Goal: Task Accomplishment & Management: Complete application form

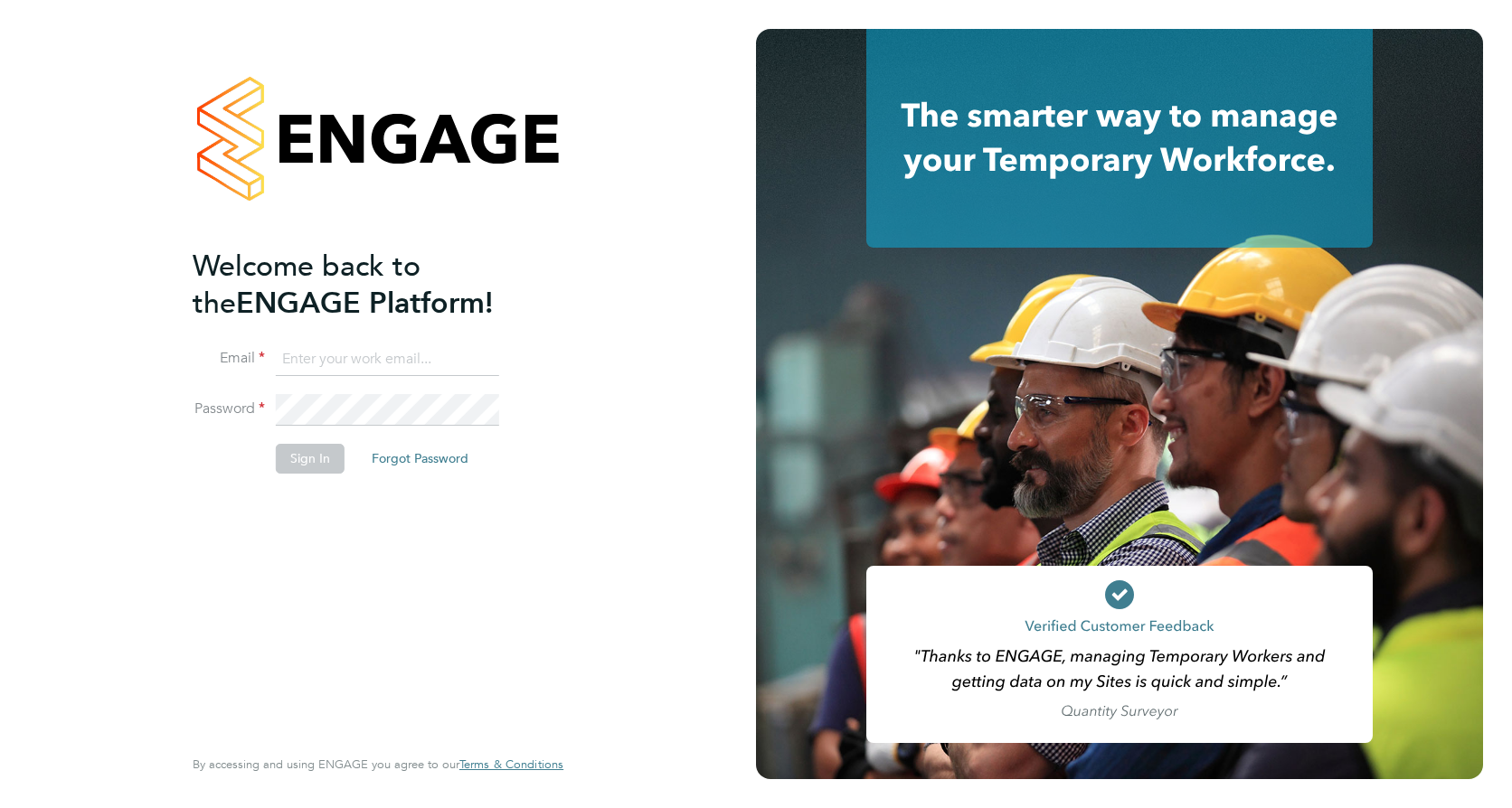
type input "[PERSON_NAME][EMAIL_ADDRESS][PERSON_NAME][DOMAIN_NAME]"
click at [298, 457] on button "Sign In" at bounding box center [310, 458] width 69 height 29
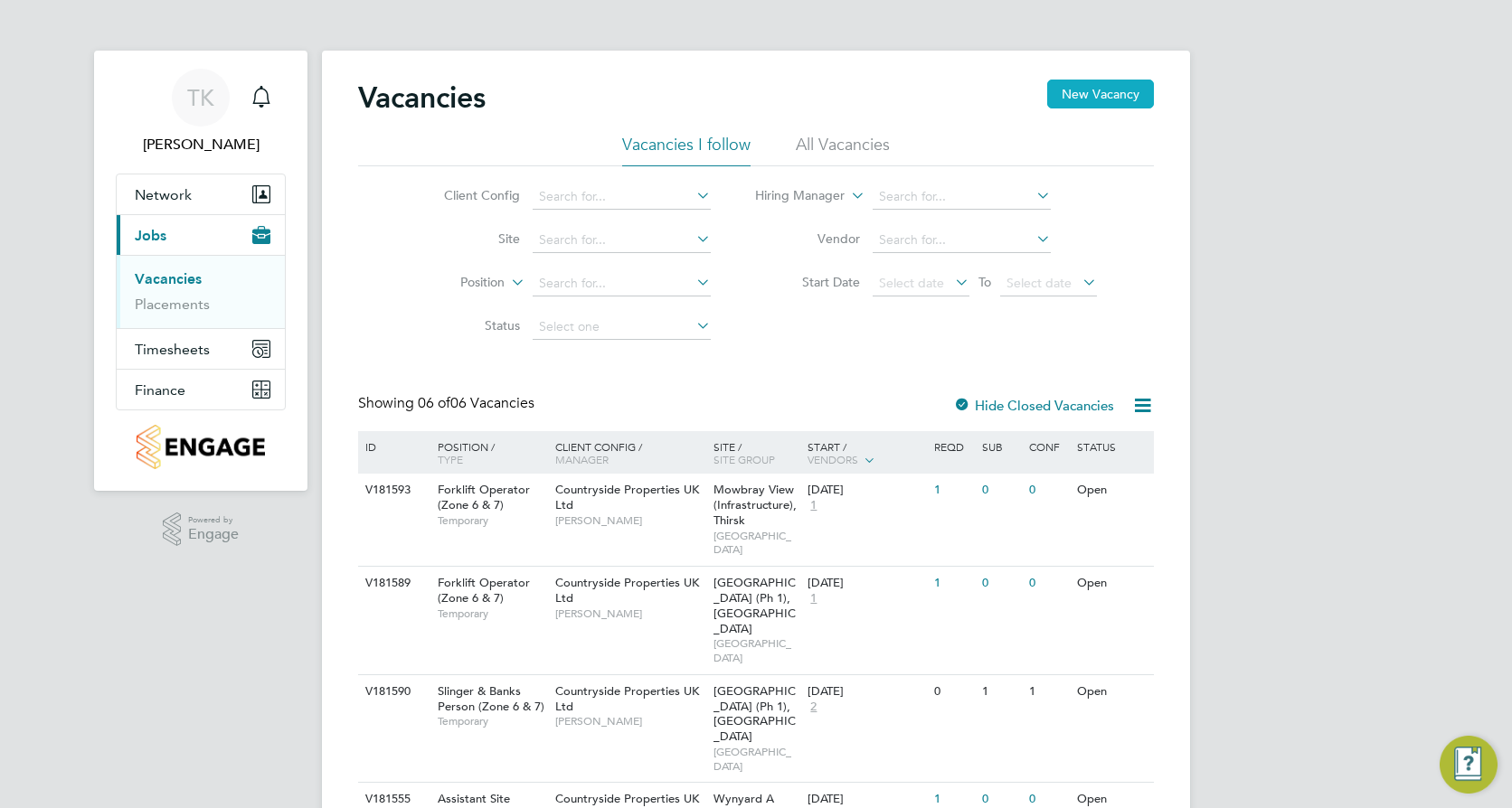
click at [1118, 91] on button "New Vacancy" at bounding box center [1100, 94] width 107 height 29
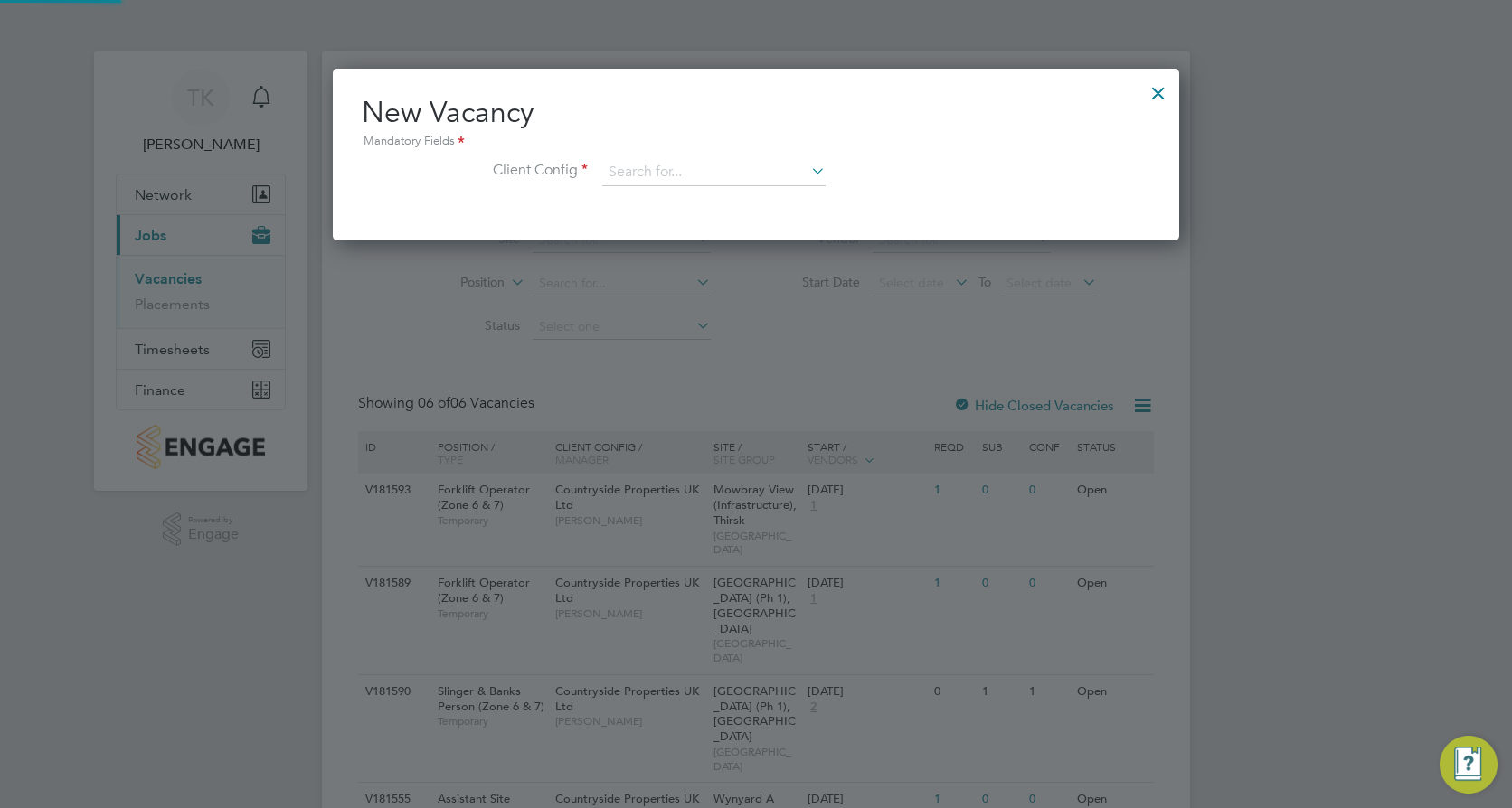
scroll to position [171, 847]
click at [1163, 98] on div at bounding box center [1158, 89] width 33 height 33
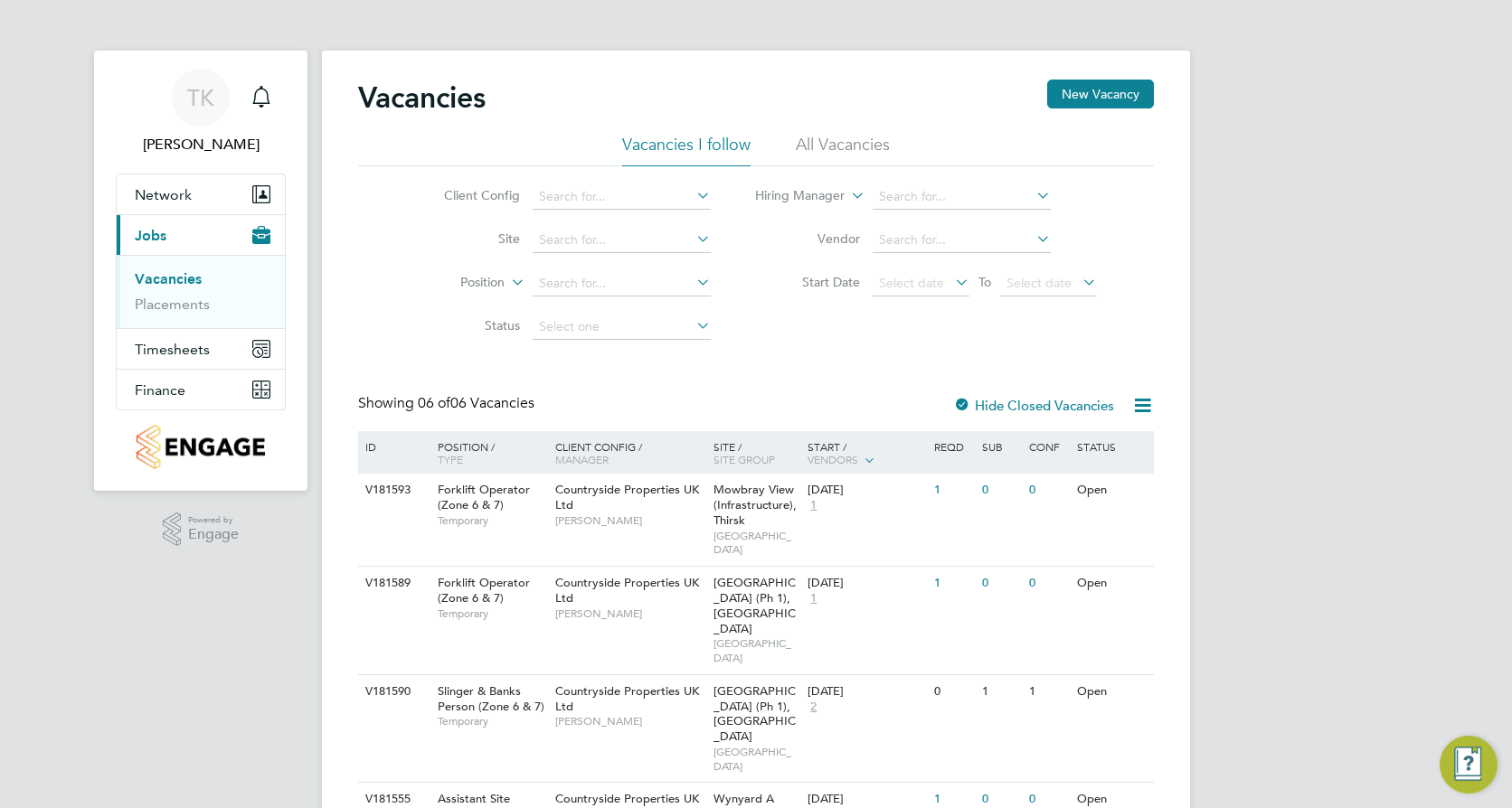
click at [191, 280] on link "Vacancies" at bounding box center [169, 278] width 67 height 17
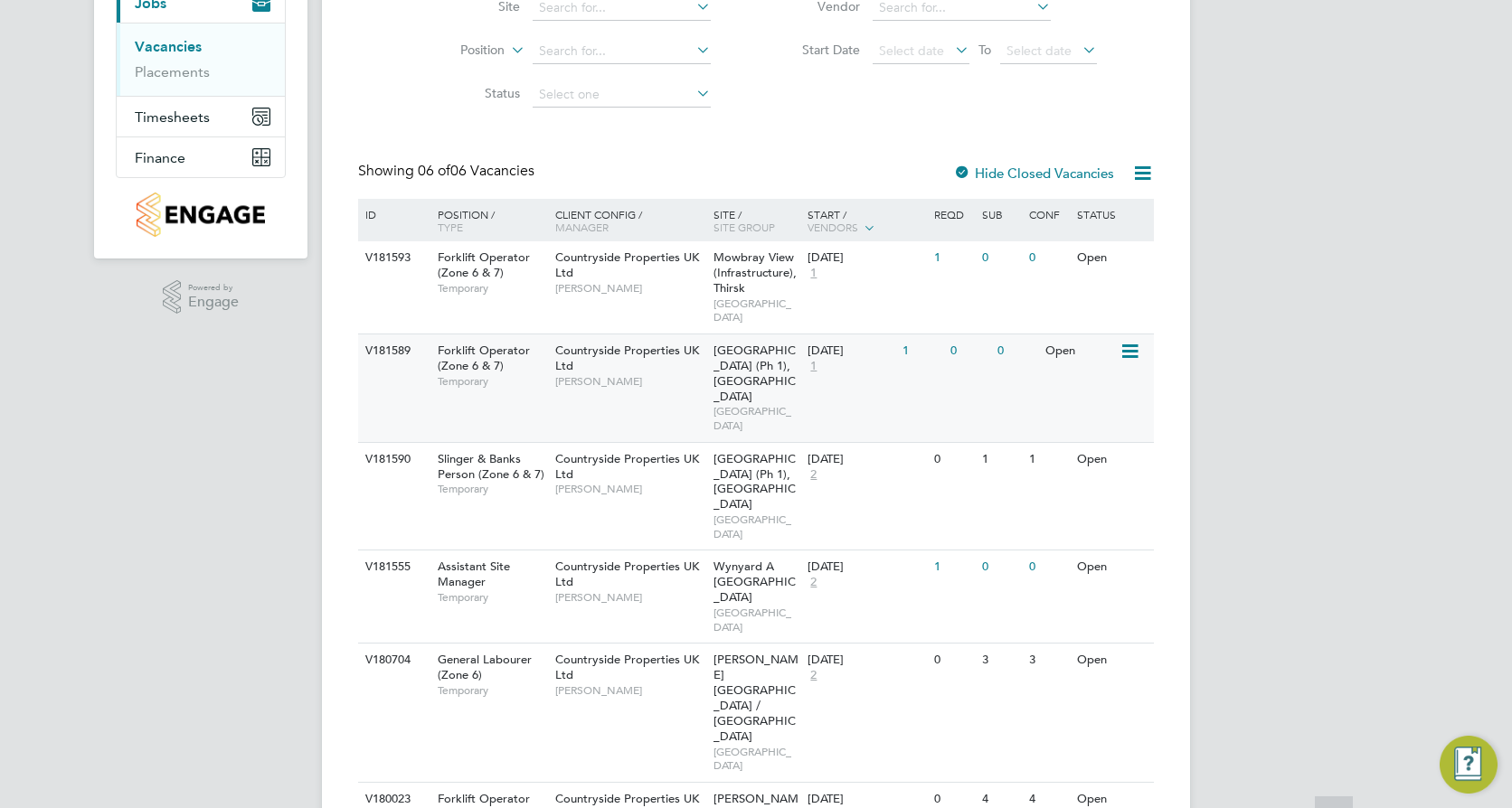
scroll to position [242, 0]
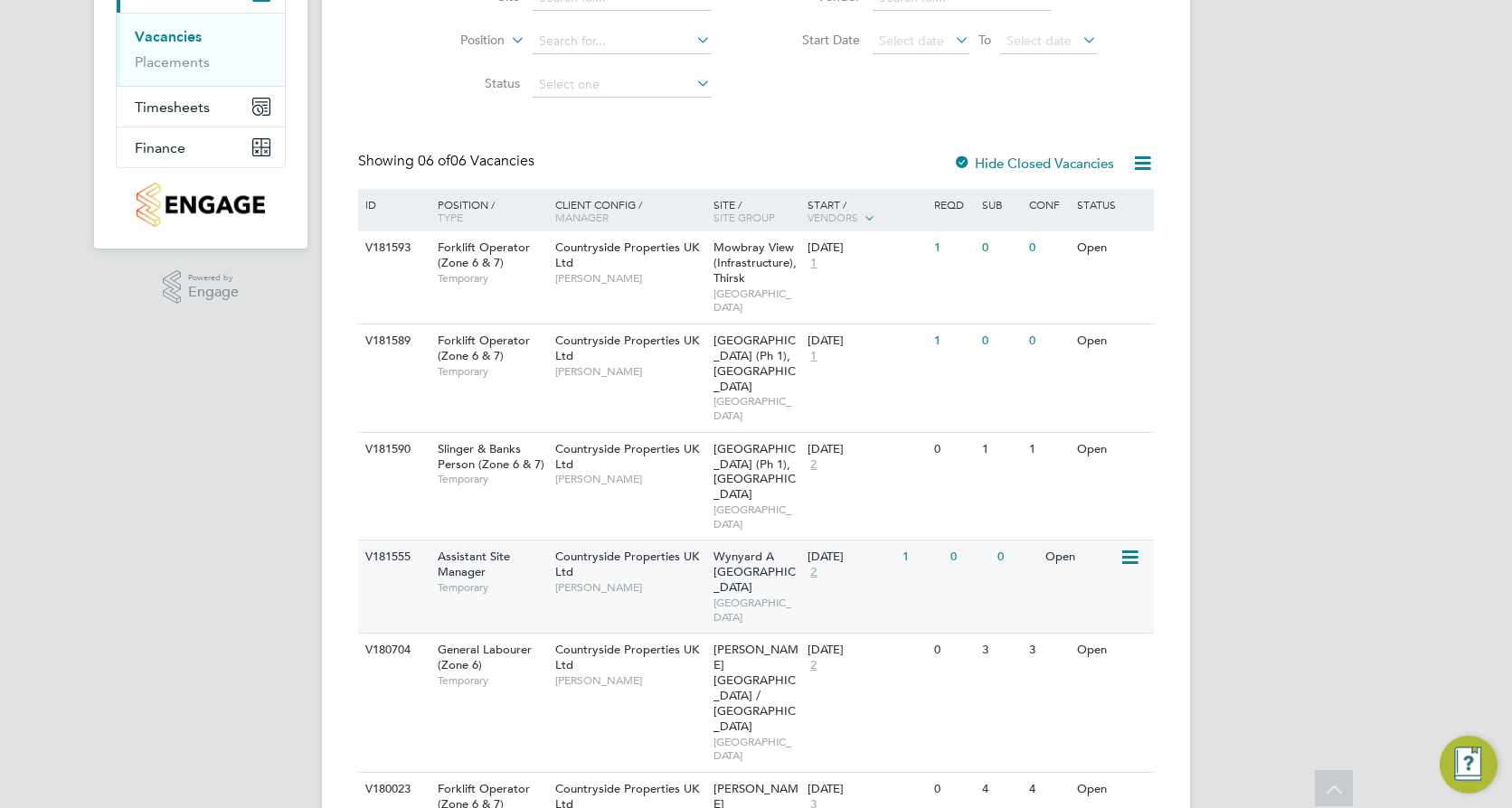
click at [628, 580] on span "[PERSON_NAME]" at bounding box center [629, 588] width 149 height 15
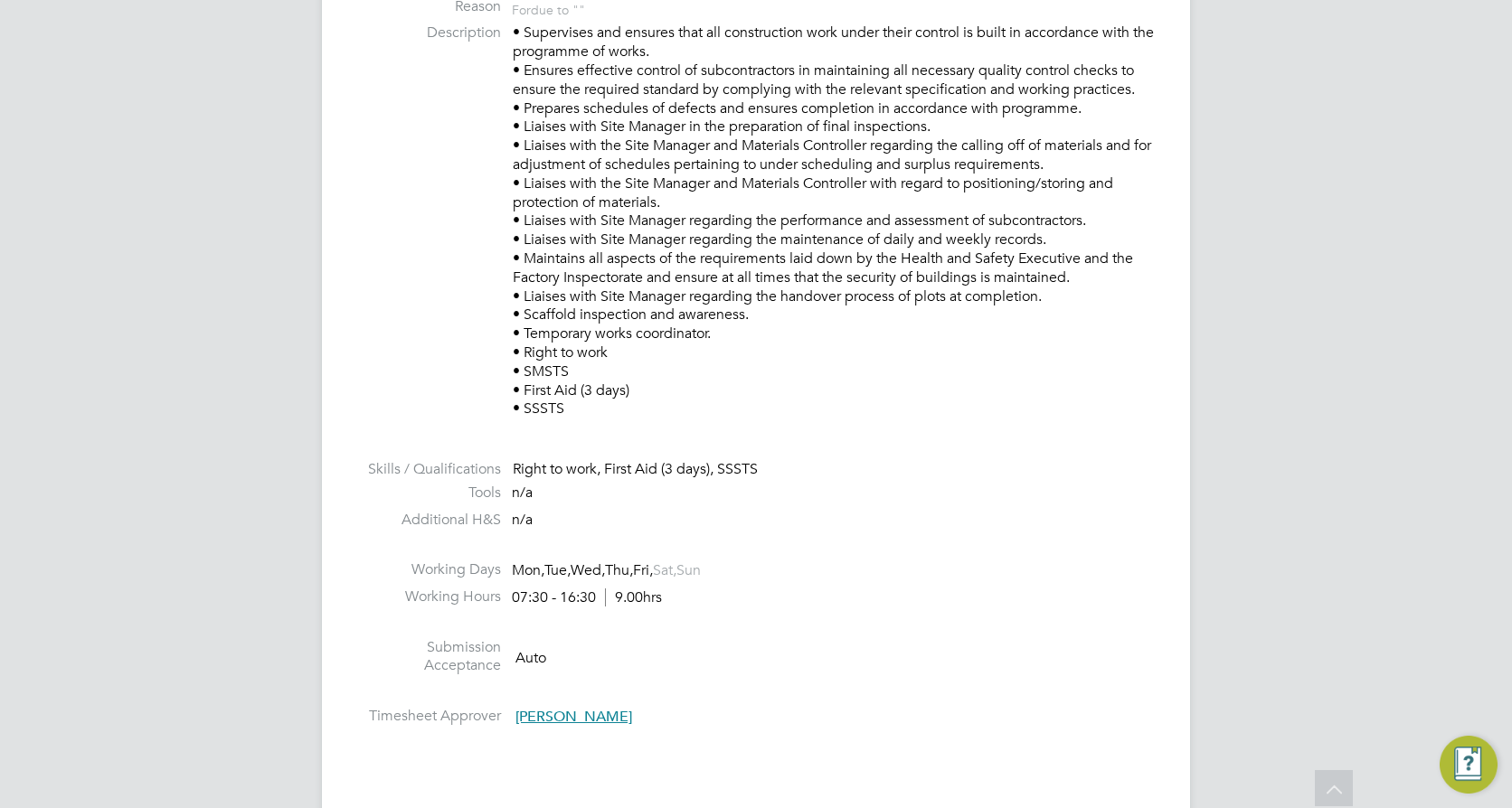
scroll to position [724, 0]
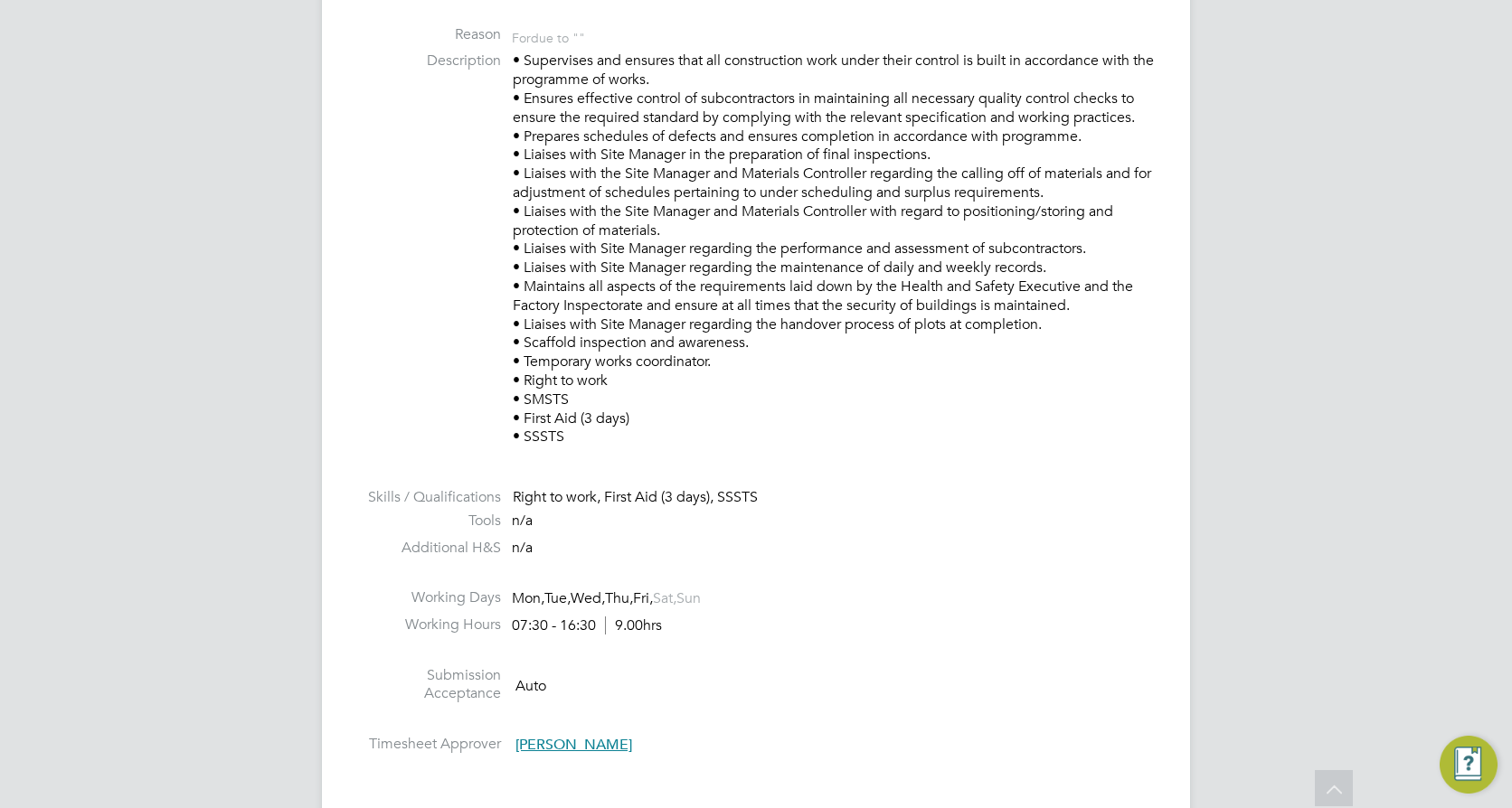
click at [583, 436] on p "• Supervises and ensures that all construction work under their control is buil…" at bounding box center [833, 249] width 641 height 395
drag, startPoint x: 561, startPoint y: 441, endPoint x: 512, endPoint y: 63, distance: 381.2
click at [512, 63] on p "• Supervises and ensures that all construction work under their control is buil…" at bounding box center [833, 249] width 641 height 395
copy p "• Supervises and ensures that all construction work under their control is buil…"
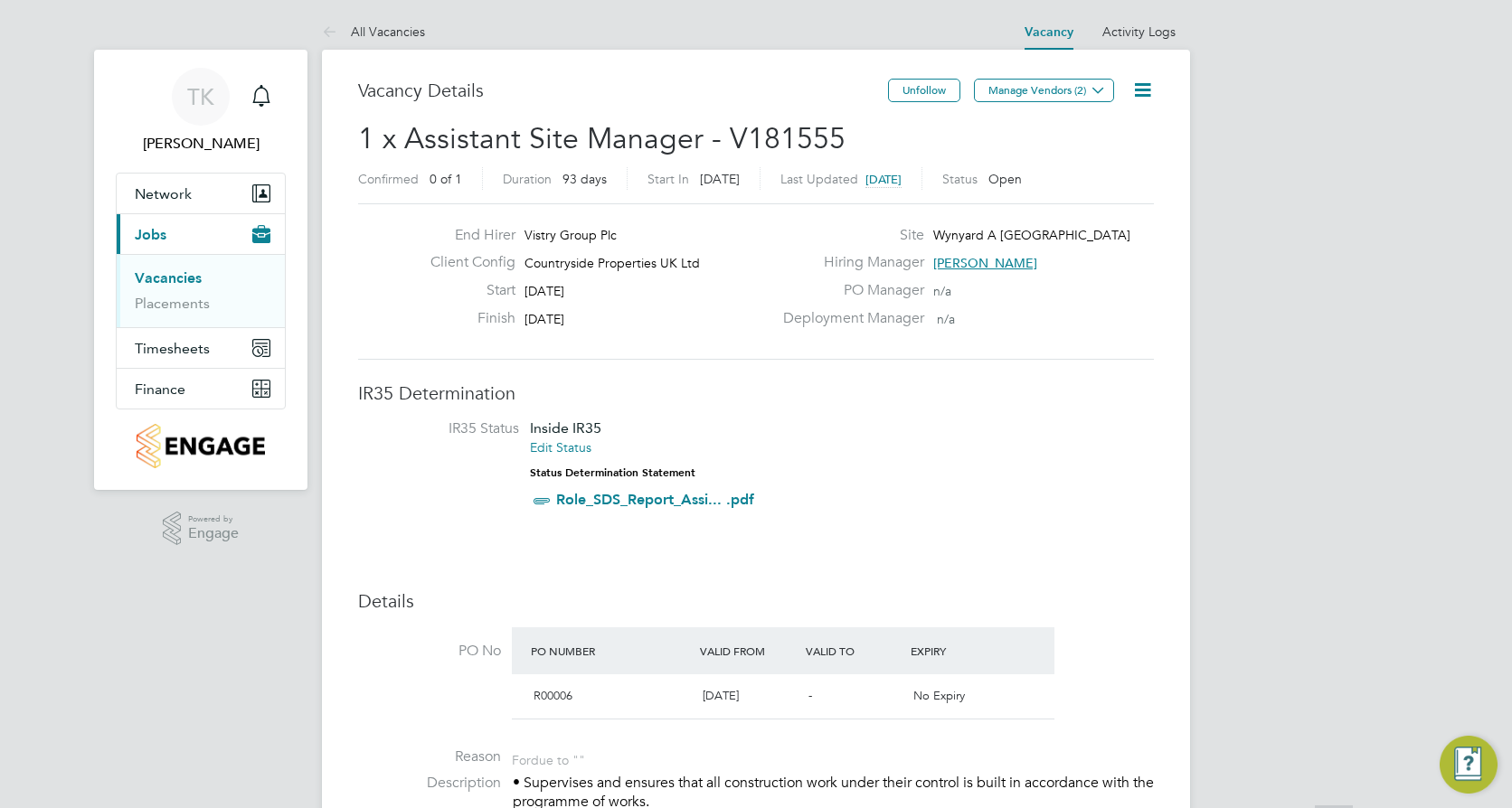
scroll to position [0, 0]
click at [198, 278] on link "Vacancies" at bounding box center [169, 278] width 67 height 17
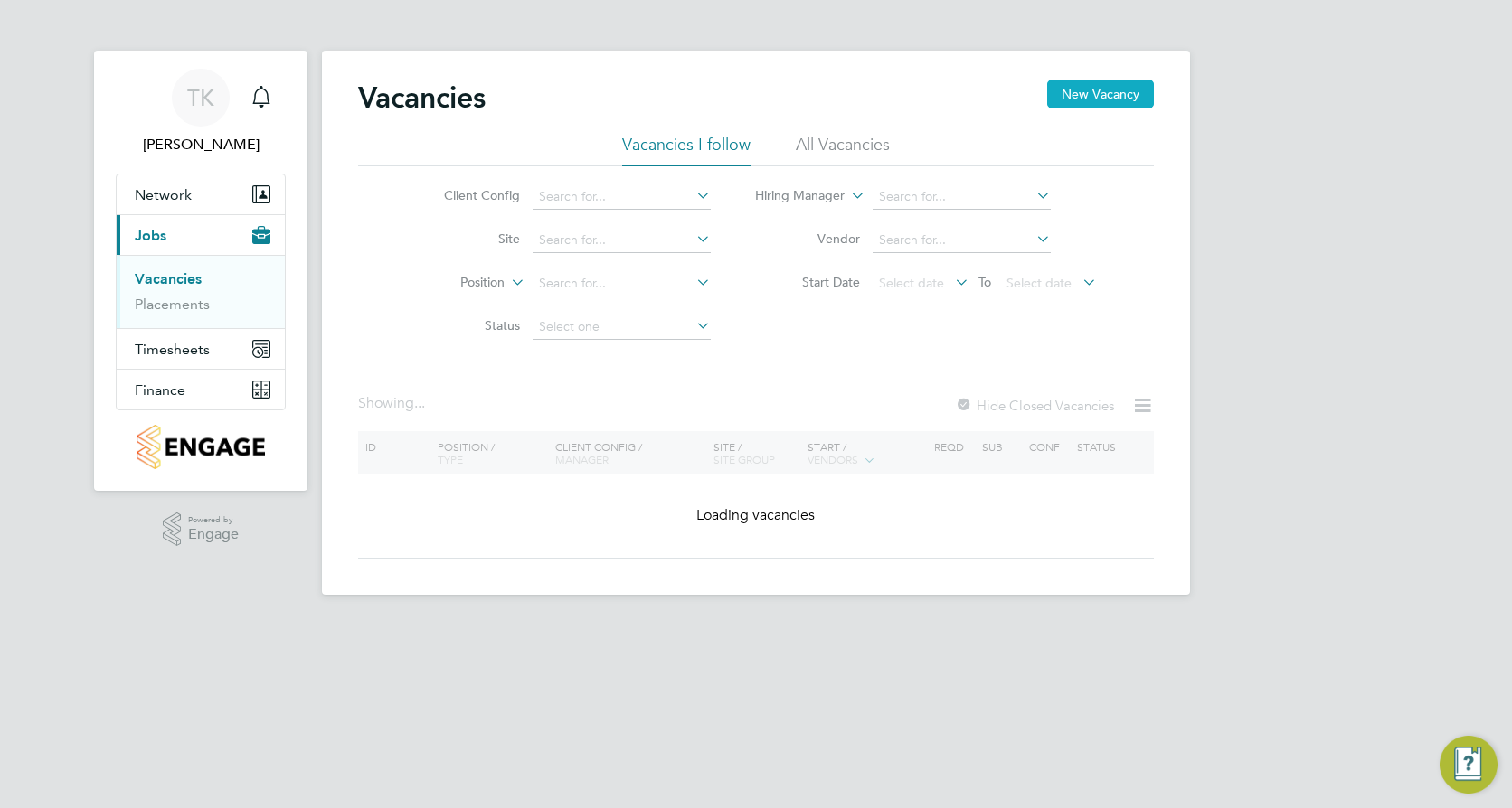
click at [1080, 95] on button "New Vacancy" at bounding box center [1100, 94] width 107 height 29
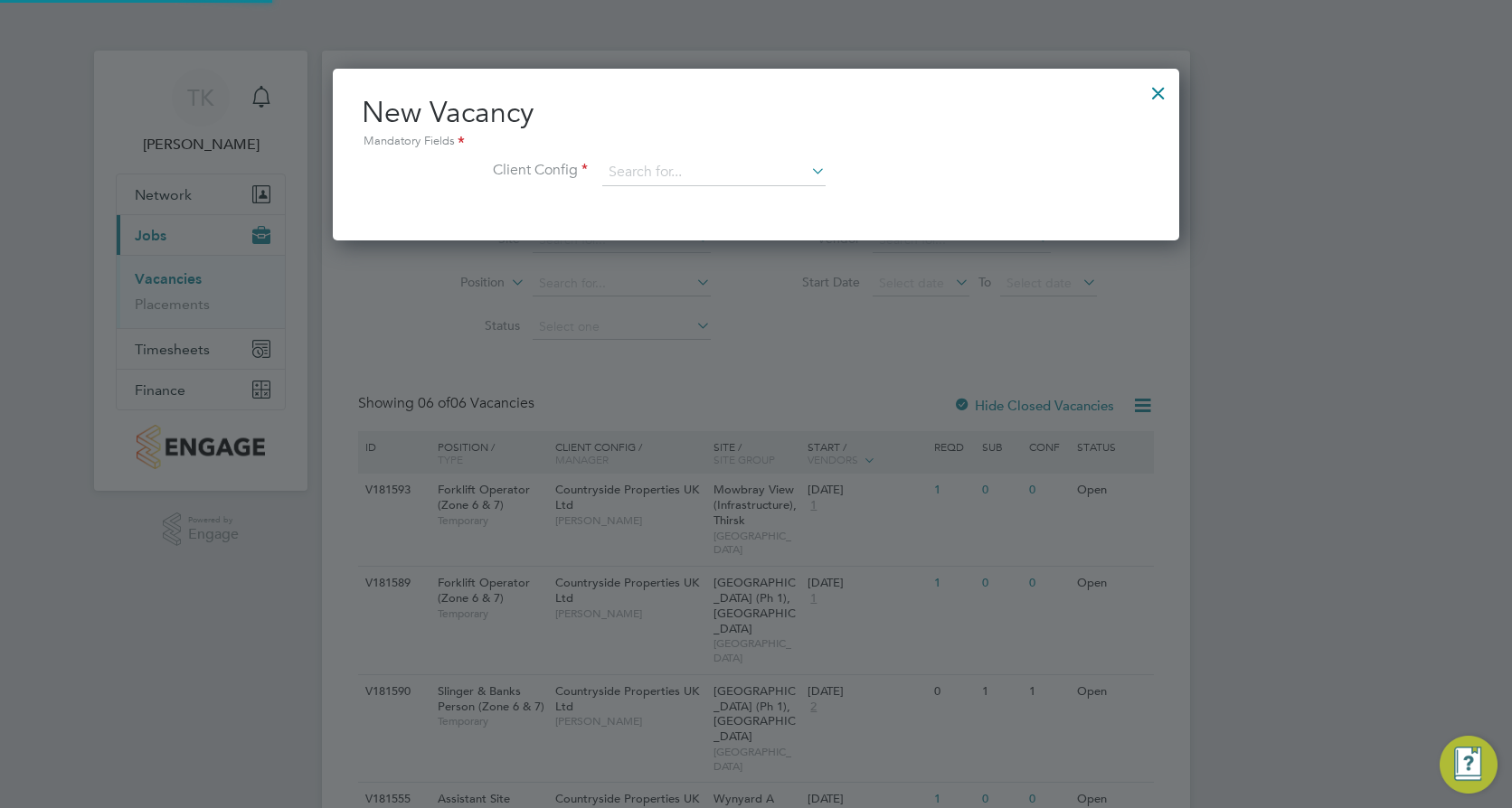
scroll to position [171, 847]
click at [625, 166] on input at bounding box center [714, 172] width 223 height 27
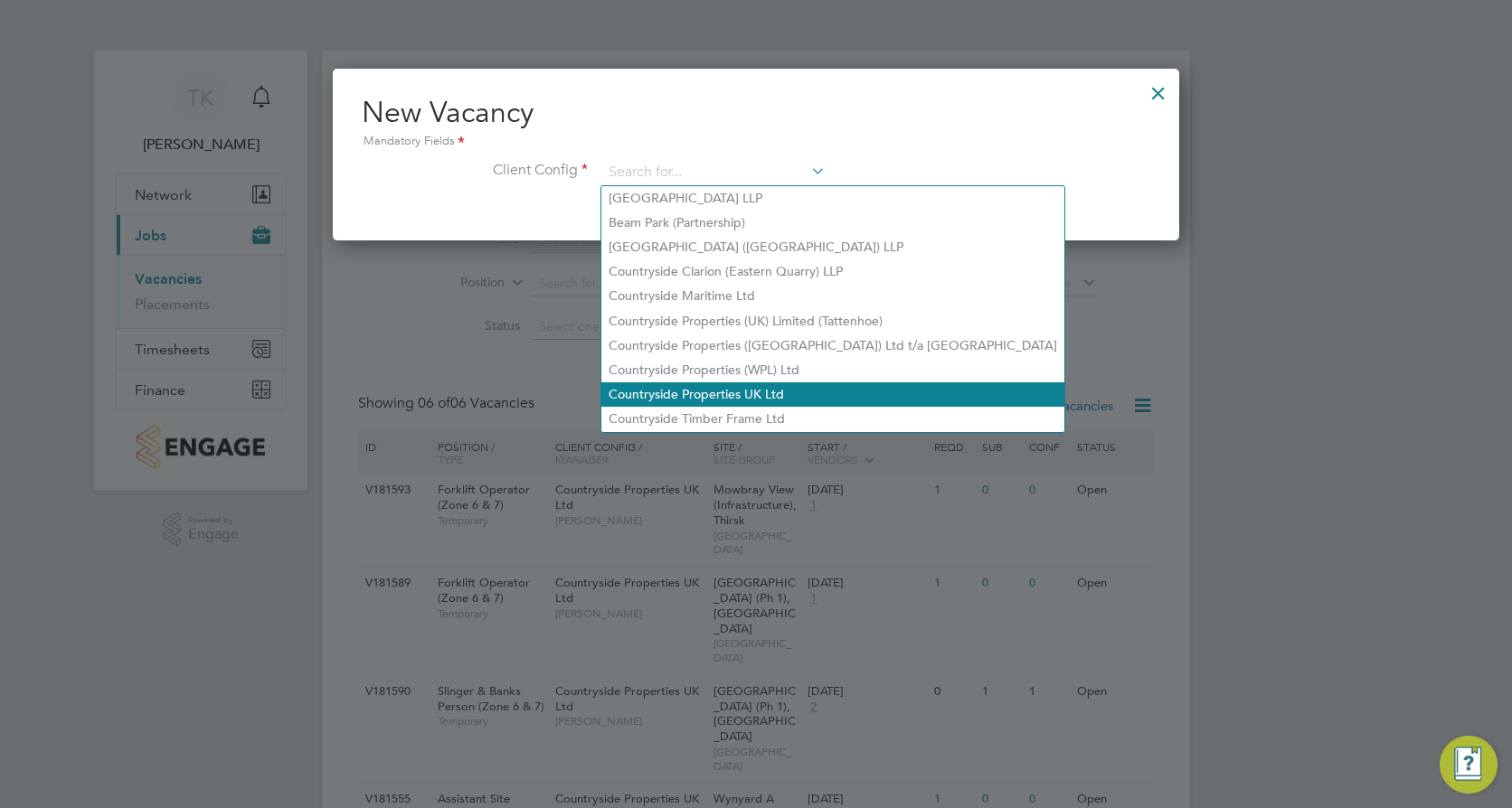
click at [693, 383] on li "Countryside Properties UK Ltd" at bounding box center [833, 394] width 463 height 24
type input "Countryside Properties UK Ltd"
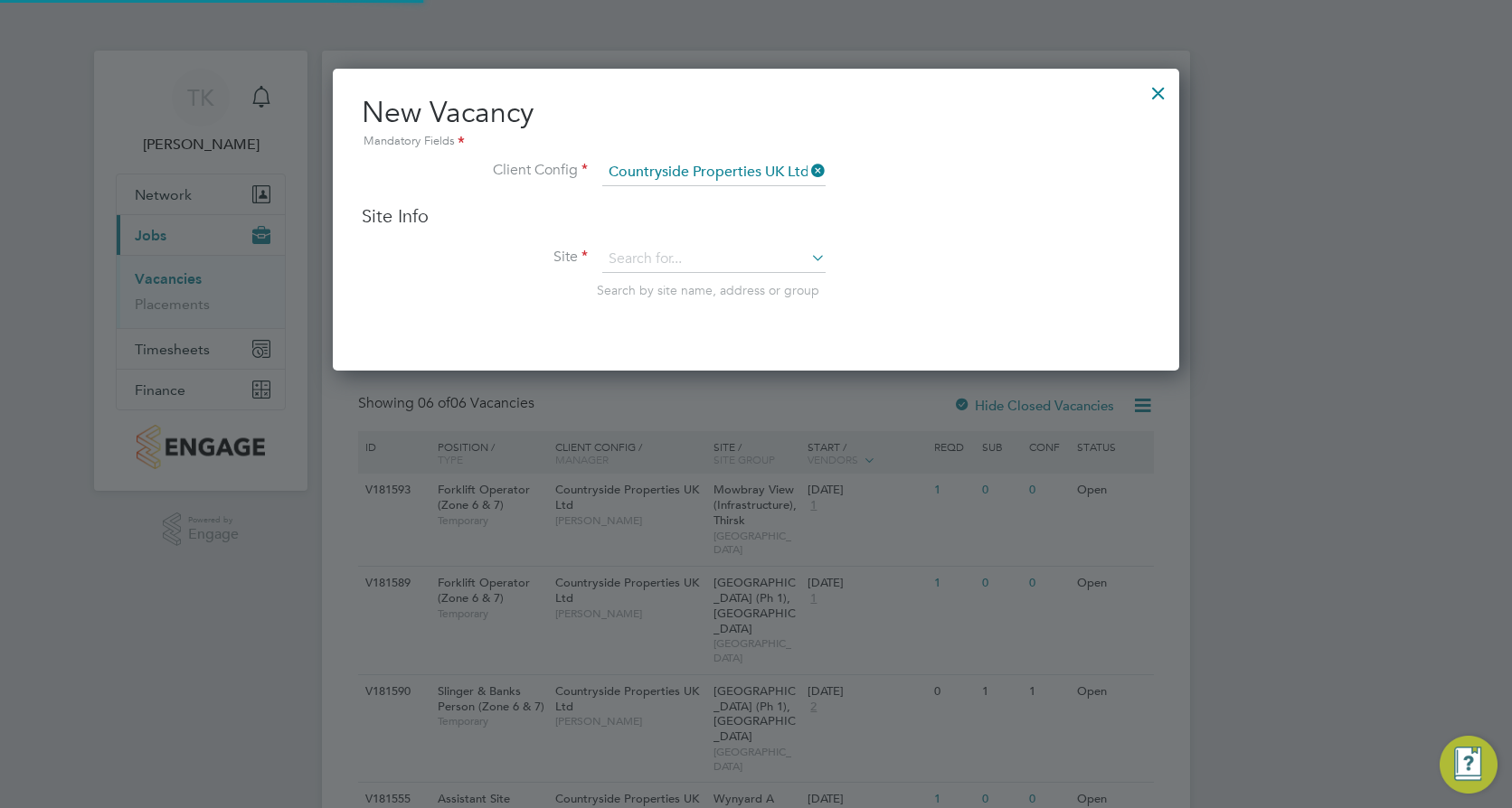
scroll to position [303, 847]
click at [652, 257] on input at bounding box center [714, 259] width 223 height 27
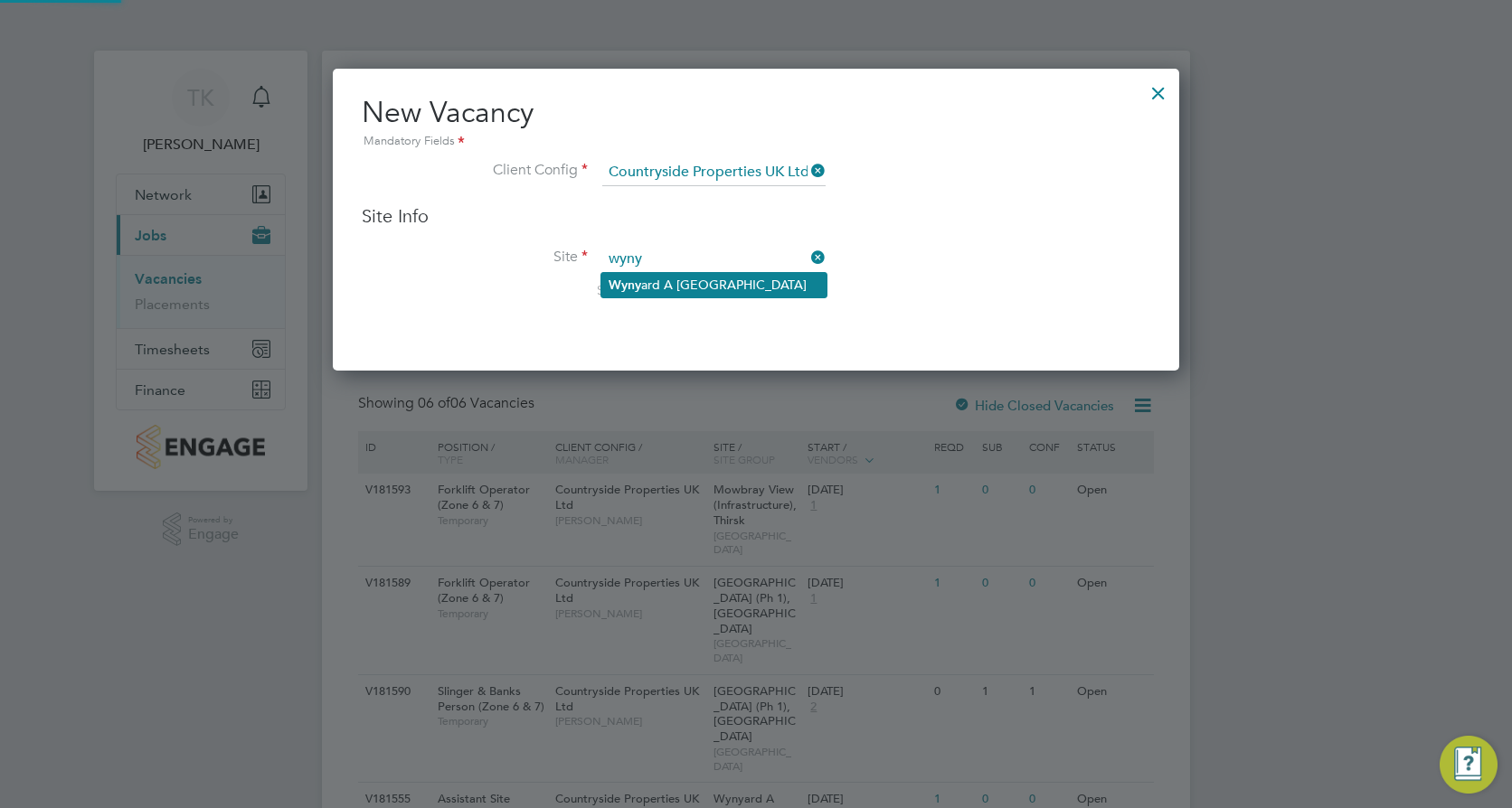
click at [694, 282] on li "Wyny ard A Siskin Park" at bounding box center [714, 285] width 225 height 24
type input "Wynyard A [GEOGRAPHIC_DATA]"
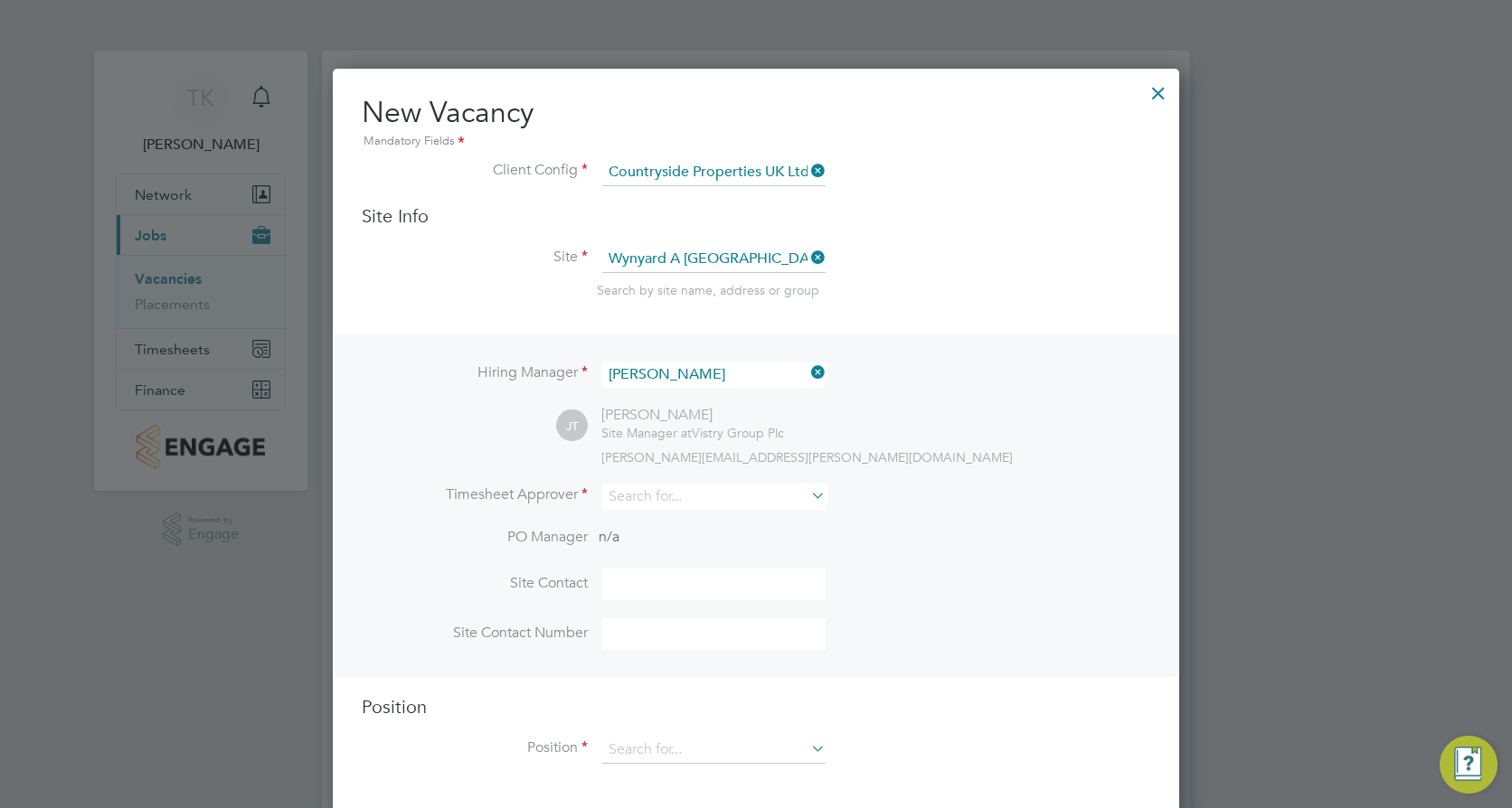
click at [807, 369] on icon at bounding box center [807, 373] width 0 height 25
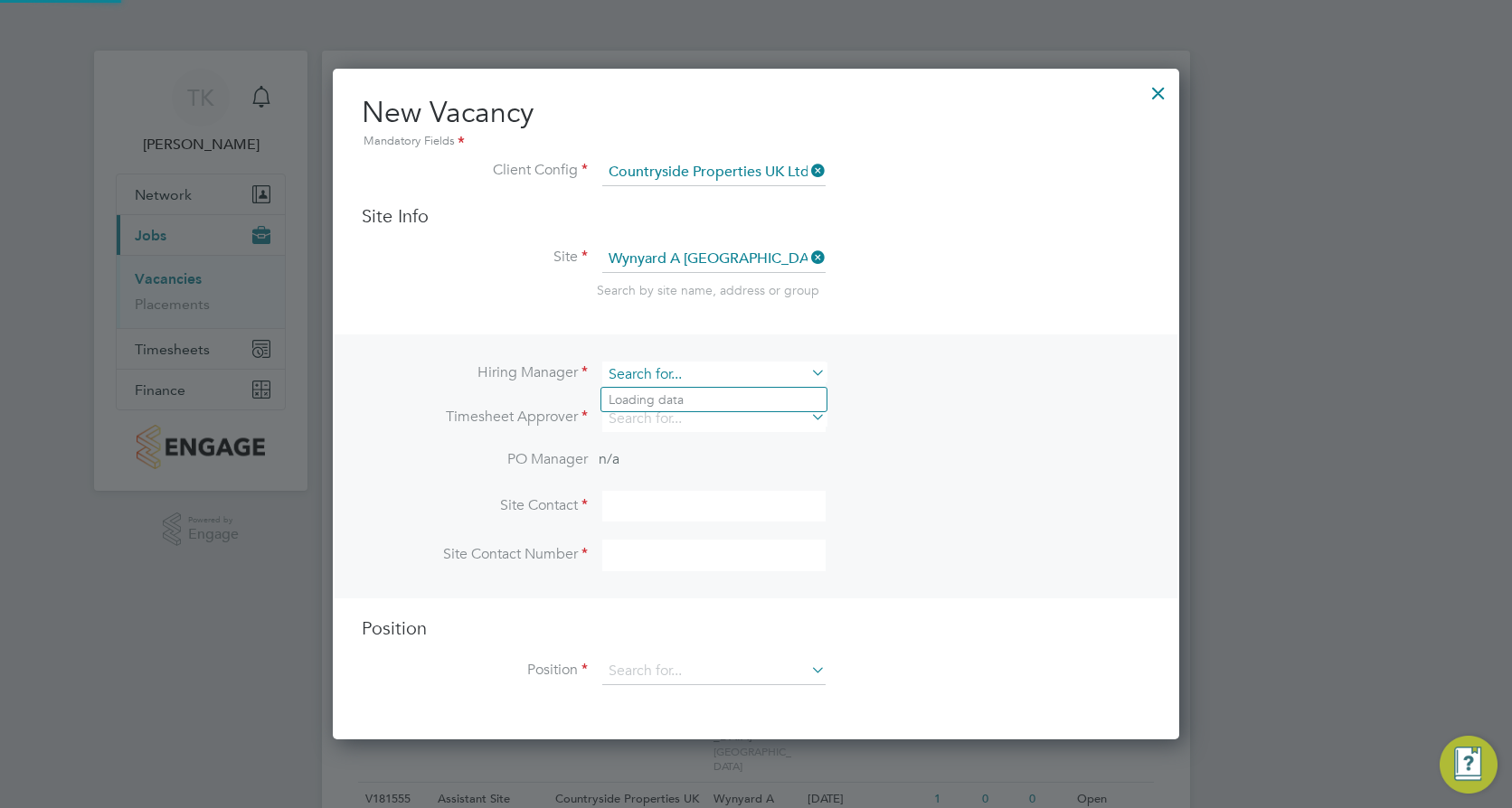
click at [684, 378] on input at bounding box center [714, 375] width 223 height 26
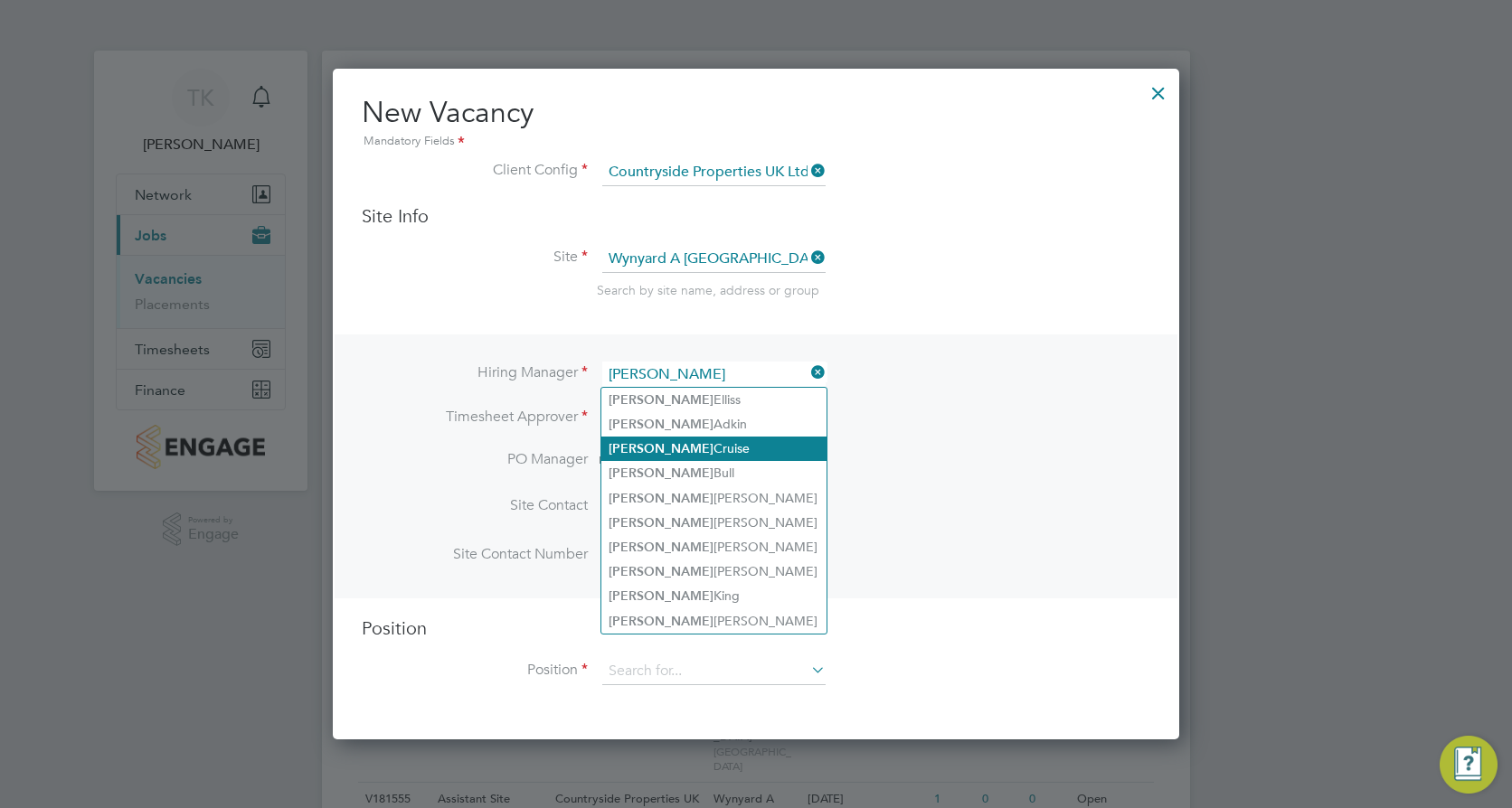
click at [690, 450] on li "Simon Cruise" at bounding box center [714, 448] width 225 height 24
type input "[PERSON_NAME]"
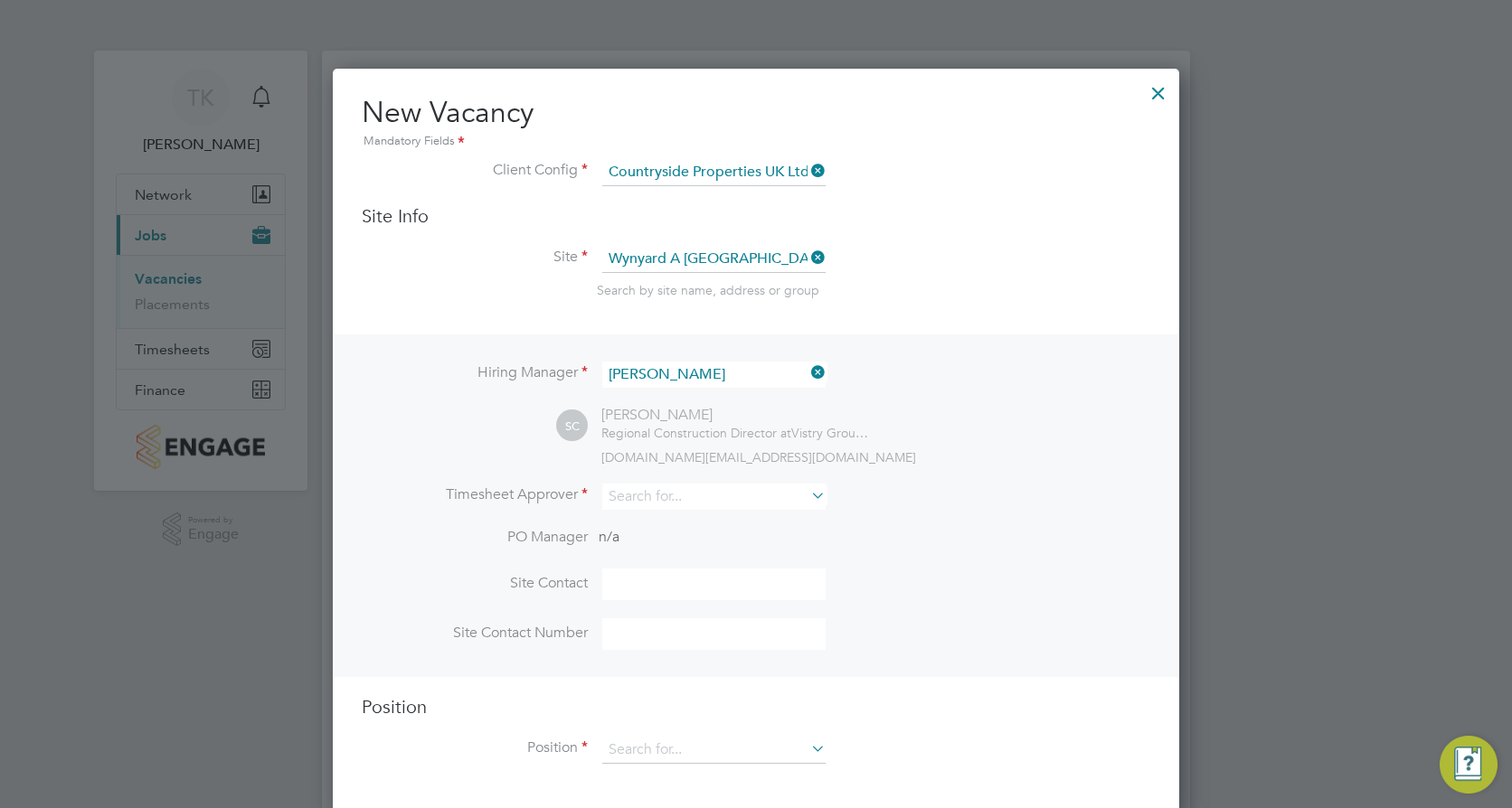
scroll to position [750, 847]
click at [666, 498] on input at bounding box center [714, 496] width 223 height 26
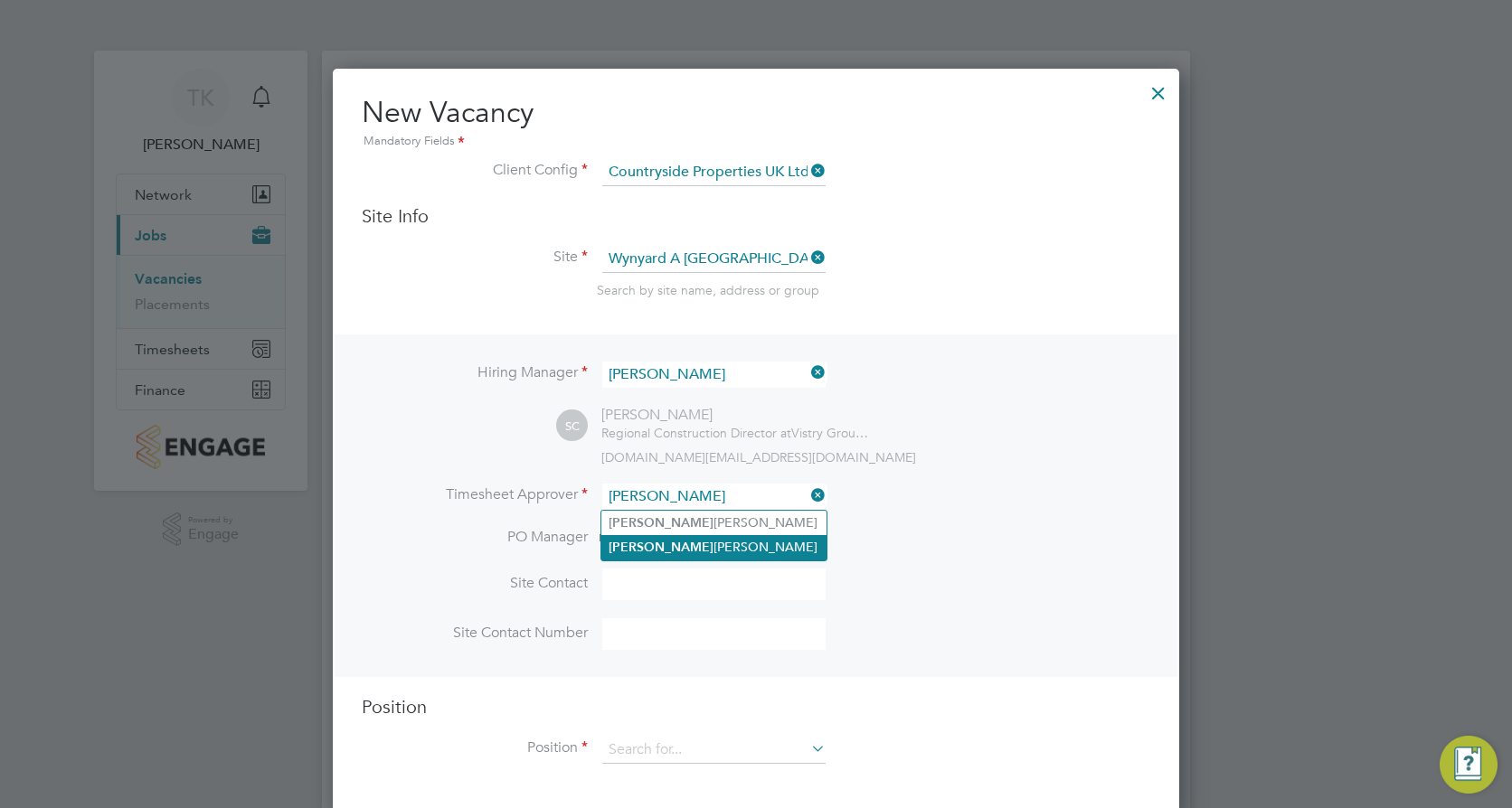
click at [679, 537] on li "Tyler Kelly" at bounding box center [714, 547] width 225 height 24
type input "[PERSON_NAME]"
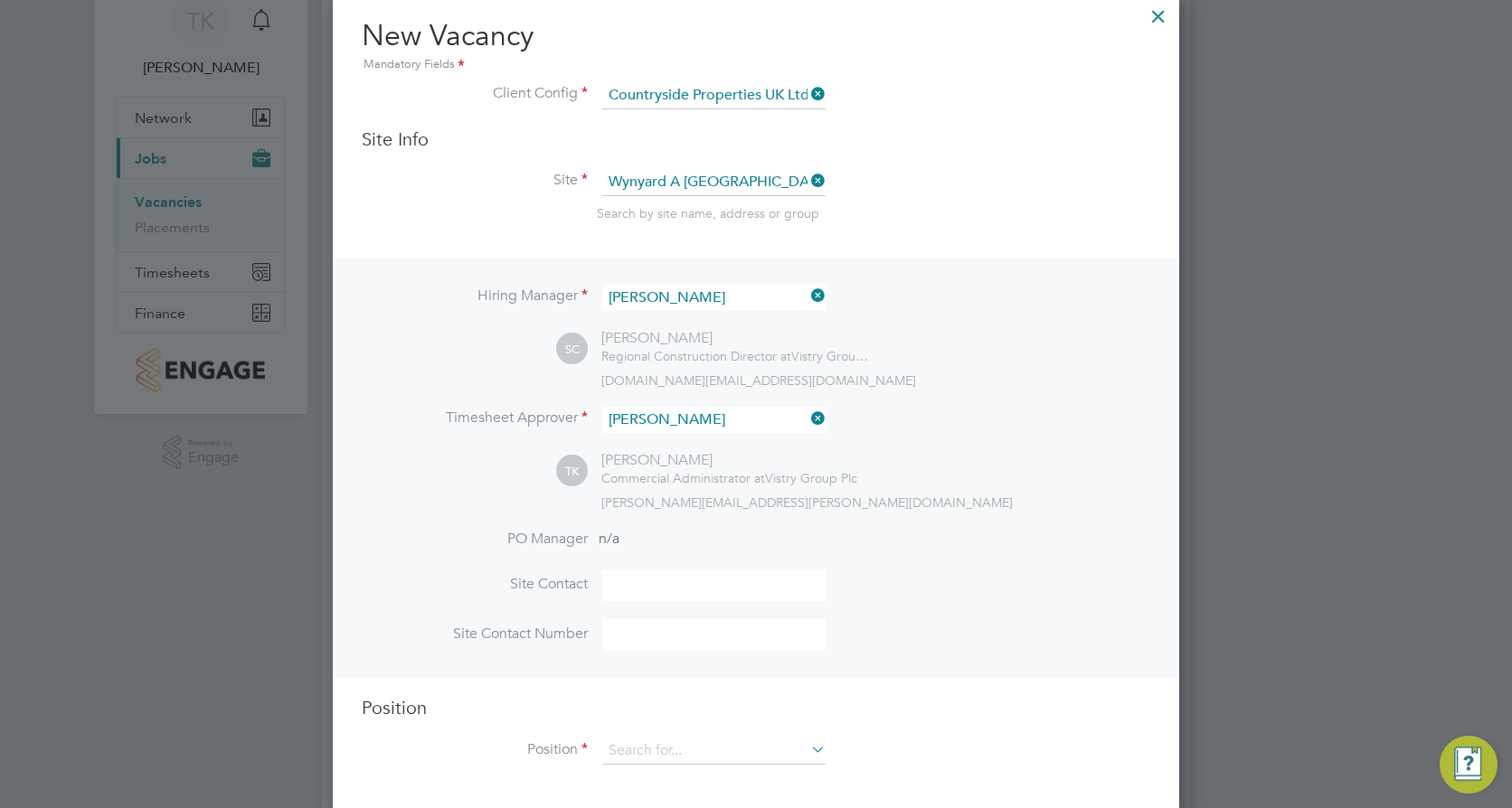
scroll to position [242, 0]
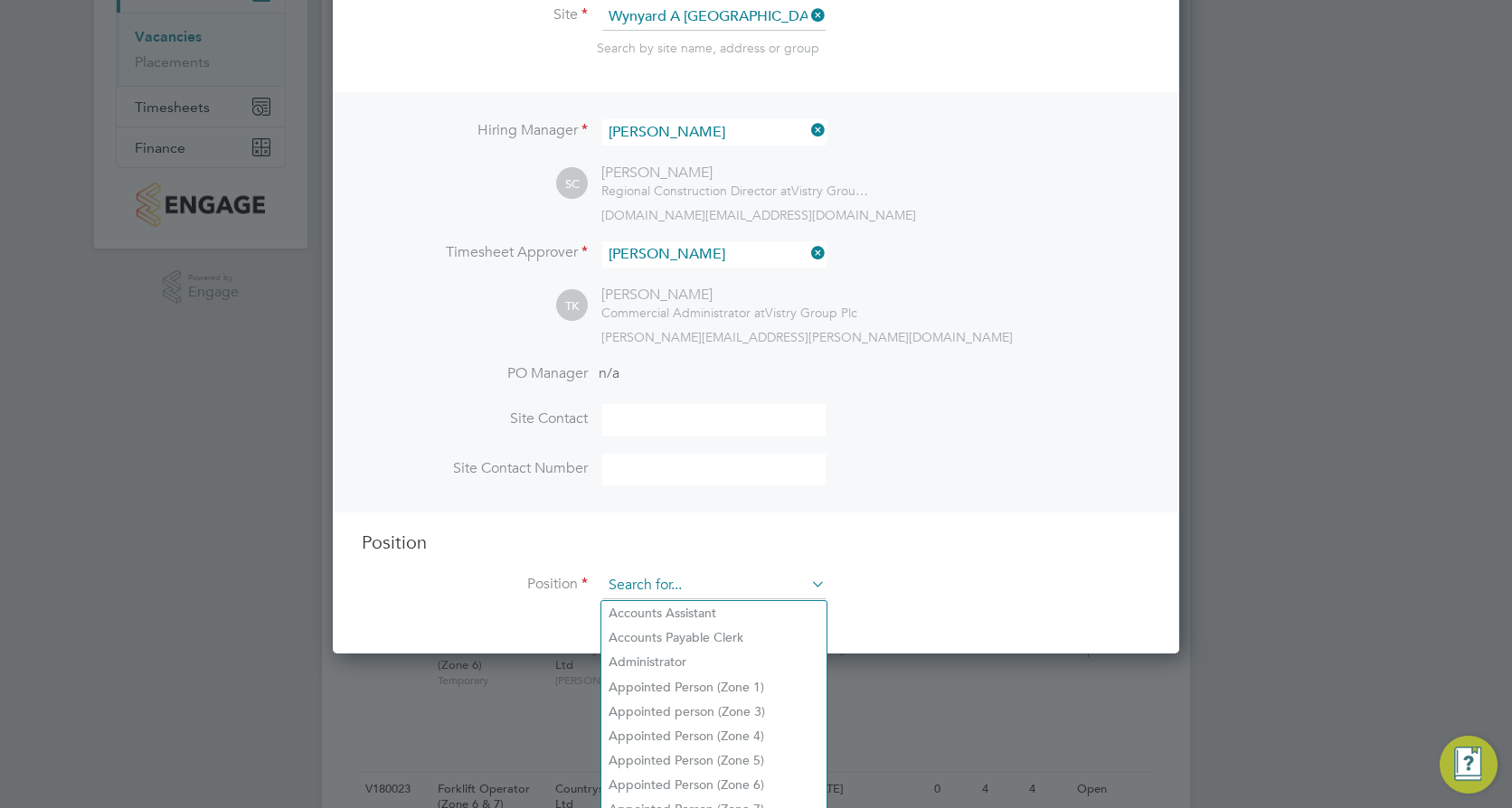
click at [657, 594] on input at bounding box center [714, 586] width 223 height 27
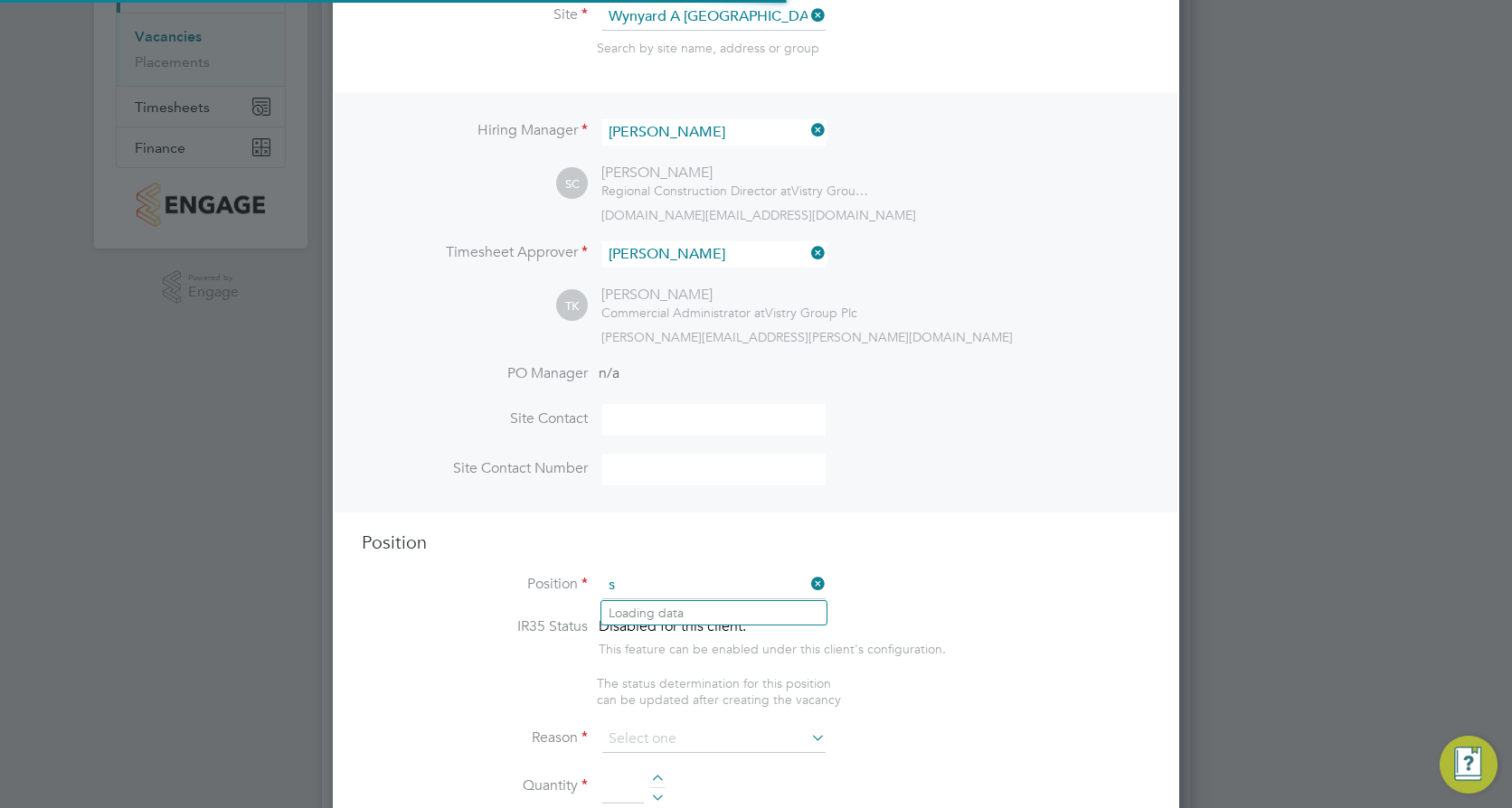
scroll to position [2598, 847]
click at [655, 656] on li "Site Manager" at bounding box center [714, 662] width 225 height 24
type input "Site Manager"
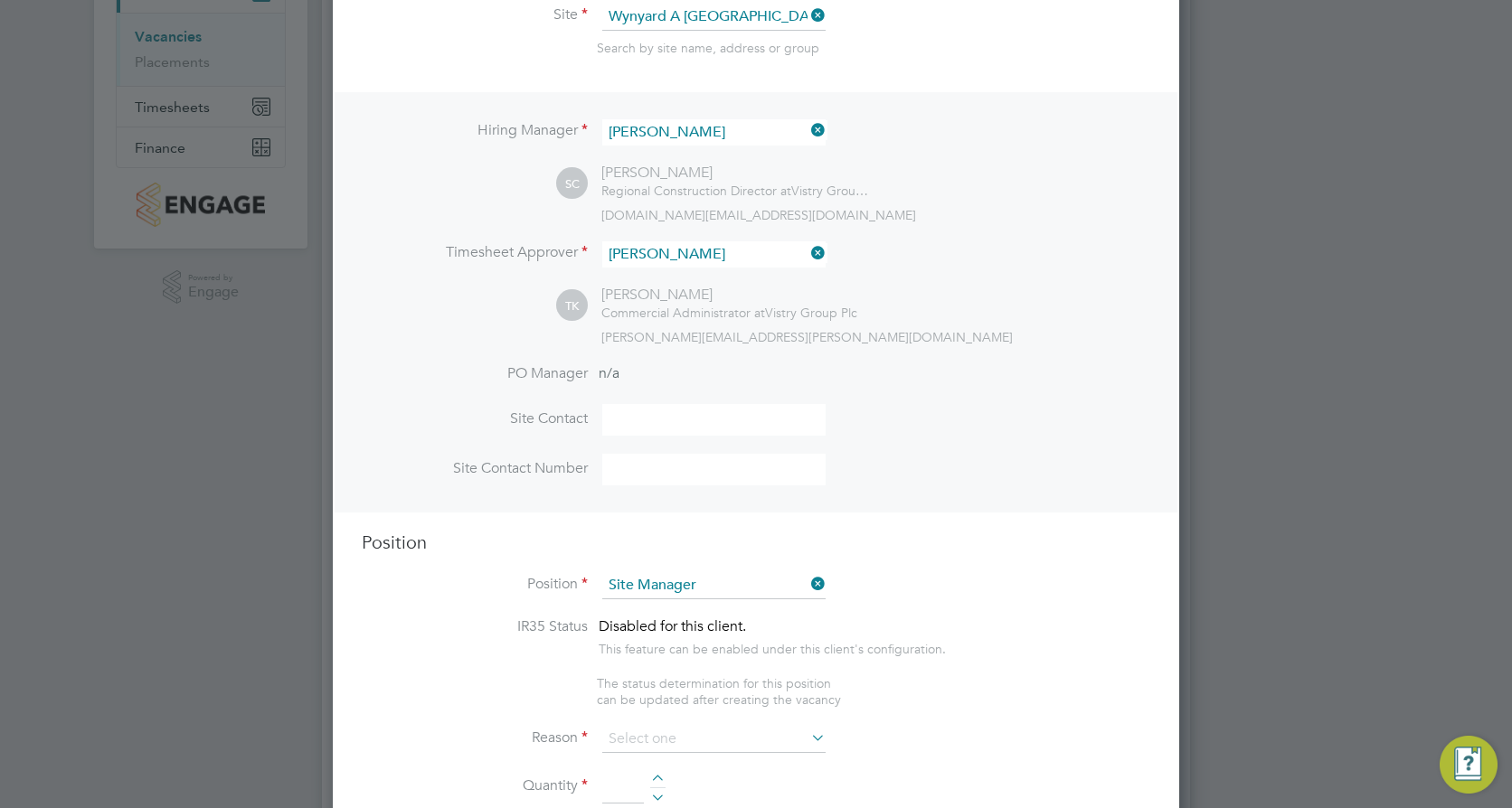
type textarea "• Ensures that works are carried out in accordance with the contract informatio…"
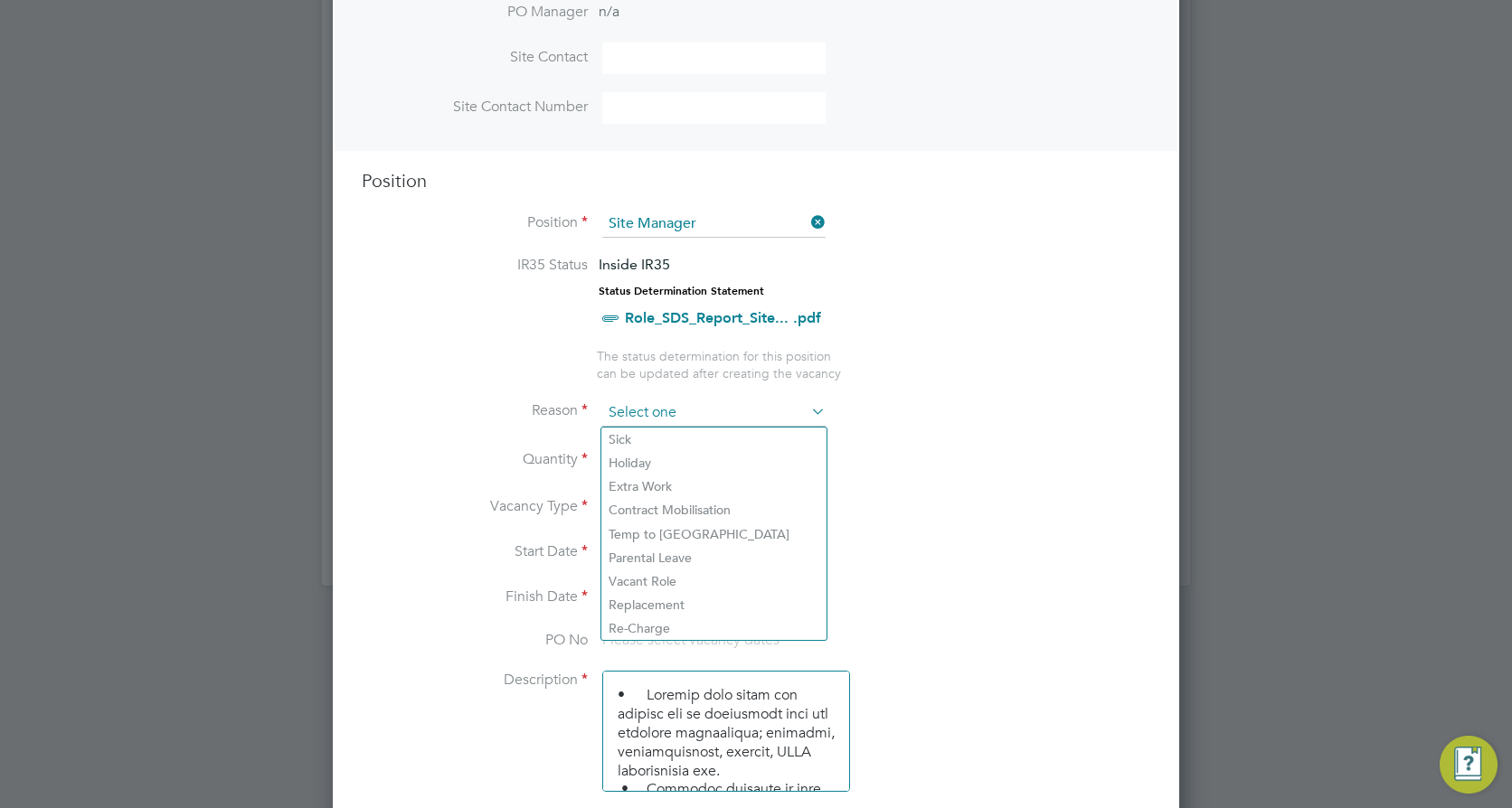
click at [669, 417] on input at bounding box center [714, 414] width 223 height 27
click at [652, 575] on li "Vacant Role" at bounding box center [714, 581] width 225 height 24
type input "Vacant Role"
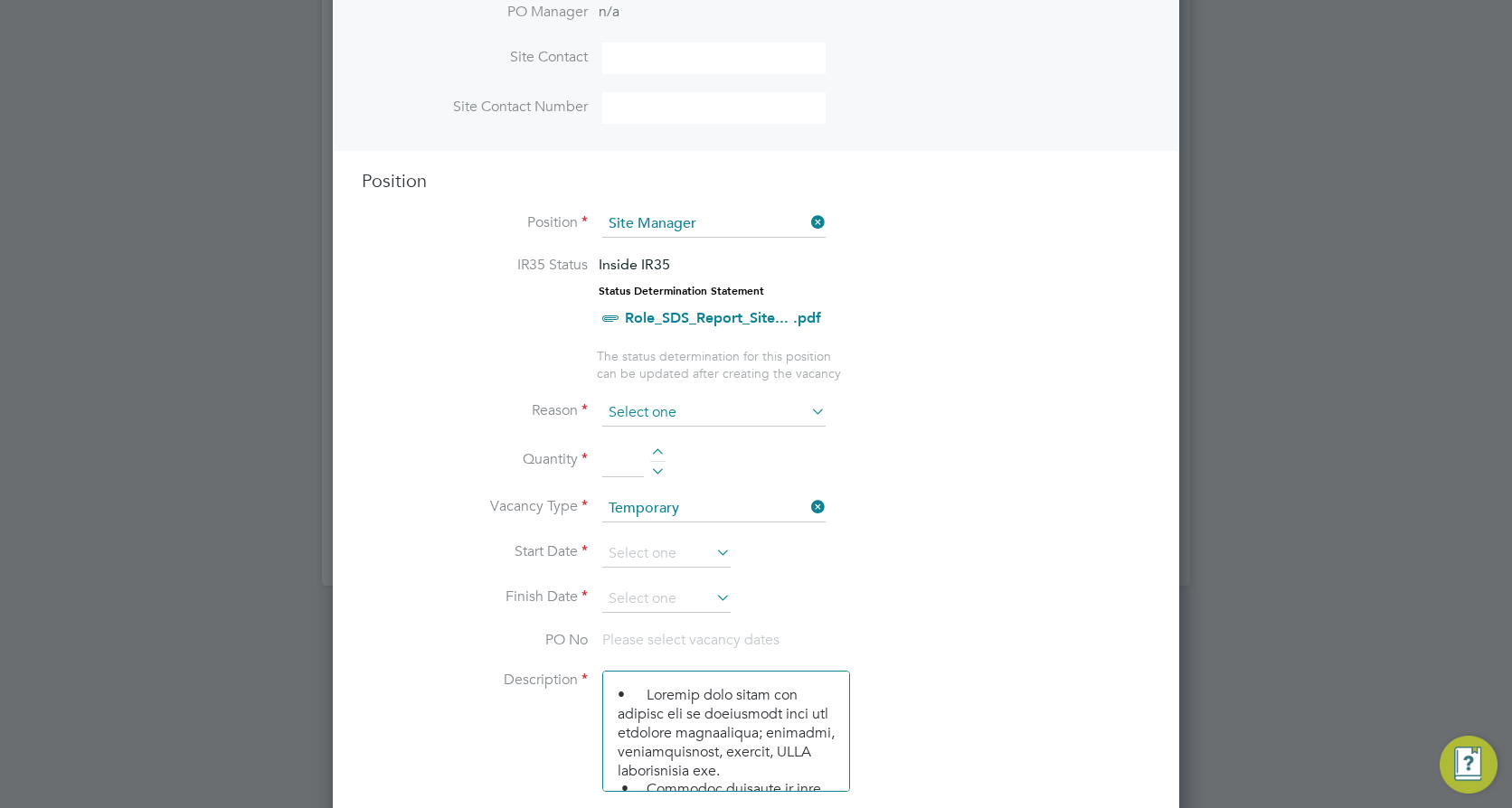
click at [663, 418] on input at bounding box center [714, 414] width 223 height 27
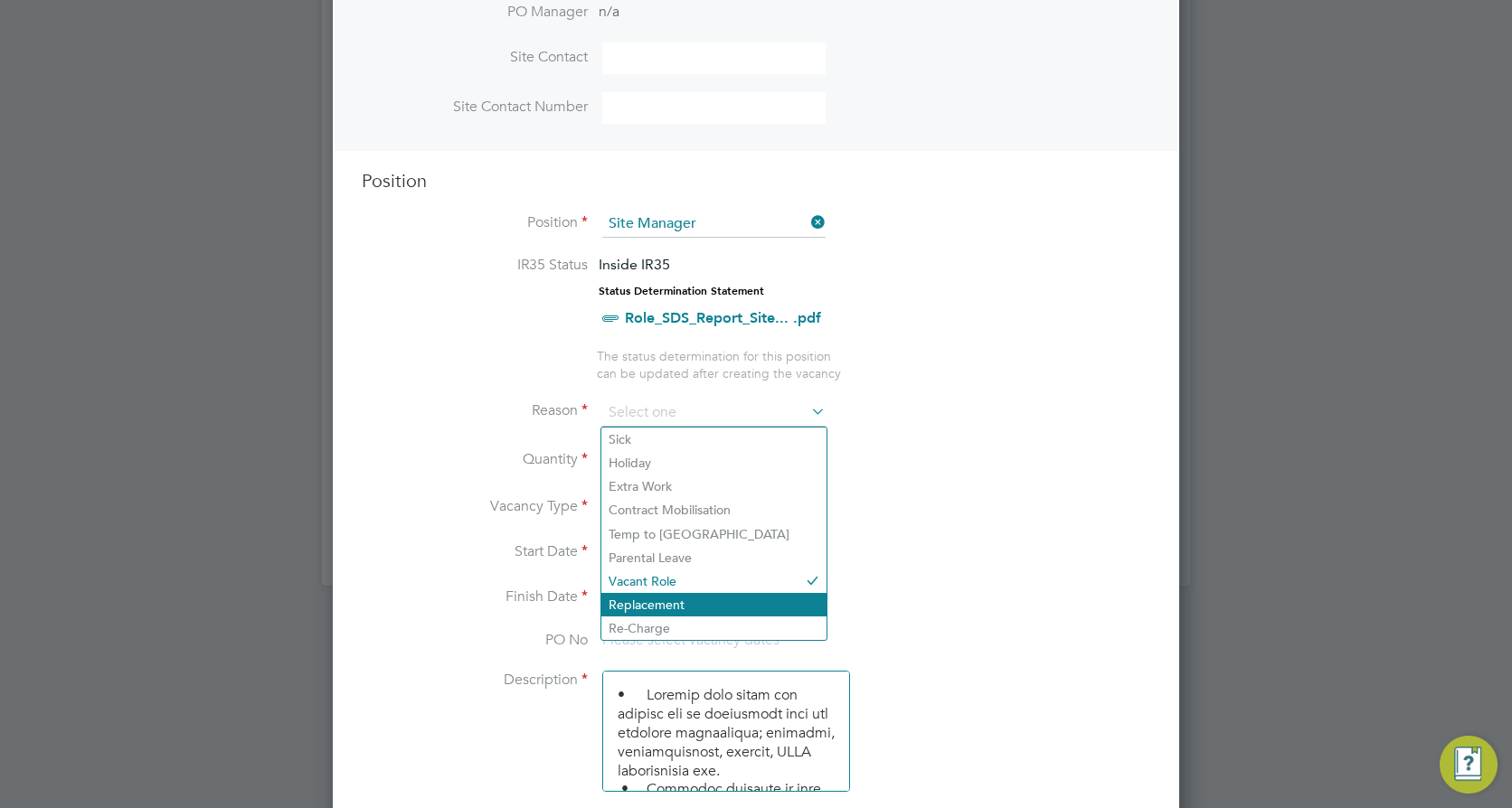
click at [662, 603] on li "Replacement" at bounding box center [714, 605] width 225 height 24
type input "Replacement"
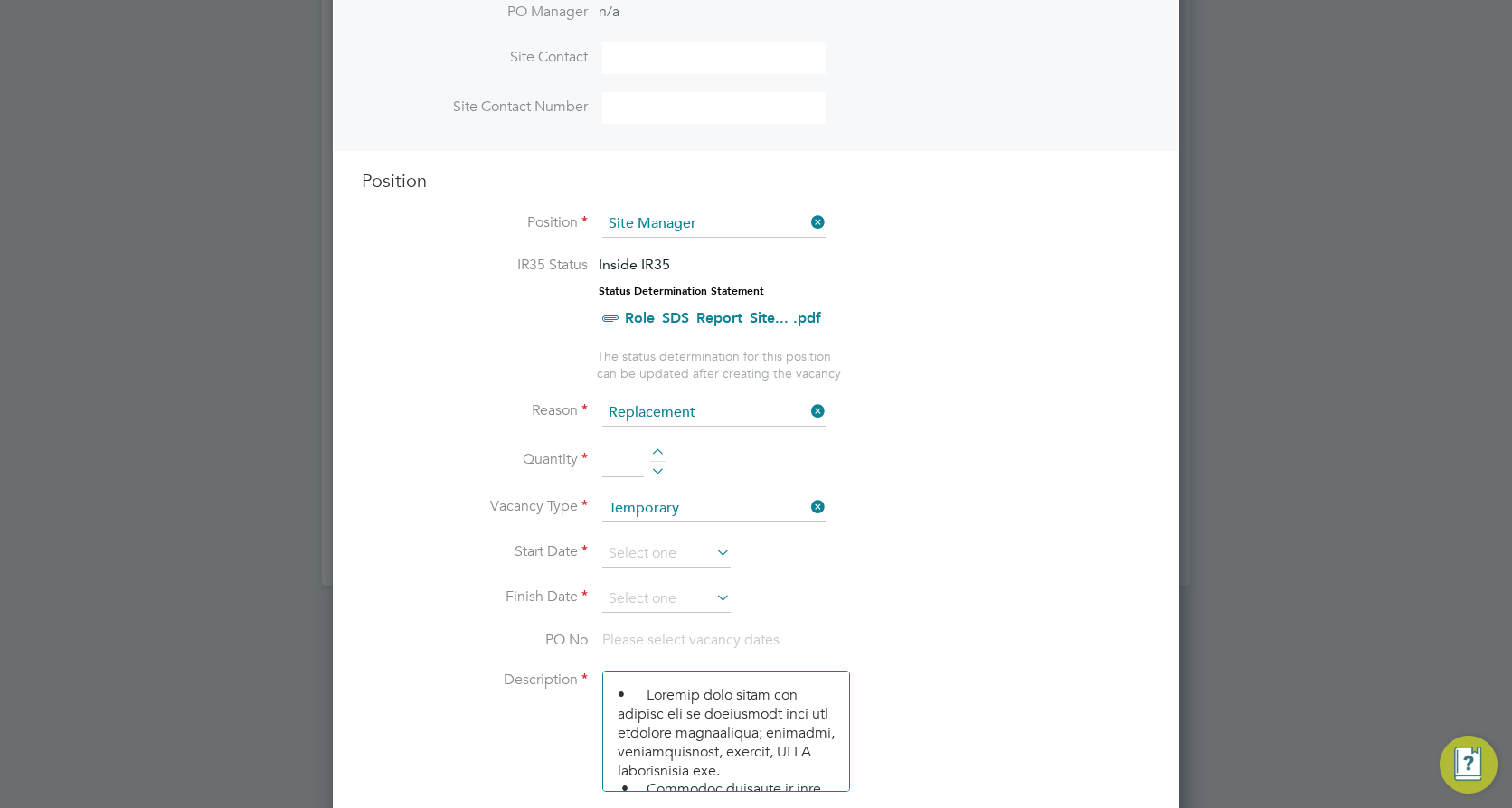
click at [628, 462] on input at bounding box center [623, 461] width 42 height 33
type input "1"
click at [629, 555] on input at bounding box center [667, 554] width 129 height 27
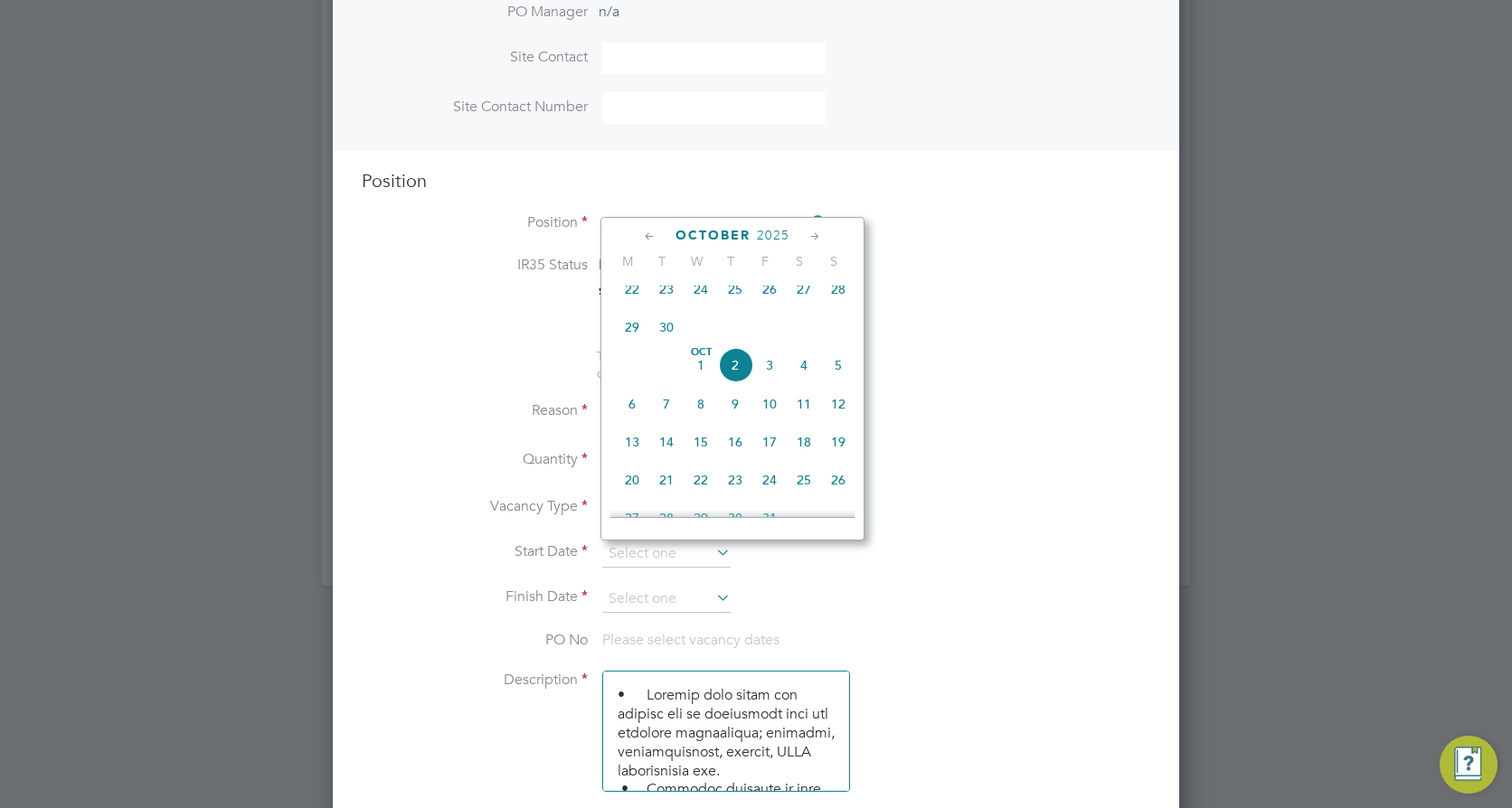
click at [698, 357] on span "Oct" at bounding box center [701, 353] width 34 height 9
type input "[DATE]"
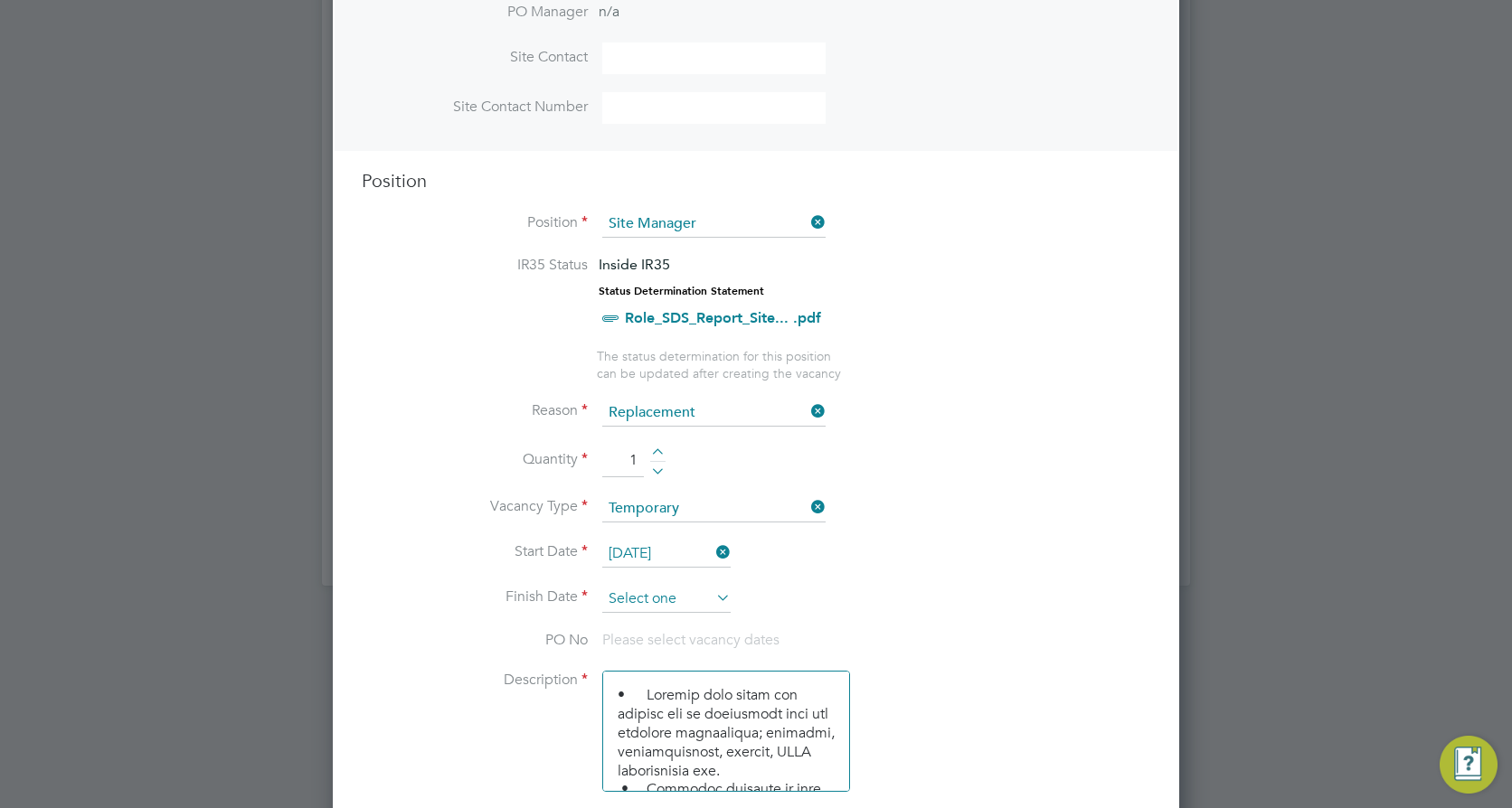
click at [637, 599] on input at bounding box center [667, 599] width 129 height 27
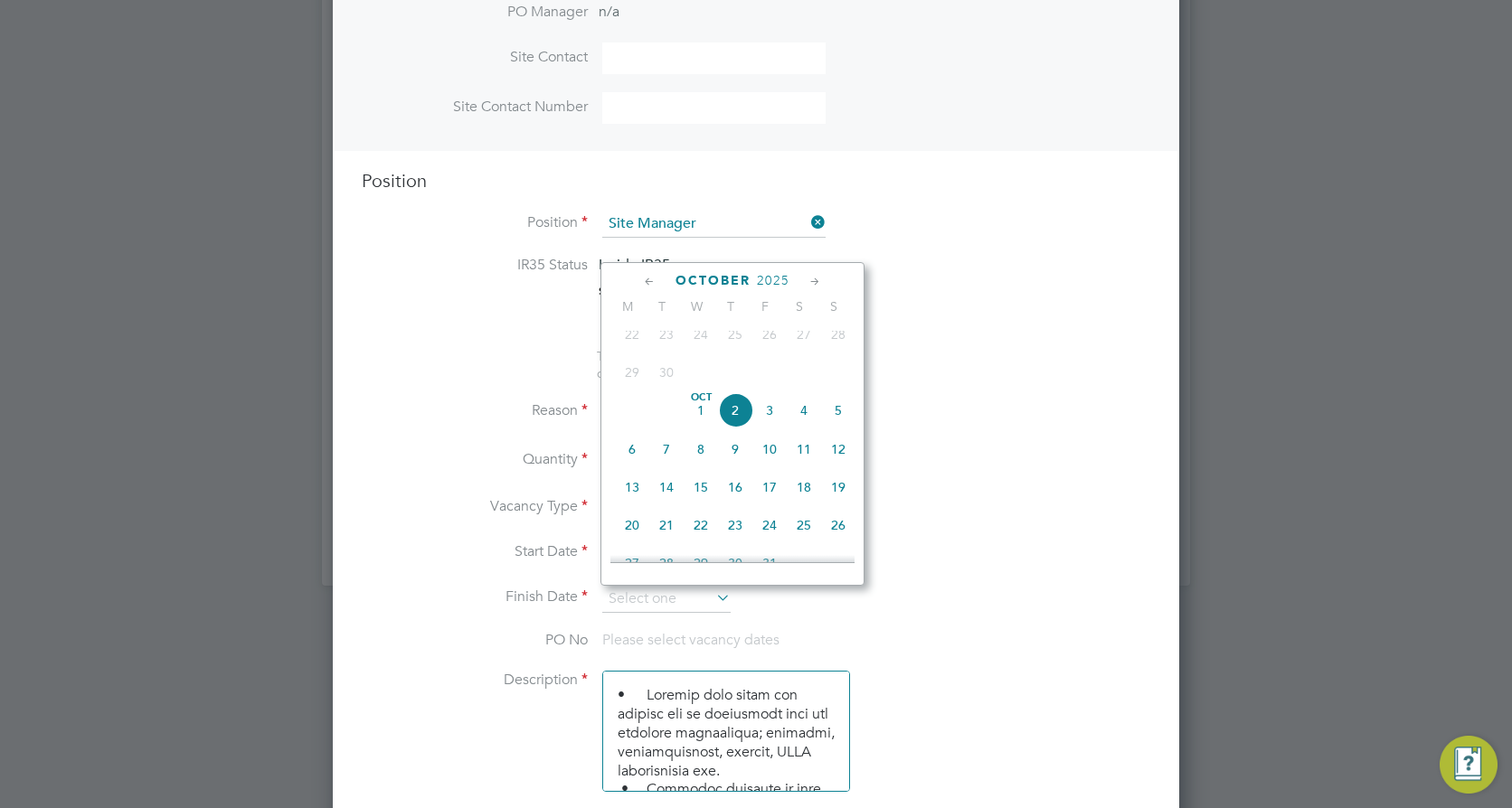
click at [814, 285] on icon at bounding box center [815, 282] width 17 height 20
click at [696, 494] on span "31" at bounding box center [701, 477] width 34 height 34
type input "31 Dec 2025"
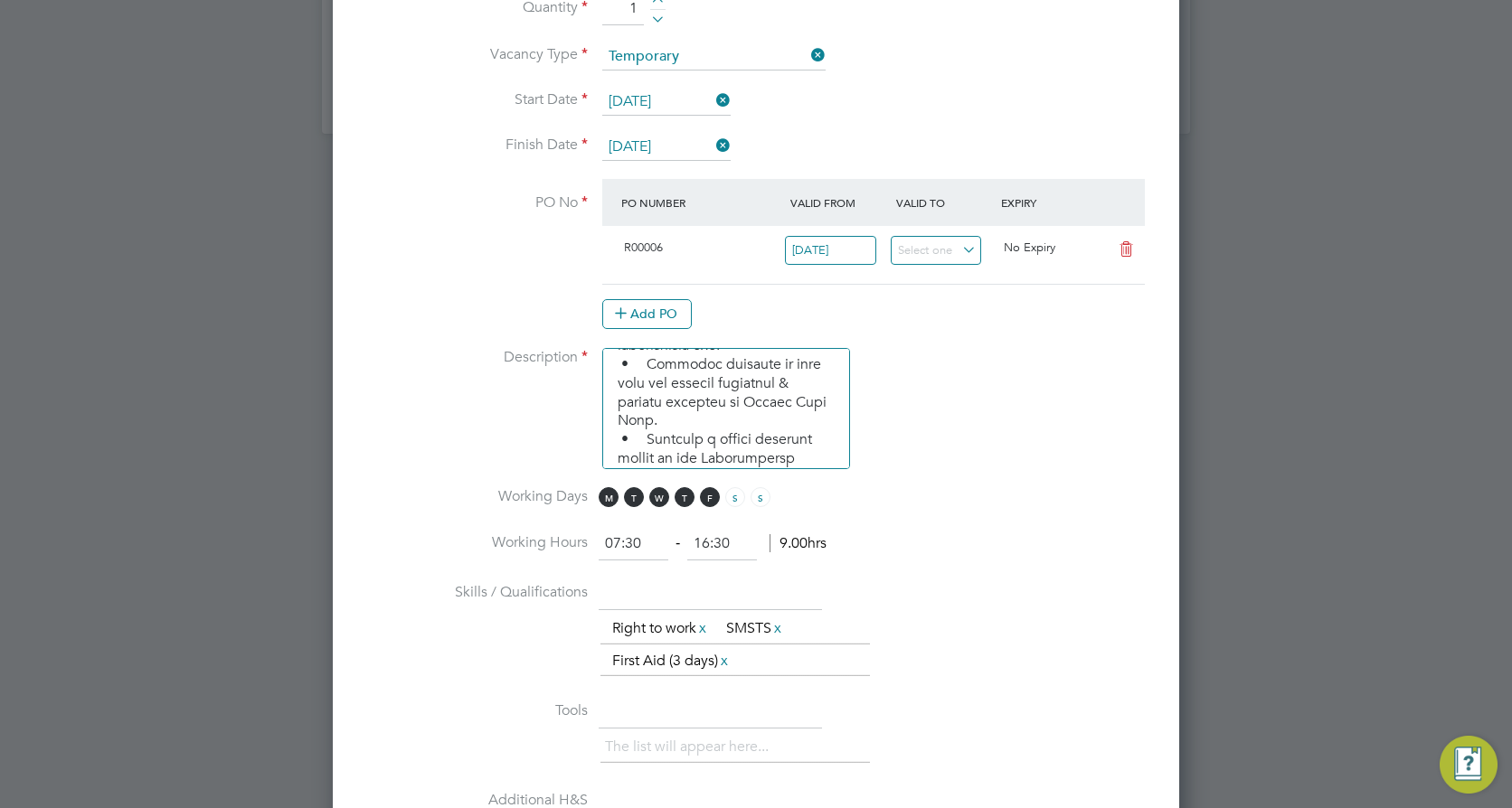
scroll to position [944, 0]
drag, startPoint x: 620, startPoint y: 369, endPoint x: 859, endPoint y: 521, distance: 283.2
click at [859, 521] on ng-container "IR35 Status Inside IR35 Status Determination Statement Role_SDS_Report_Site... …" at bounding box center [756, 457] width 788 height 1307
paste textarea "Supervises and ensures that all construction work under their control is built …"
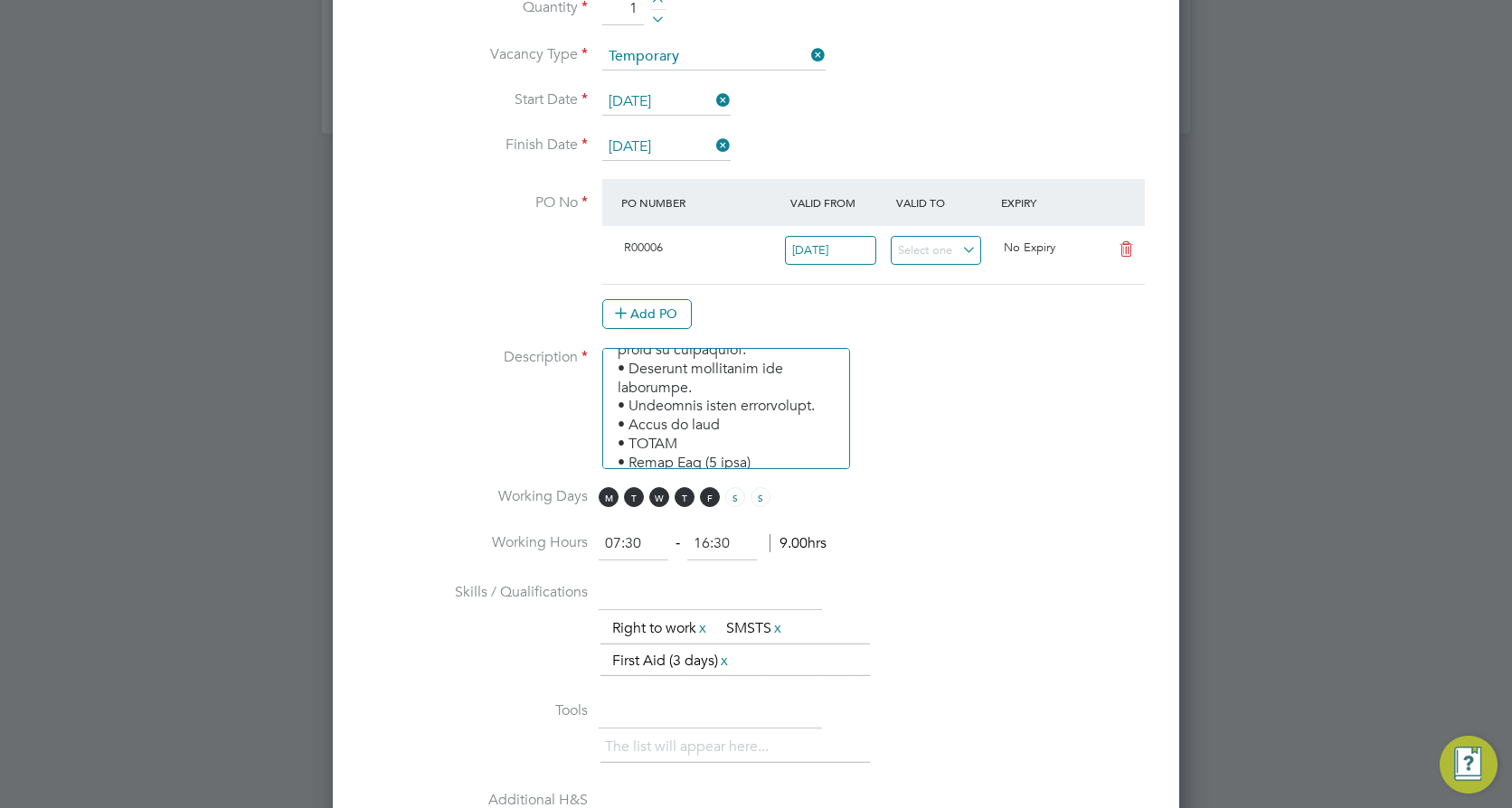
drag, startPoint x: 686, startPoint y: 460, endPoint x: 624, endPoint y: 406, distance: 82.2
click at [624, 406] on textarea at bounding box center [726, 409] width 248 height 122
type textarea "• Supervises and ensures that all construction work under their control is buil…"
click at [771, 653] on ul "The list will appear here... Right to work x SMSTS x First Aid (3 days) x" at bounding box center [735, 646] width 269 height 65
click at [779, 657] on ul "The list will appear here... Right to work x SMSTS x First Aid (3 days) x" at bounding box center [735, 646] width 269 height 65
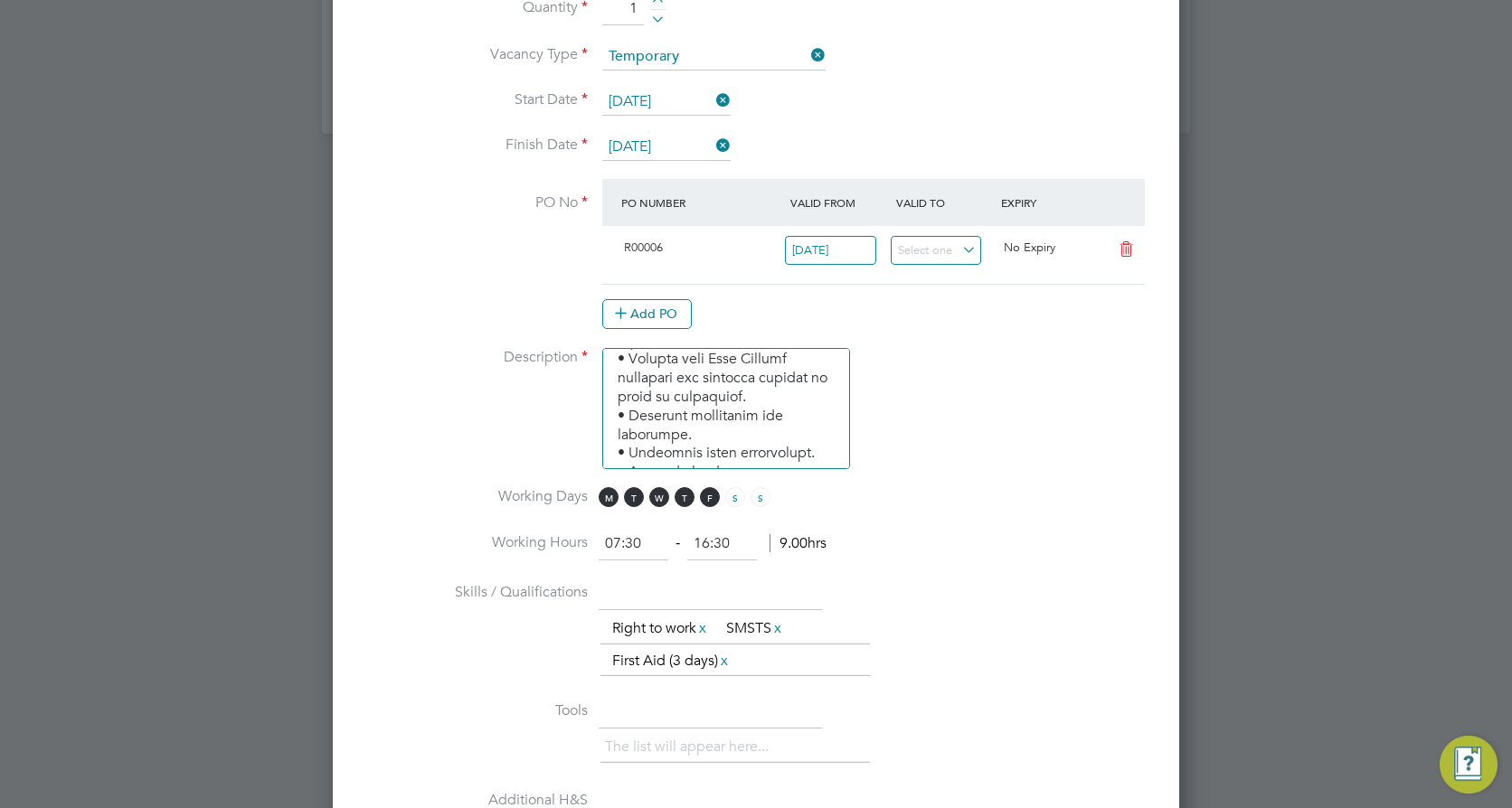
scroll to position [702, 0]
drag, startPoint x: 681, startPoint y: 442, endPoint x: 608, endPoint y: 452, distance: 73.7
click at [608, 452] on textarea at bounding box center [726, 409] width 248 height 122
click at [650, 386] on textarea at bounding box center [726, 409] width 248 height 122
drag, startPoint x: 689, startPoint y: 448, endPoint x: 655, endPoint y: 405, distance: 54.8
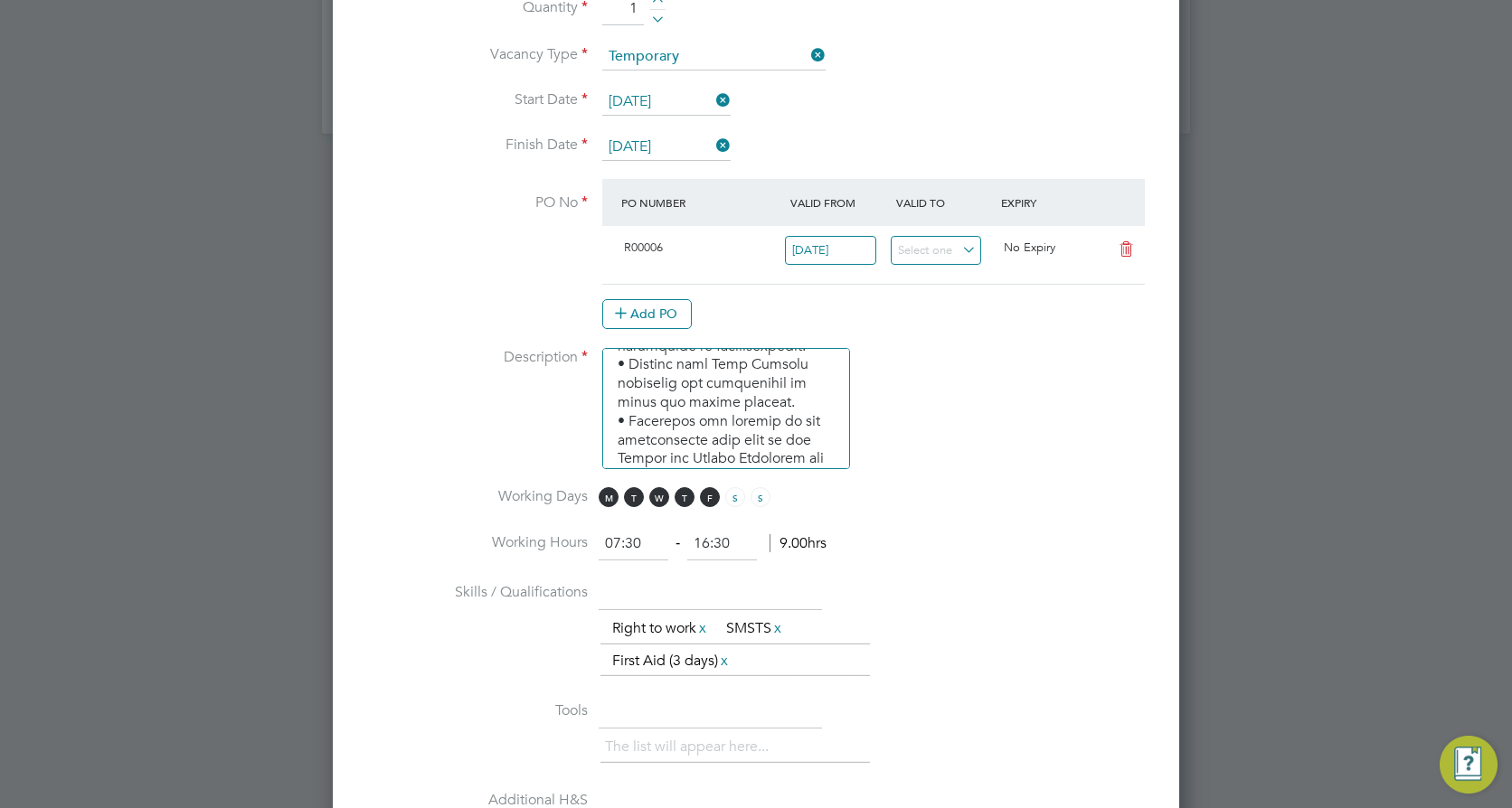
click at [611, 398] on textarea at bounding box center [726, 409] width 248 height 122
click at [942, 424] on li "Description" at bounding box center [756, 418] width 788 height 140
drag, startPoint x: 614, startPoint y: 420, endPoint x: 675, endPoint y: 490, distance: 92.8
click at [675, 490] on ng-container "IR35 Status Inside IR35 Status Determination Statement Role_SDS_Report_Site... …" at bounding box center [756, 457] width 788 height 1307
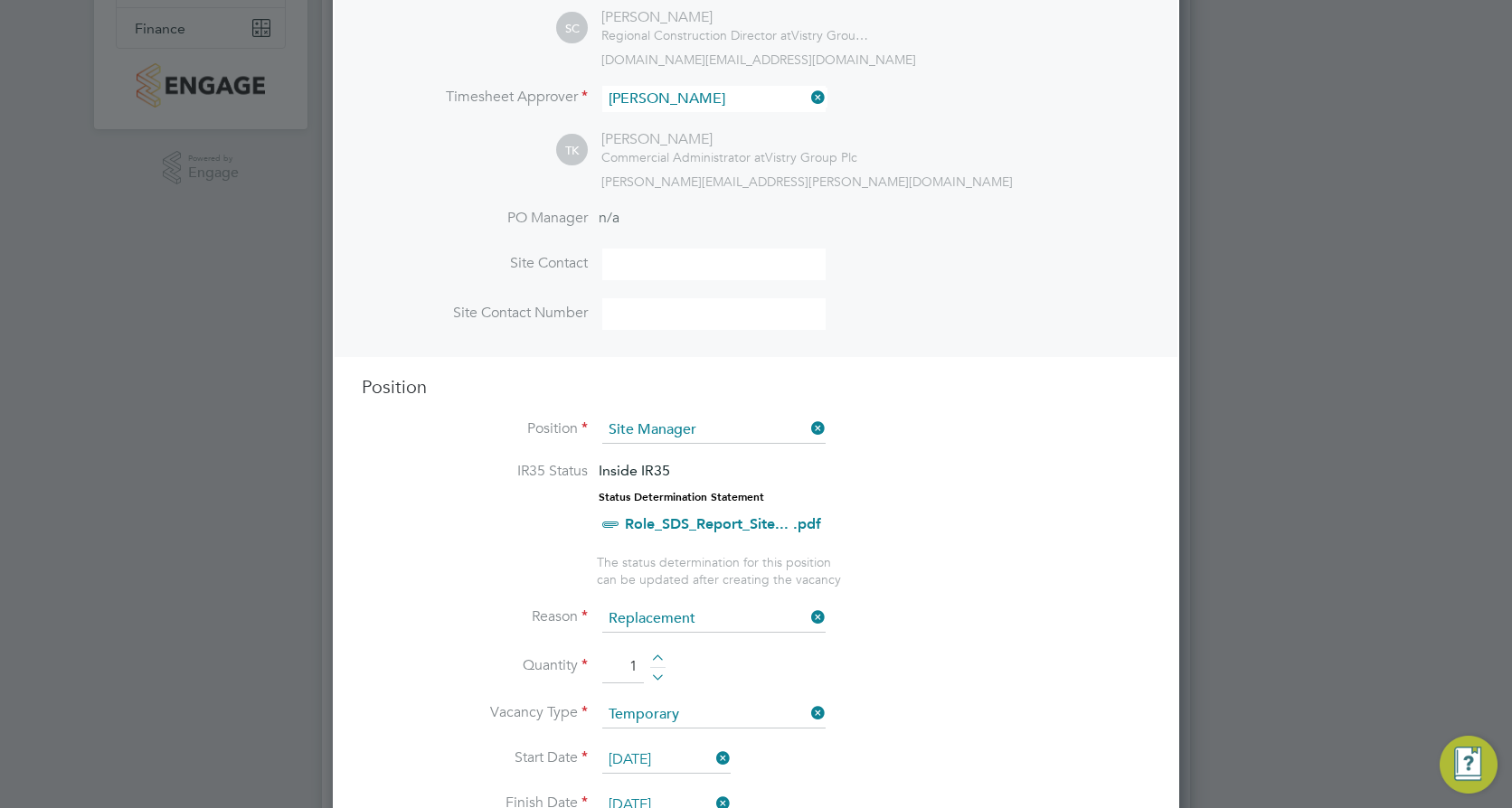
click at [807, 428] on icon at bounding box center [807, 429] width 0 height 25
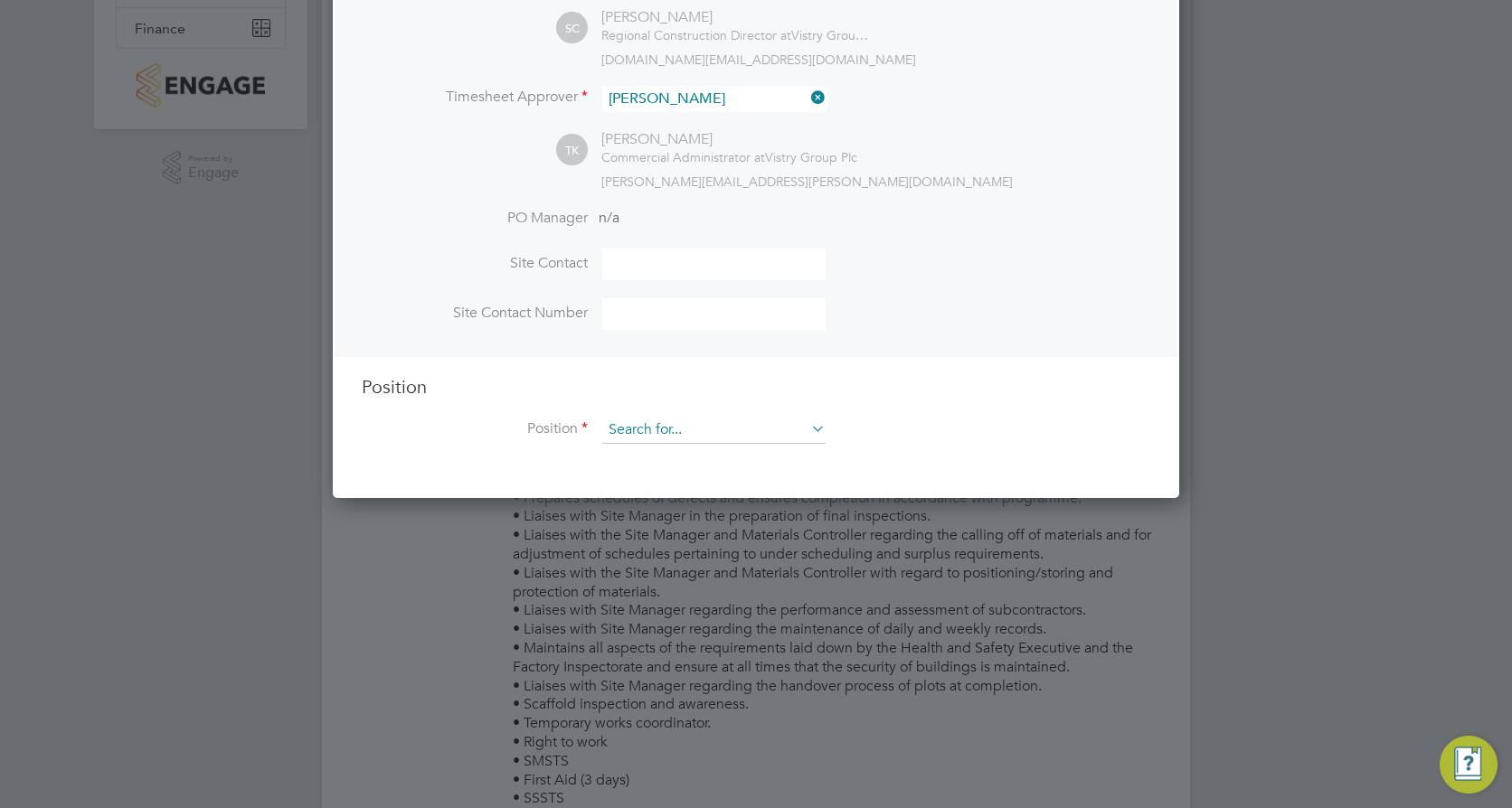
click at [650, 438] on input at bounding box center [714, 431] width 223 height 27
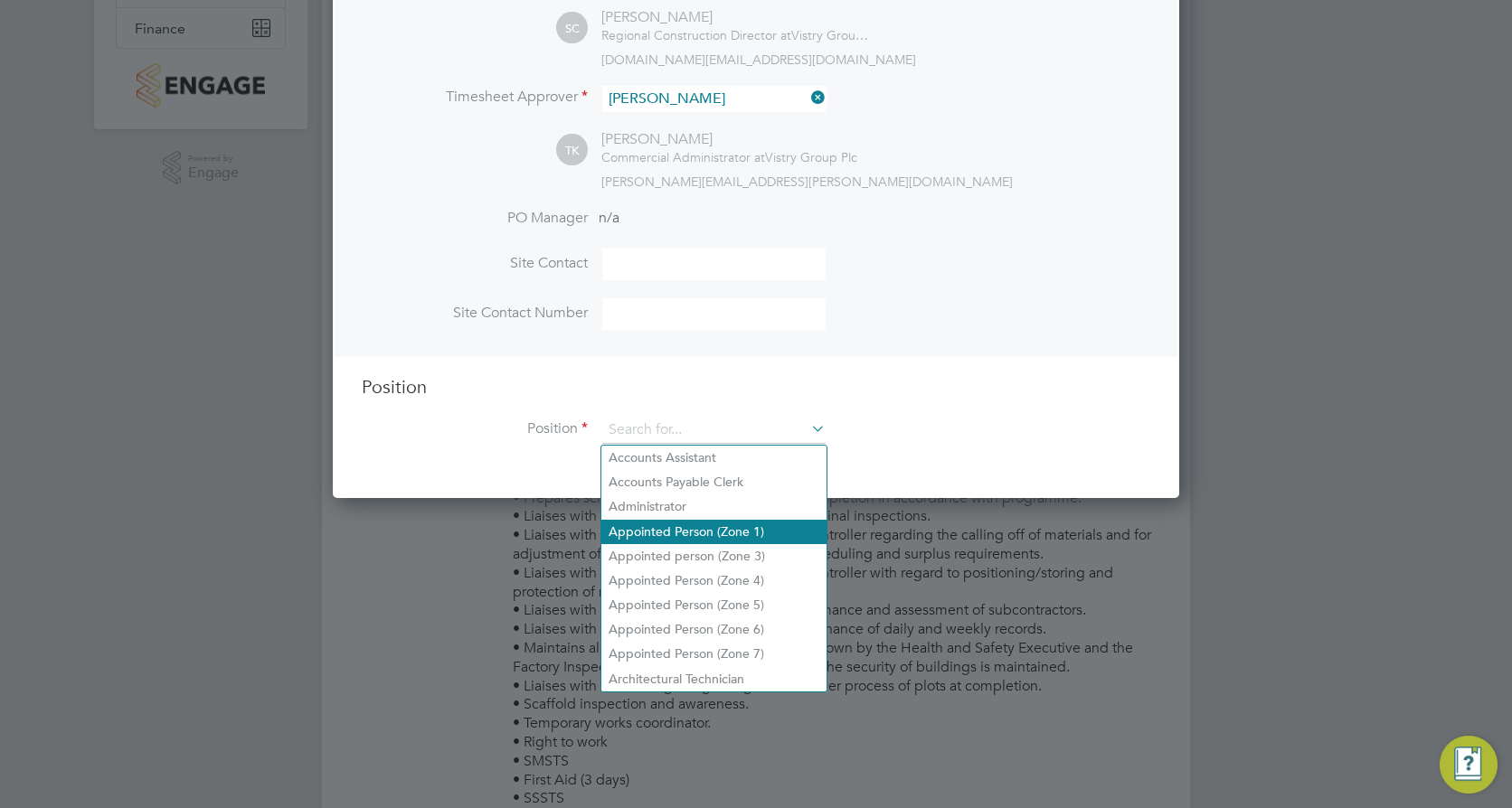
click at [656, 525] on li "Appointed Person (Zone 1)" at bounding box center [714, 531] width 225 height 24
type input "Appointed Person (Zone 1)"
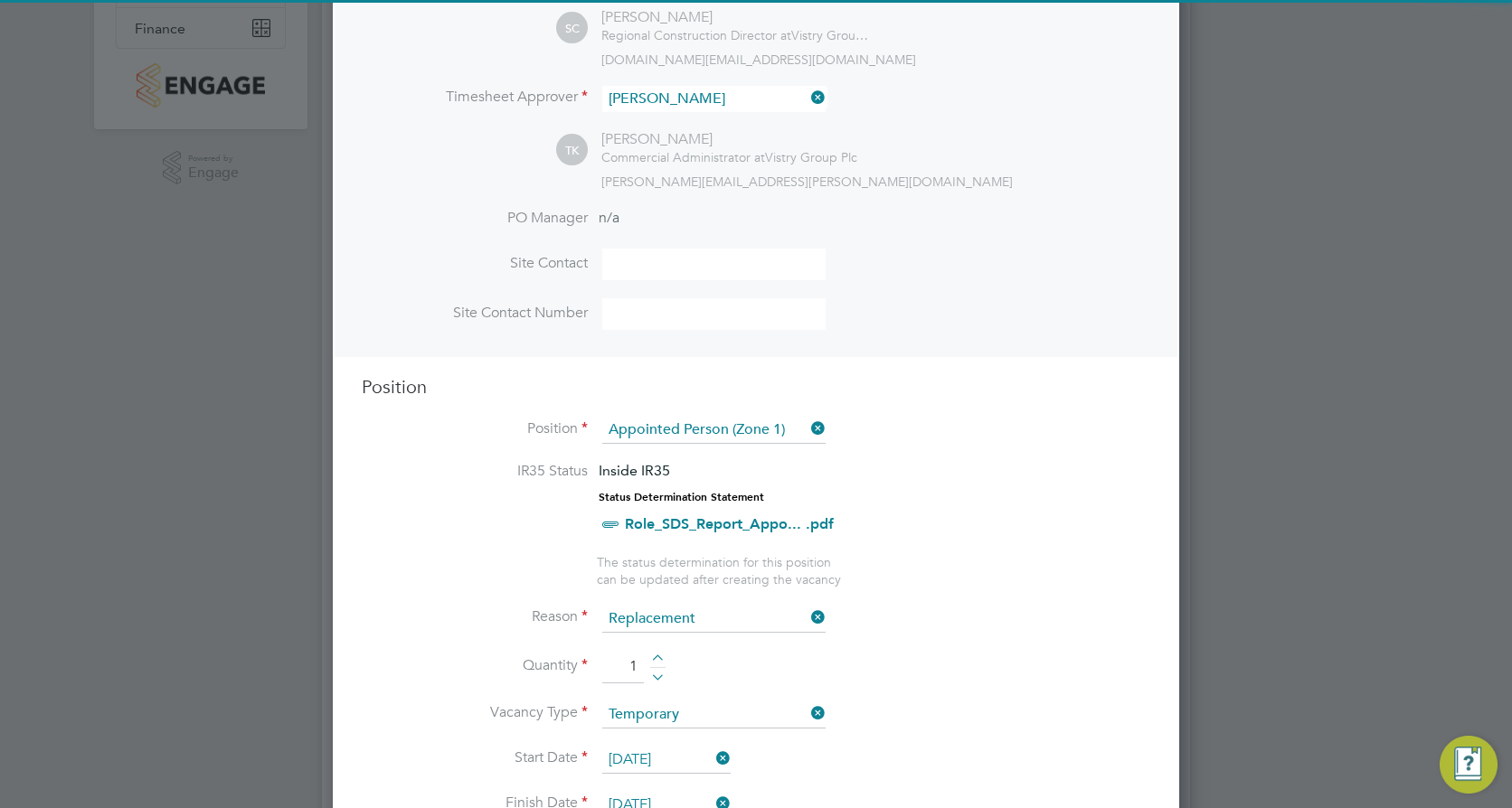
click at [807, 428] on icon at bounding box center [807, 429] width 0 height 25
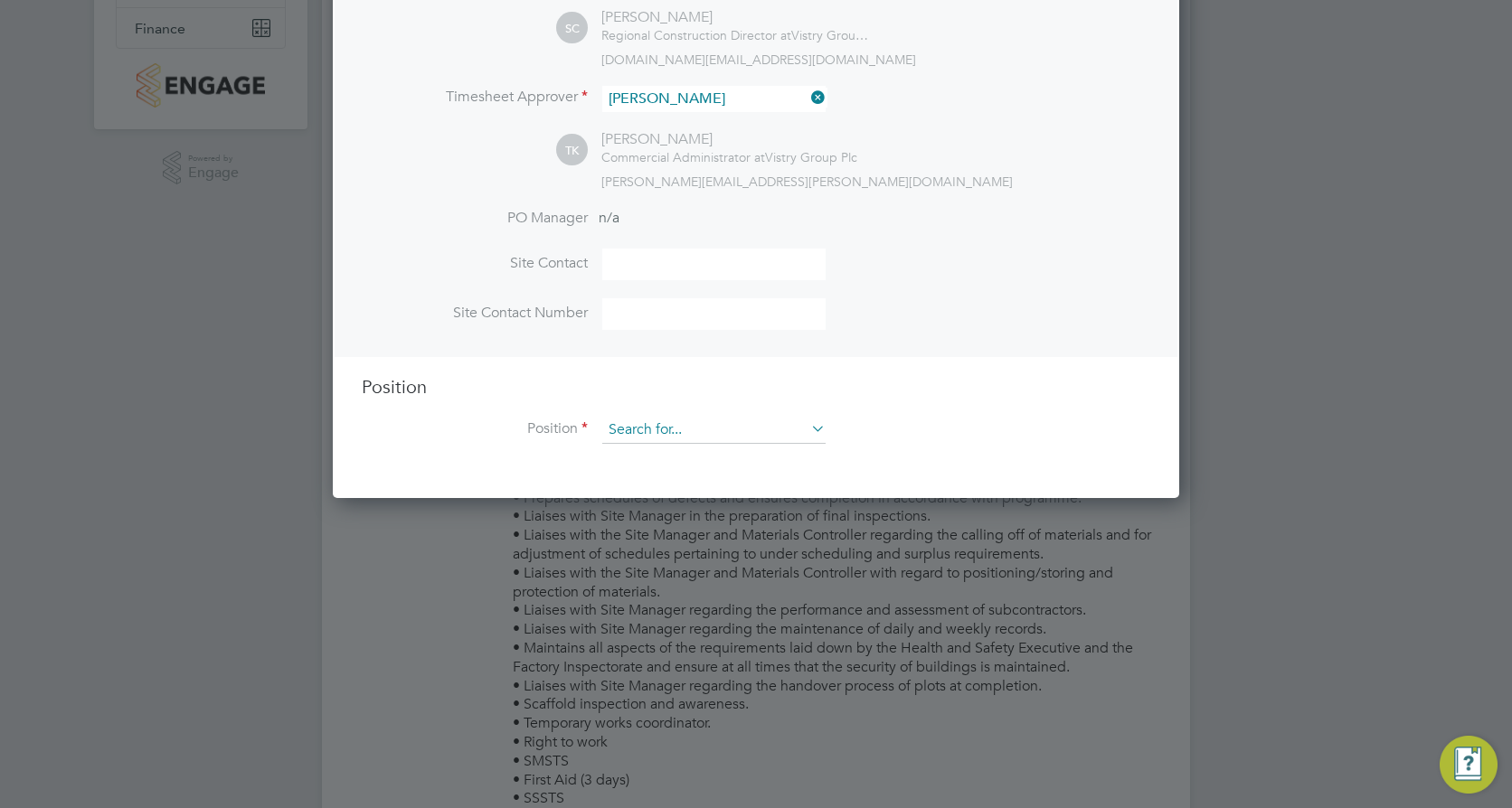
click at [721, 433] on input at bounding box center [714, 431] width 223 height 27
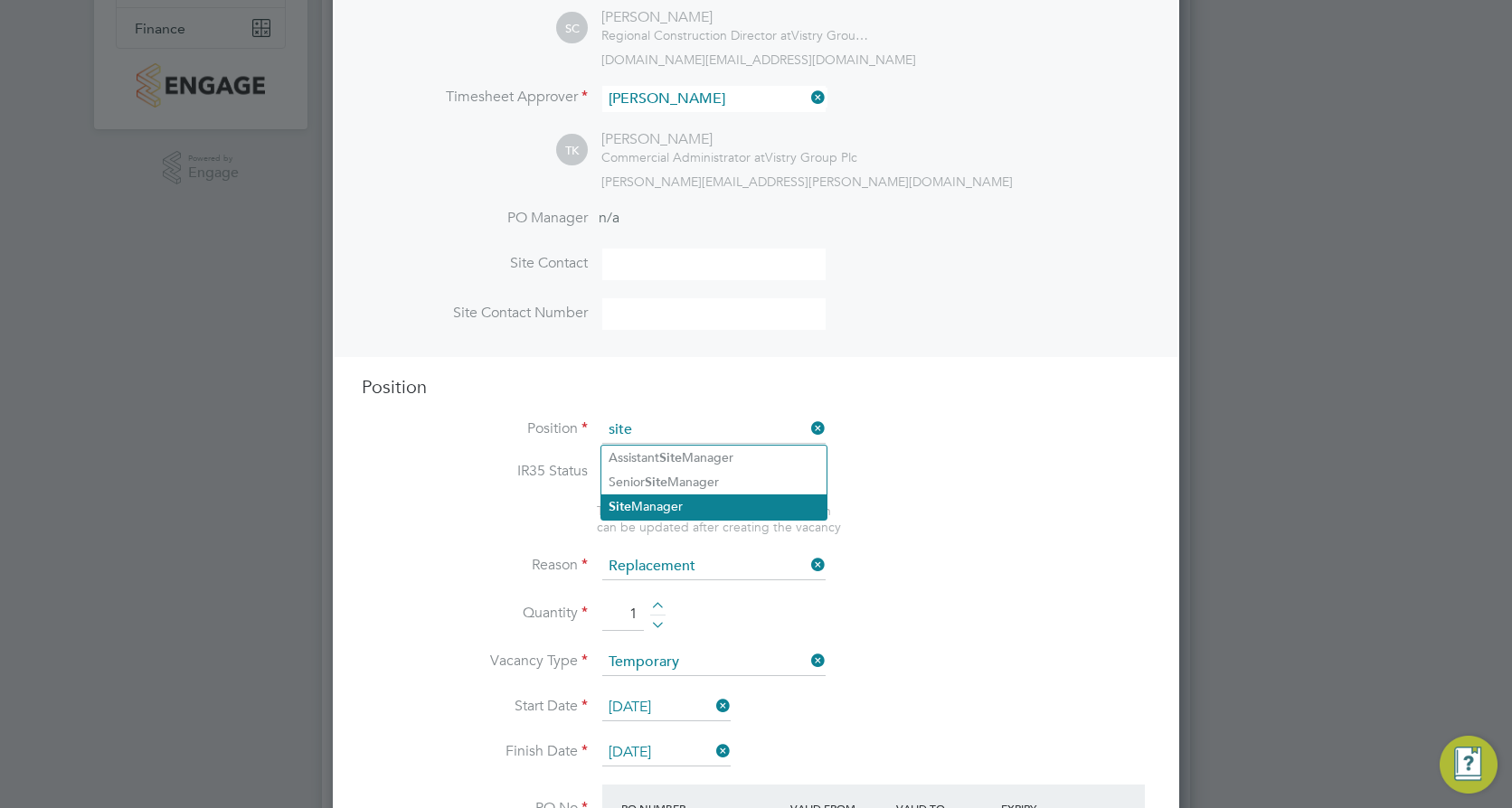
click at [678, 498] on li "Site Manager" at bounding box center [714, 506] width 225 height 24
type input "Site Manager"
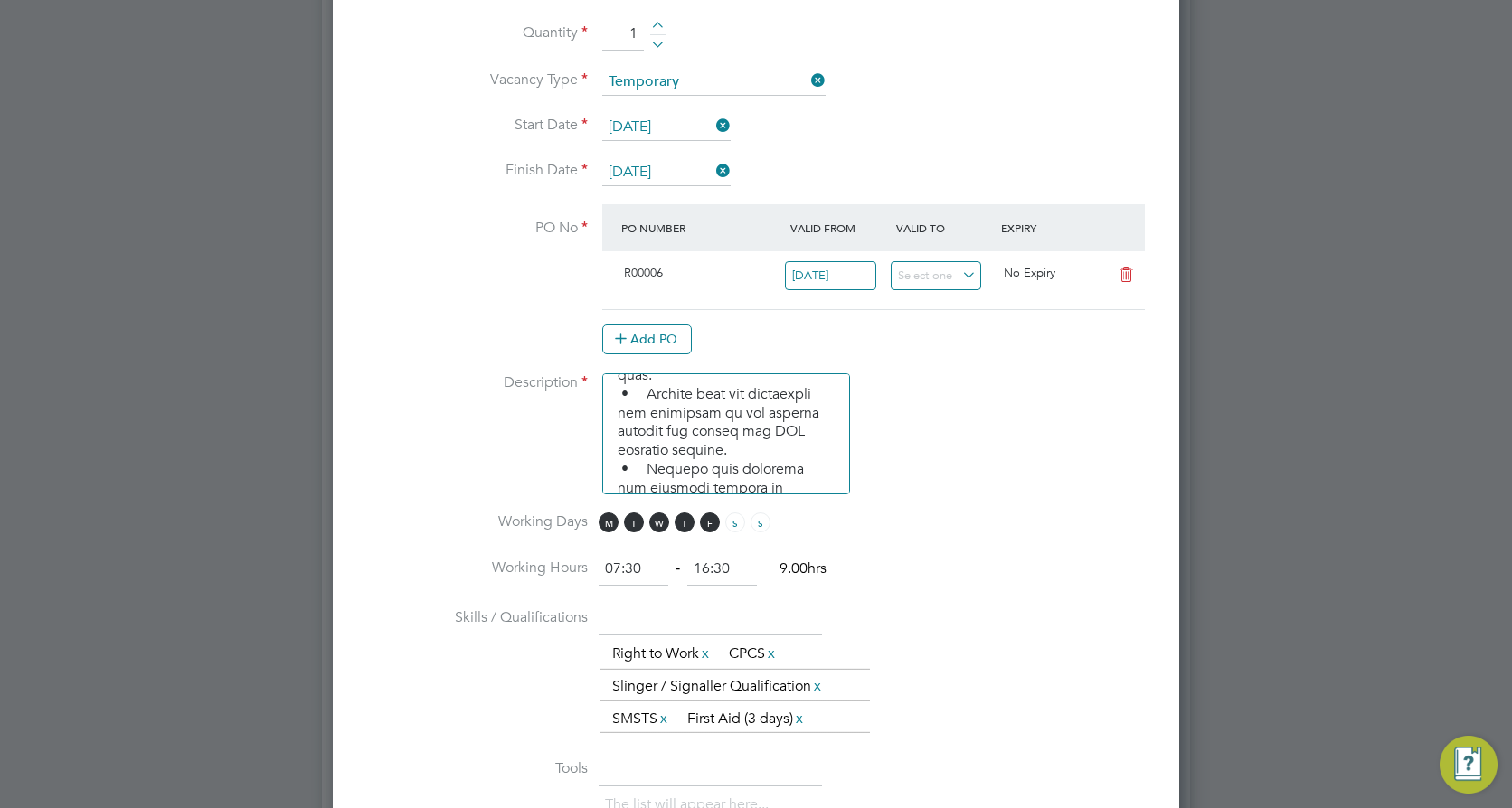
click at [814, 469] on textarea at bounding box center [726, 434] width 248 height 122
paste textarea "• Scaffold inspection and awareness. • Temporary works coordinator. • Right to …"
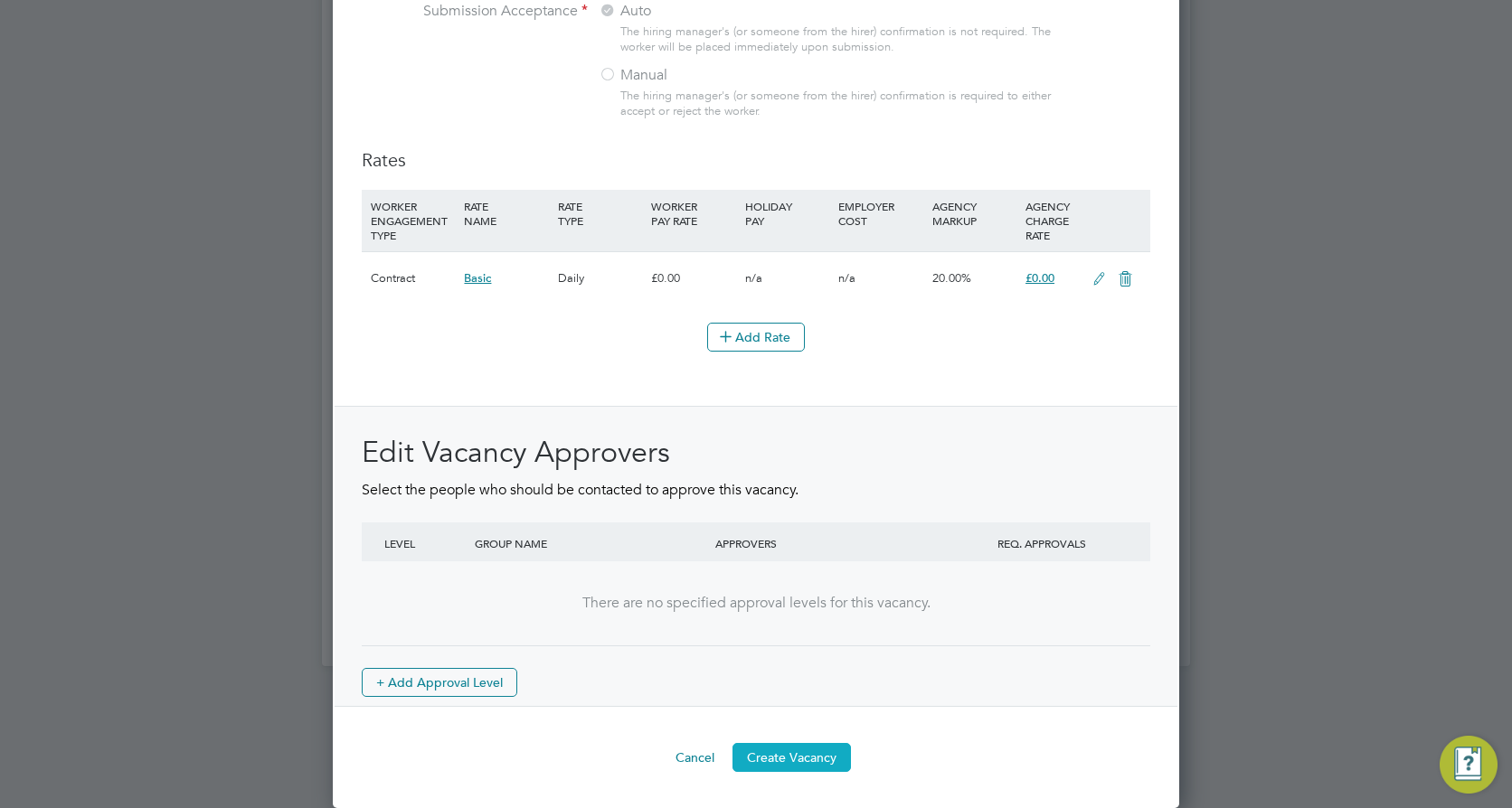
type textarea "• Ensures that works are carried out in accordance with the contract informatio…"
click at [777, 751] on button "Create Vacancy" at bounding box center [791, 757] width 119 height 29
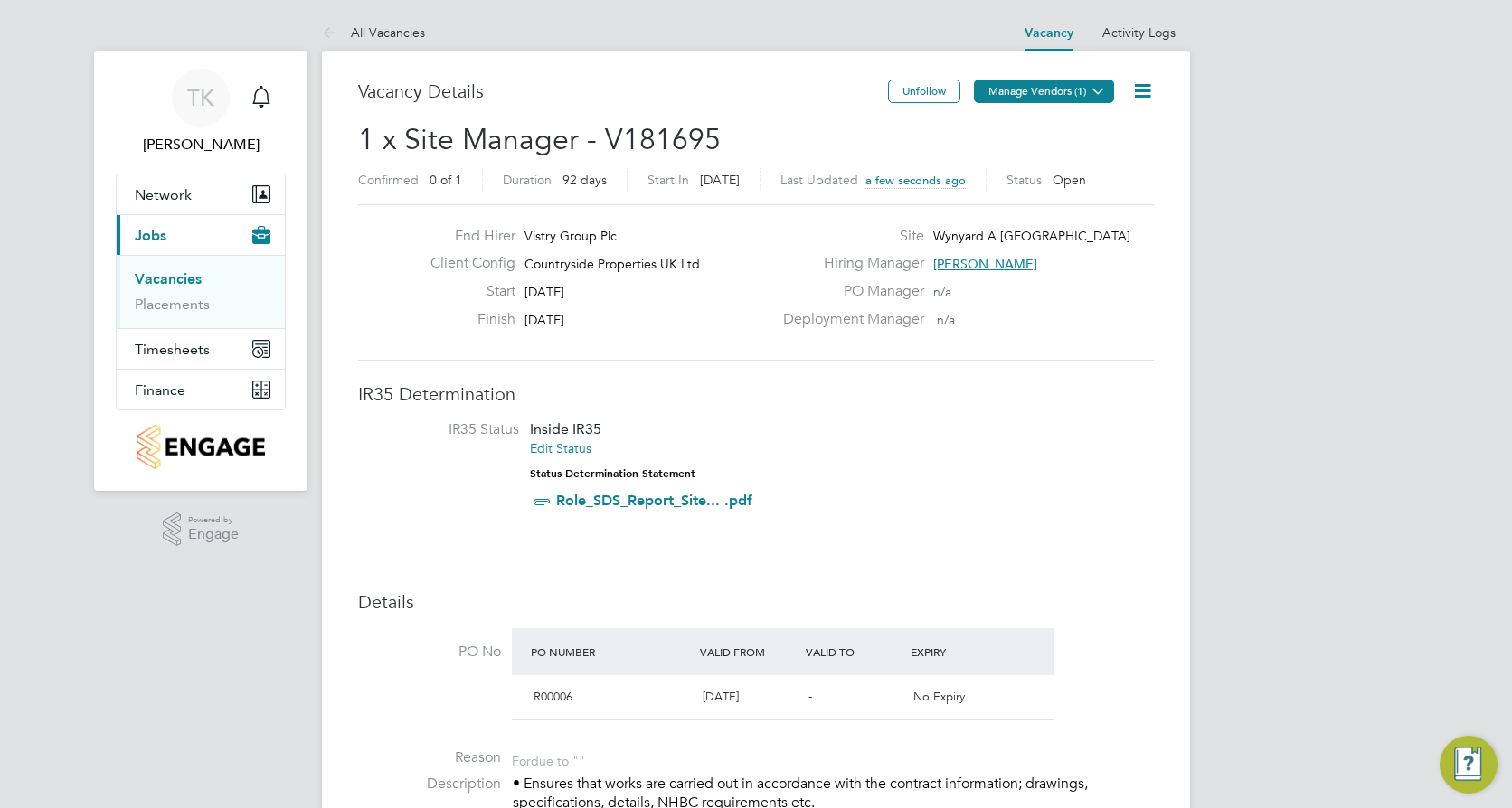
click at [1091, 92] on icon at bounding box center [1097, 91] width 14 height 14
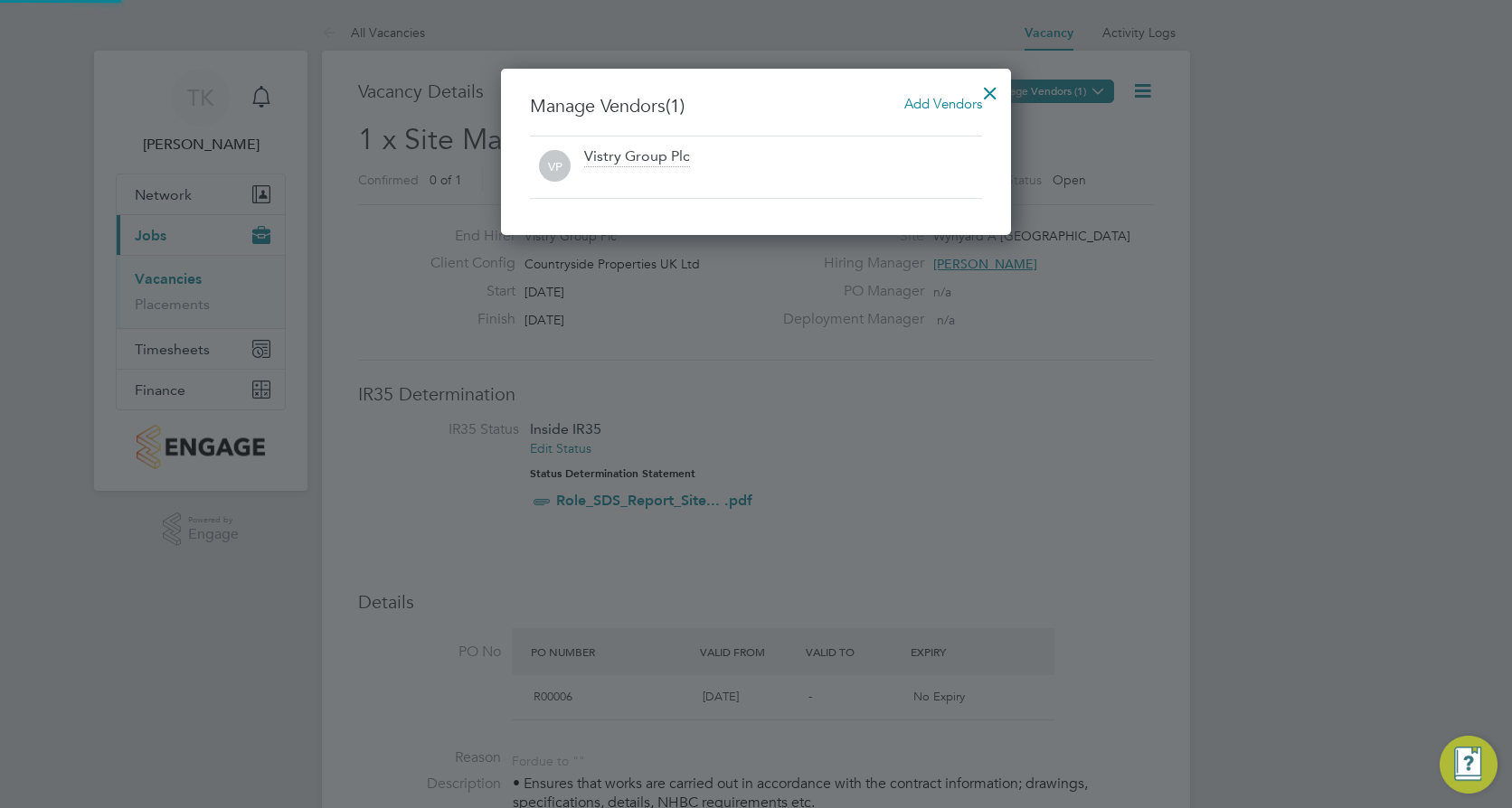
scroll to position [167, 511]
click at [925, 103] on span "Add Vendors" at bounding box center [943, 103] width 78 height 17
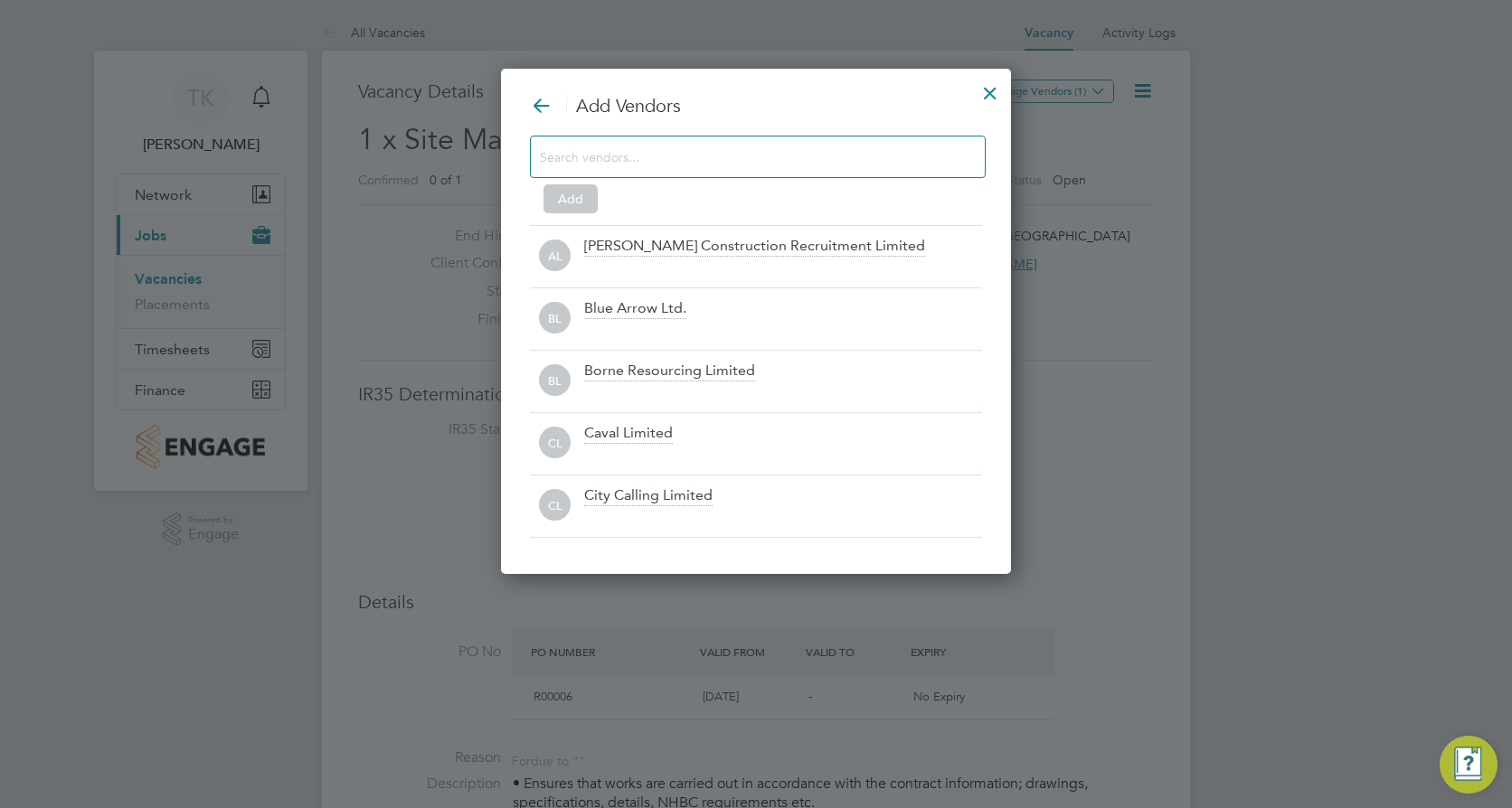
click at [1053, 316] on div at bounding box center [756, 404] width 1512 height 808
click at [991, 78] on div at bounding box center [990, 89] width 33 height 33
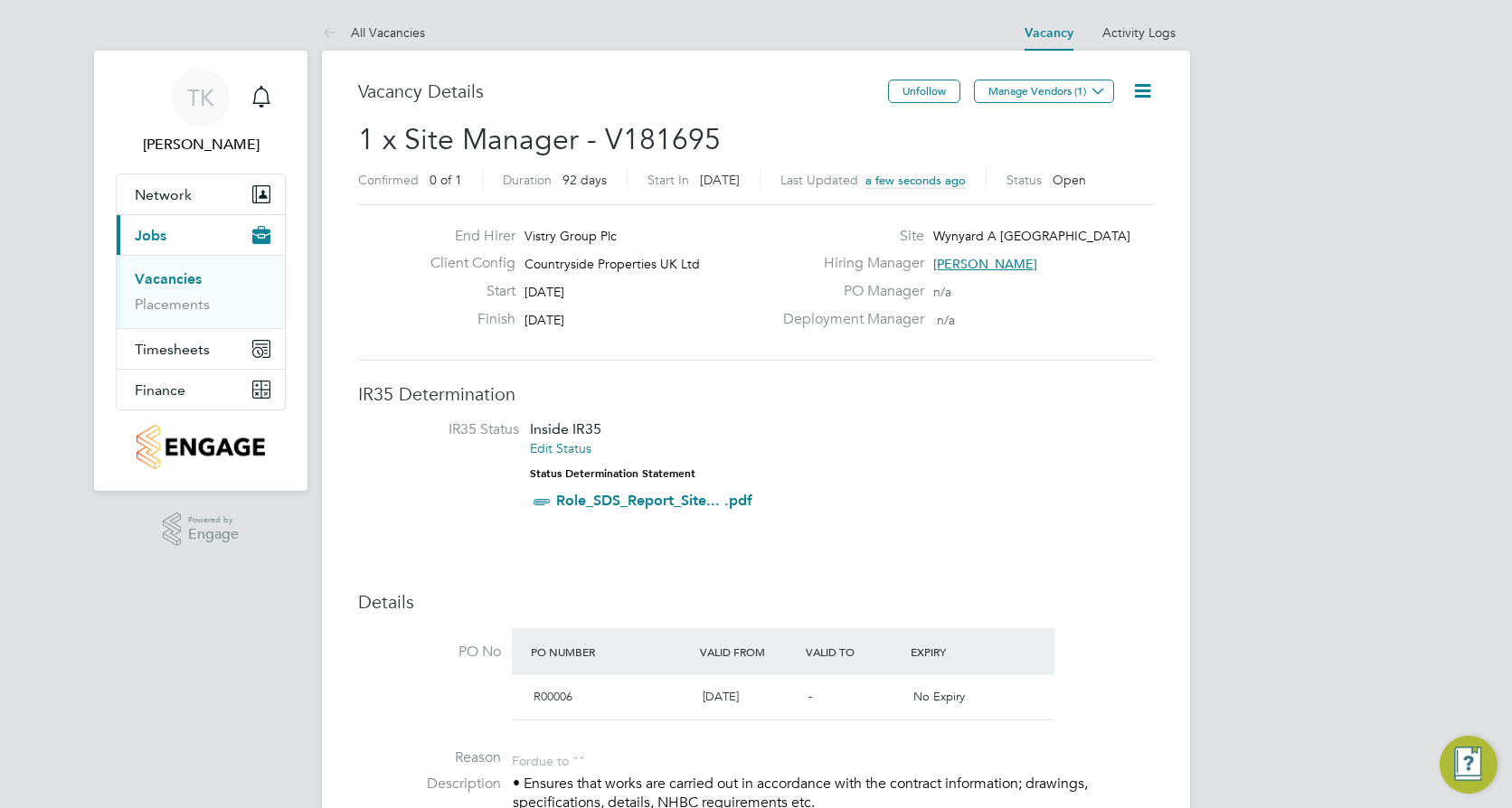
click at [180, 277] on link "Vacancies" at bounding box center [169, 278] width 67 height 17
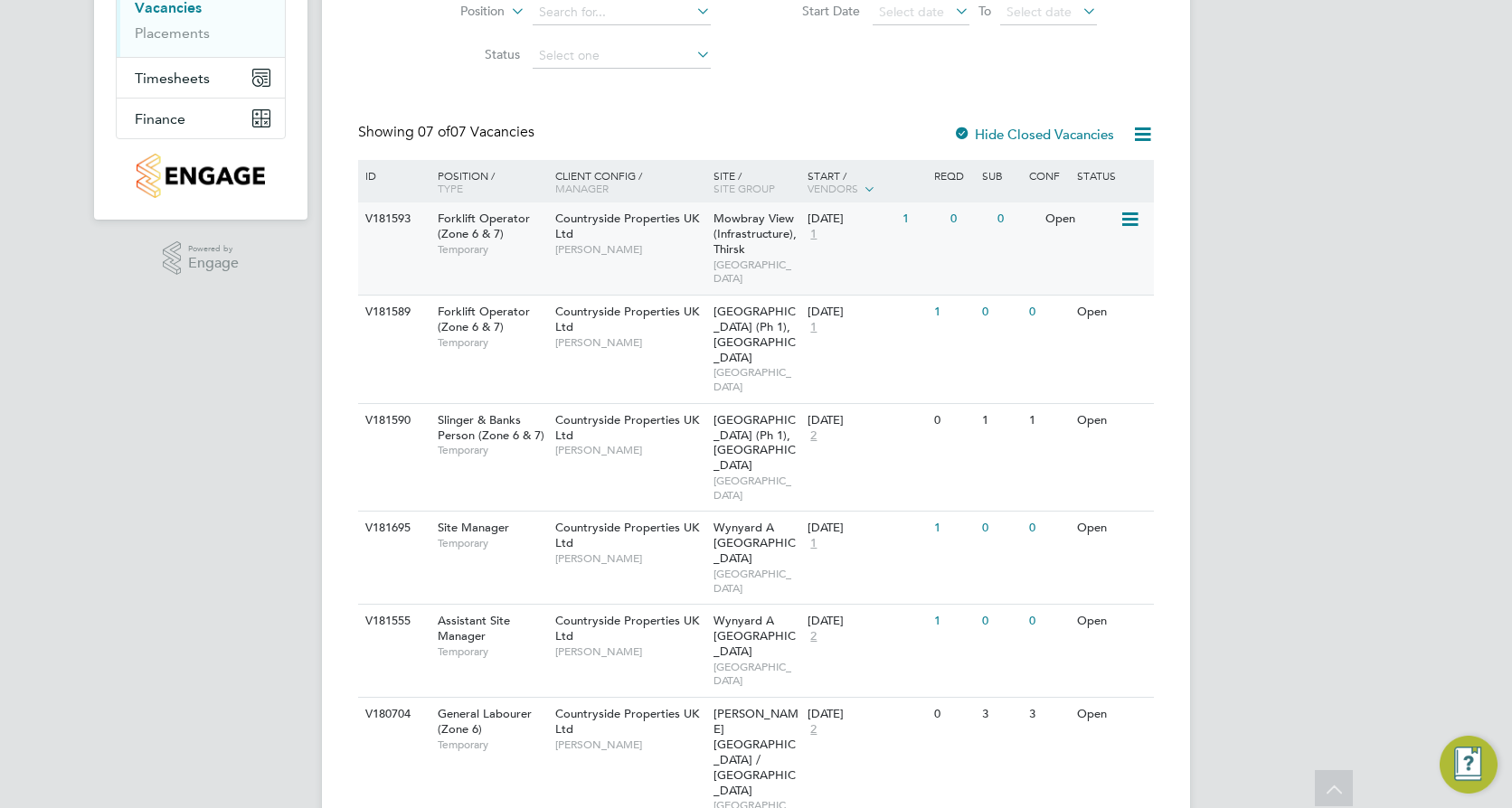
scroll to position [320, 0]
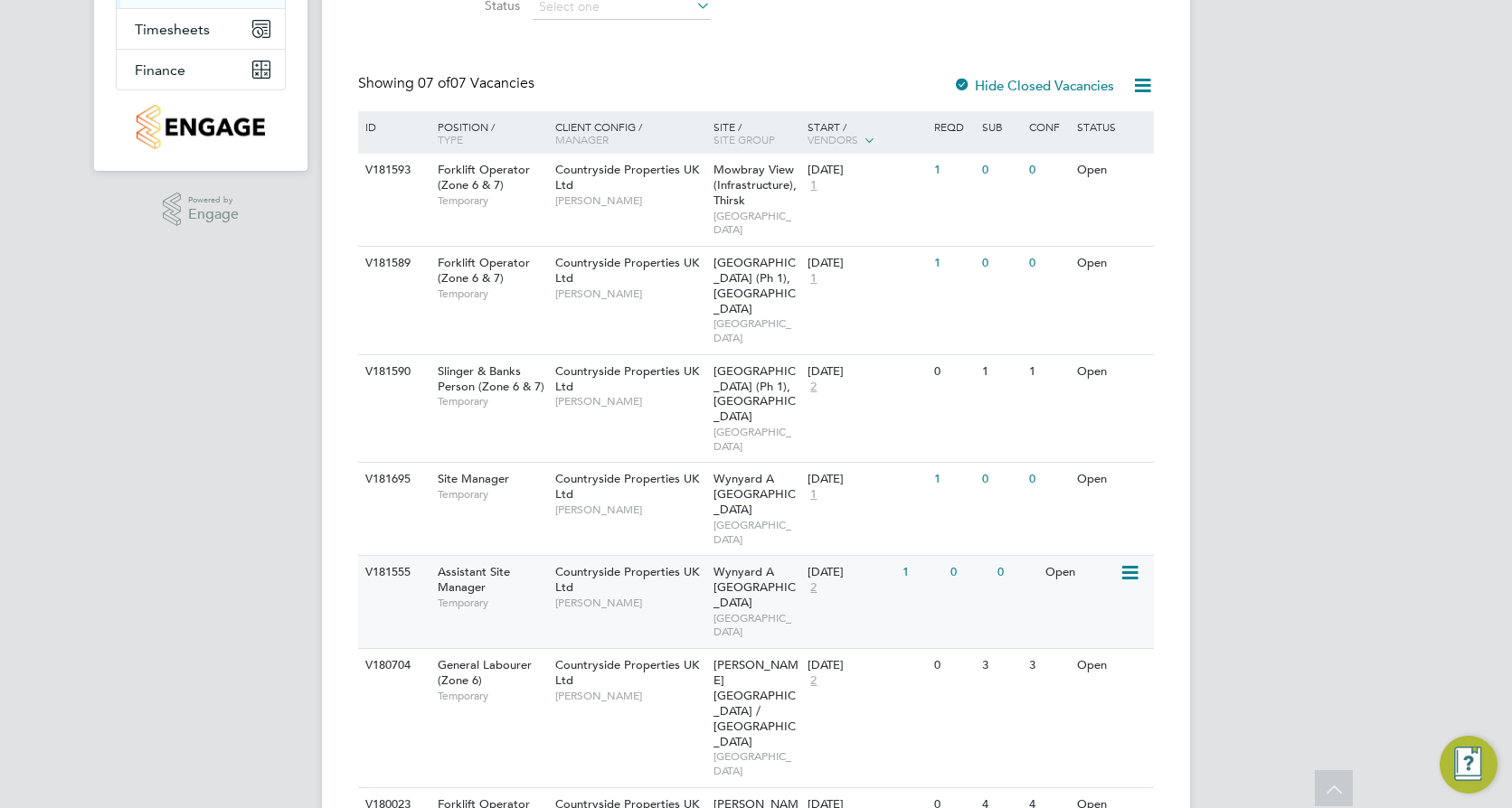
click at [659, 556] on div "Countryside Properties UK Ltd Simon Cruise" at bounding box center [629, 587] width 158 height 63
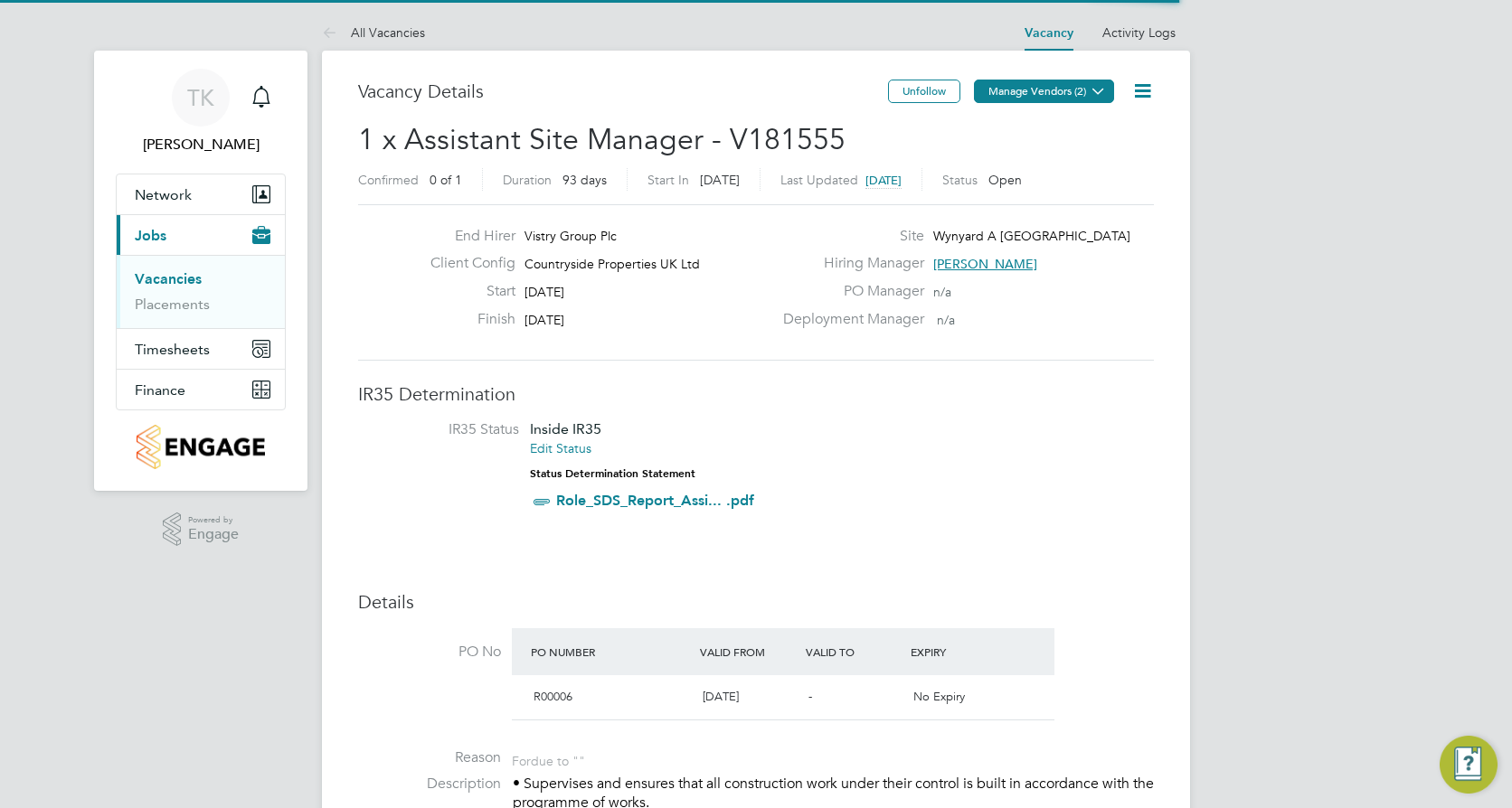
click at [1022, 90] on button "Manage Vendors (2)" at bounding box center [1044, 92] width 141 height 24
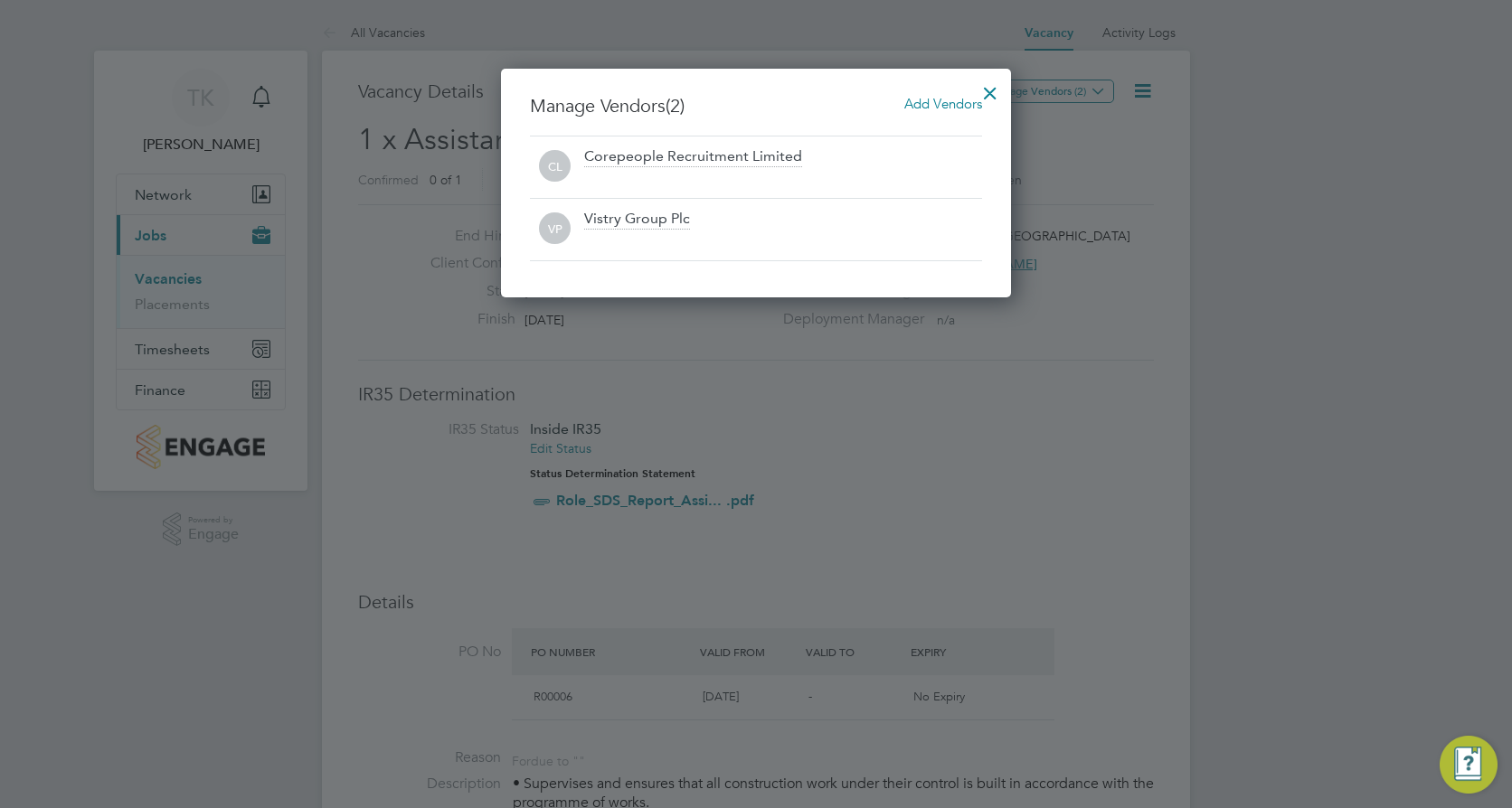
click at [986, 92] on div at bounding box center [990, 89] width 33 height 33
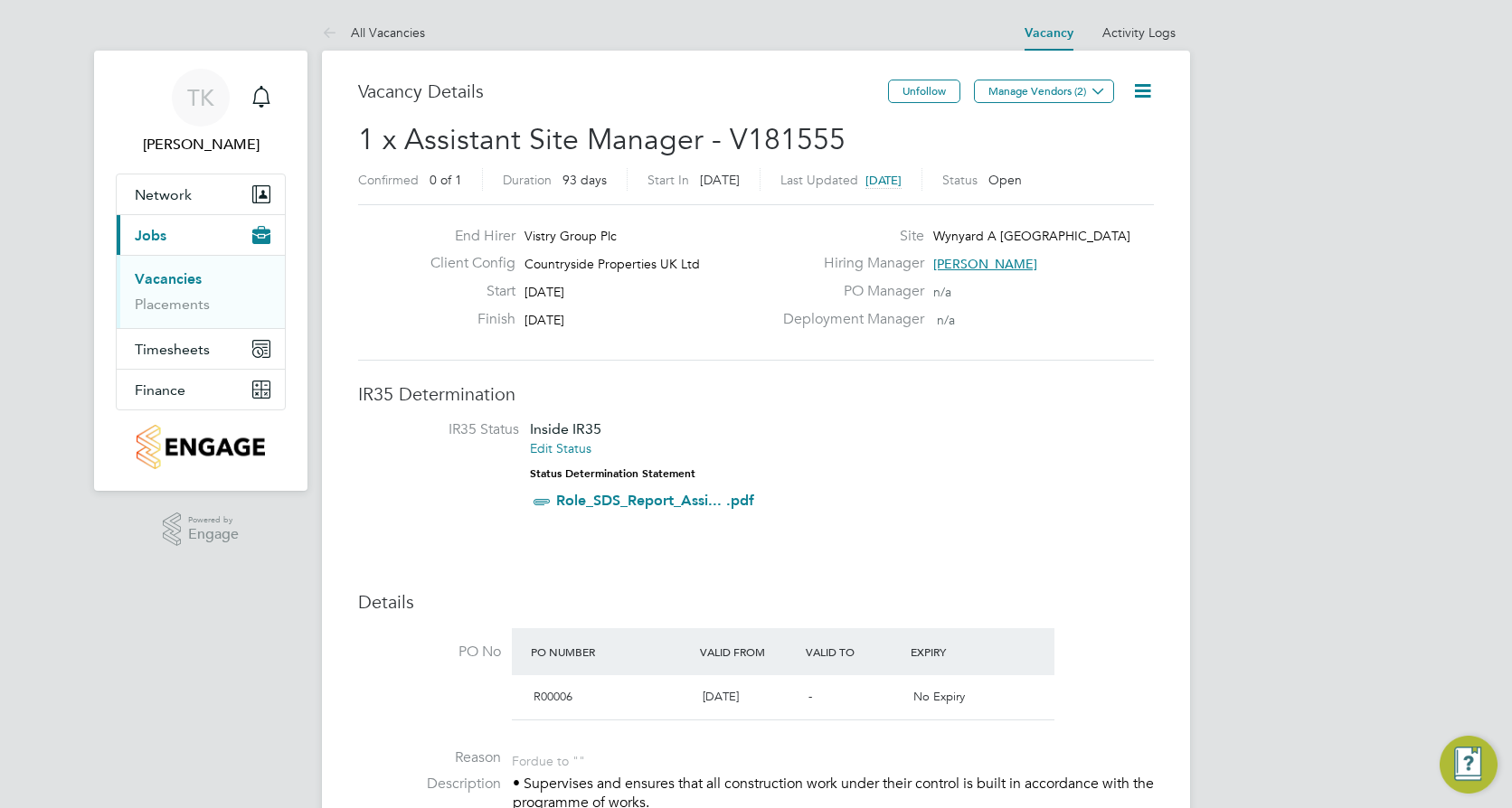
click at [152, 277] on link "Vacancies" at bounding box center [169, 278] width 67 height 17
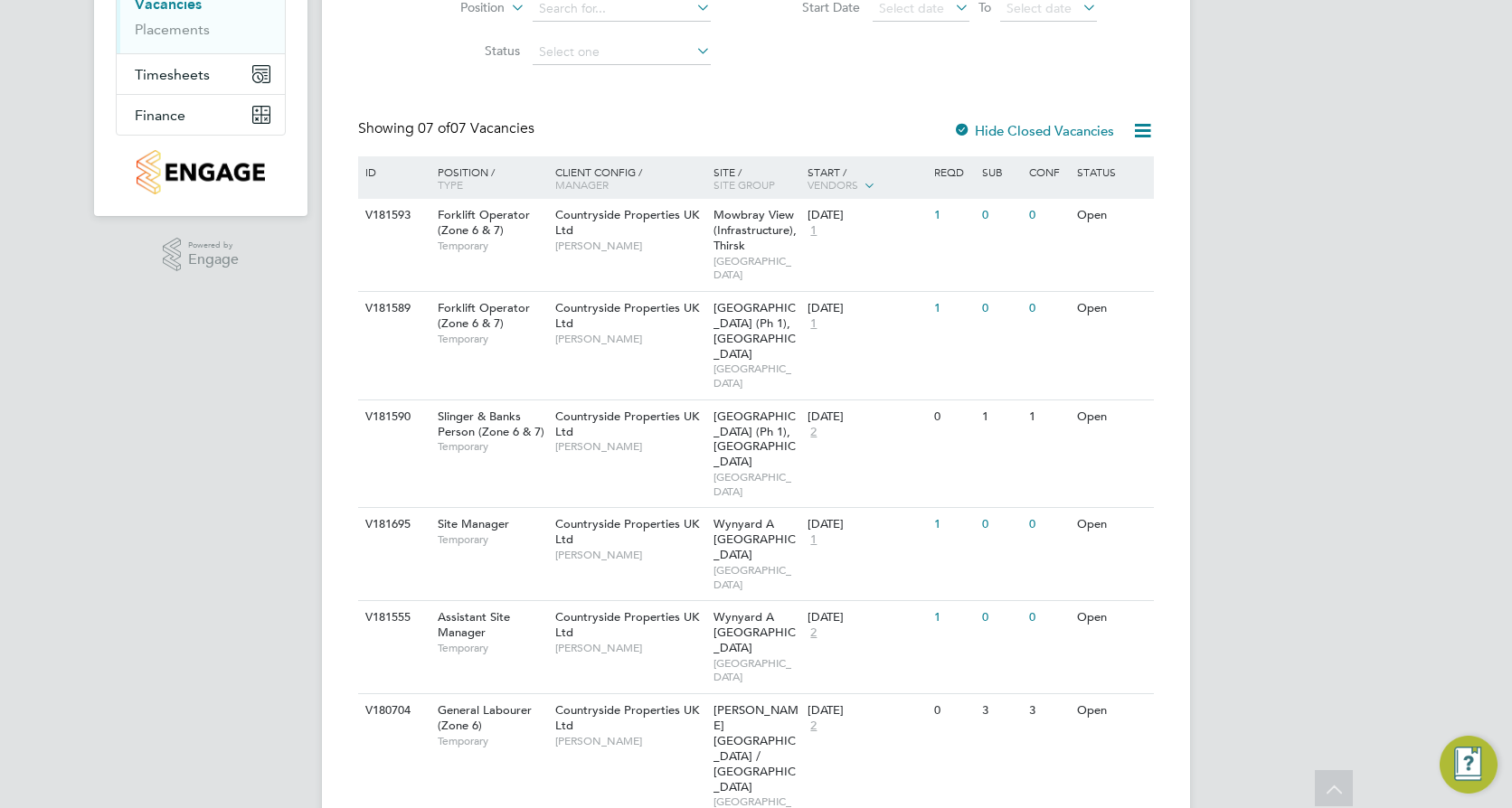
scroll to position [320, 0]
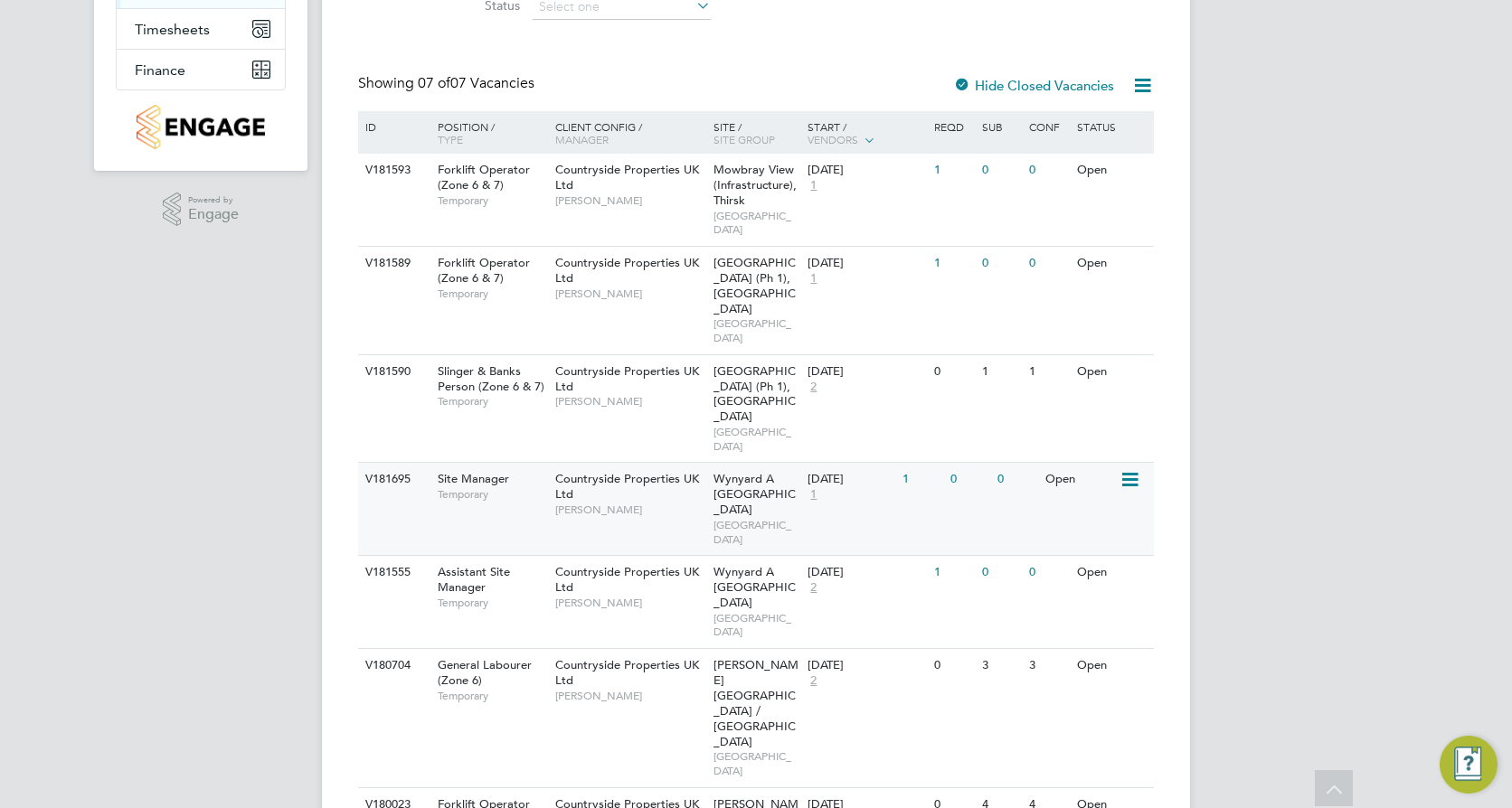
click at [666, 502] on span "[PERSON_NAME]" at bounding box center [629, 510] width 149 height 15
click at [610, 574] on div "V181555 Assistant Site Manager Temporary Countryside Properties UK Ltd Simon Cr…" at bounding box center [756, 601] width 795 height 93
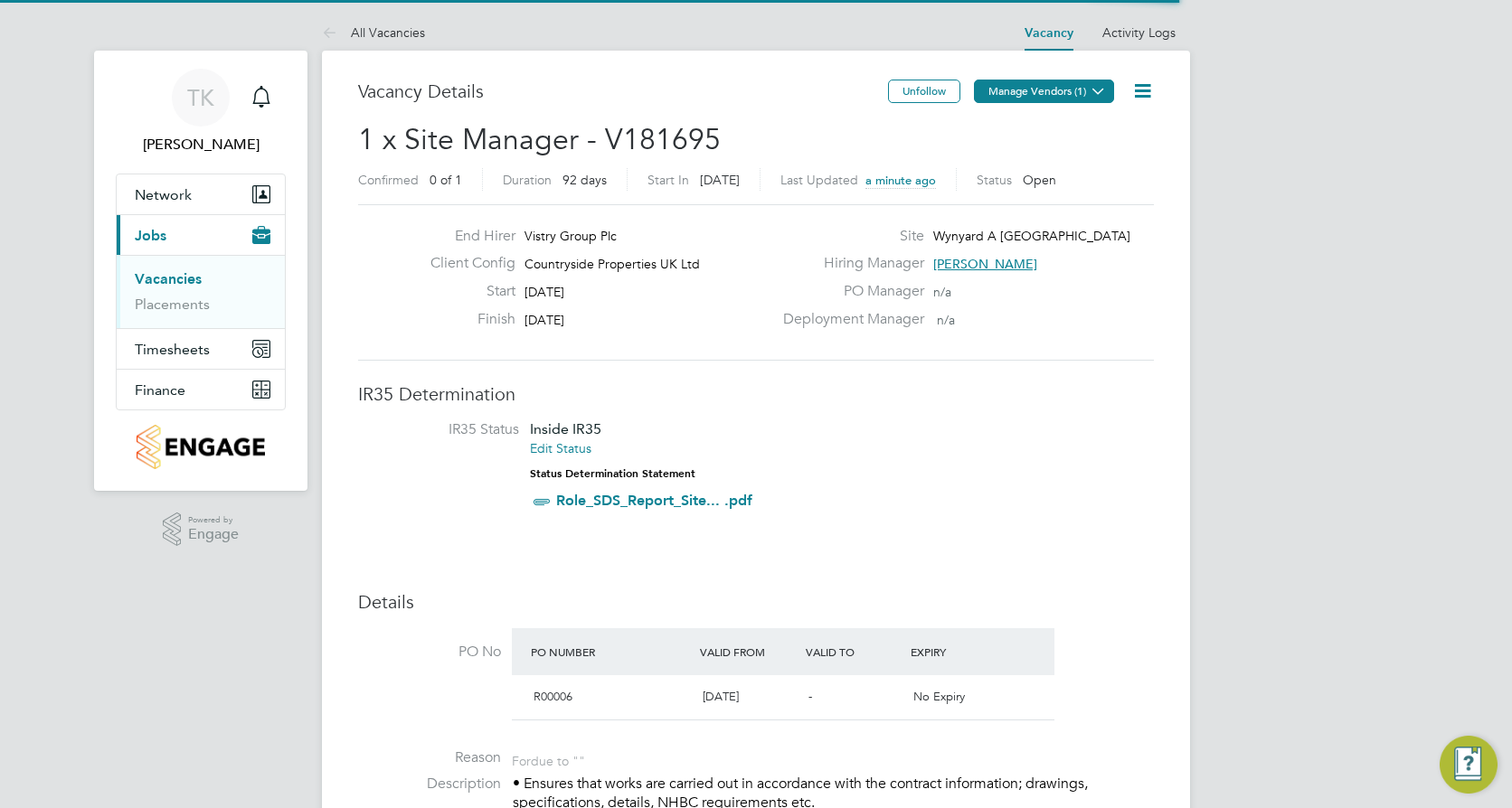
click at [1058, 81] on button "Manage Vendors (1)" at bounding box center [1044, 92] width 141 height 24
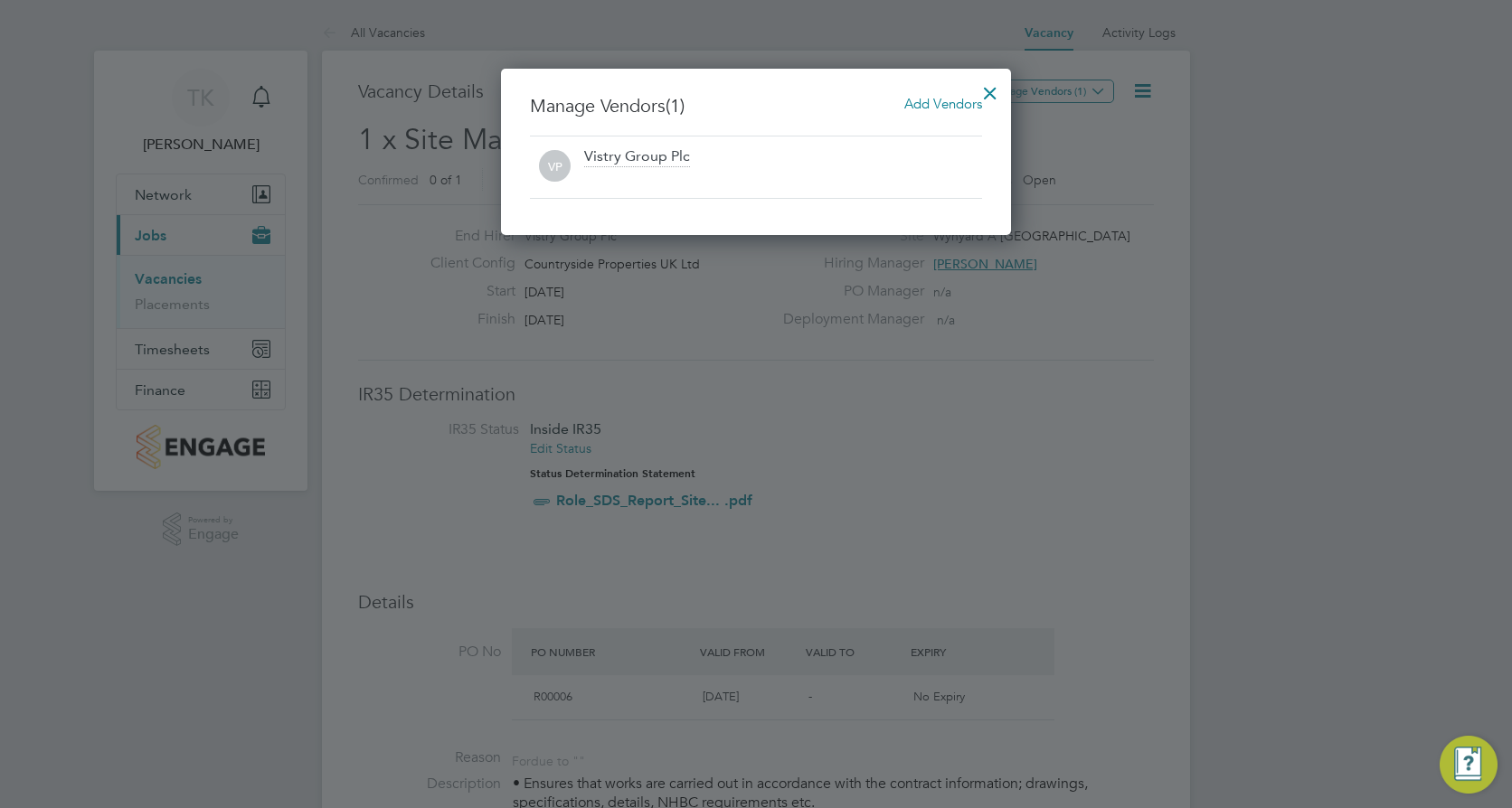
click at [959, 98] on span "Add Vendors" at bounding box center [943, 103] width 78 height 17
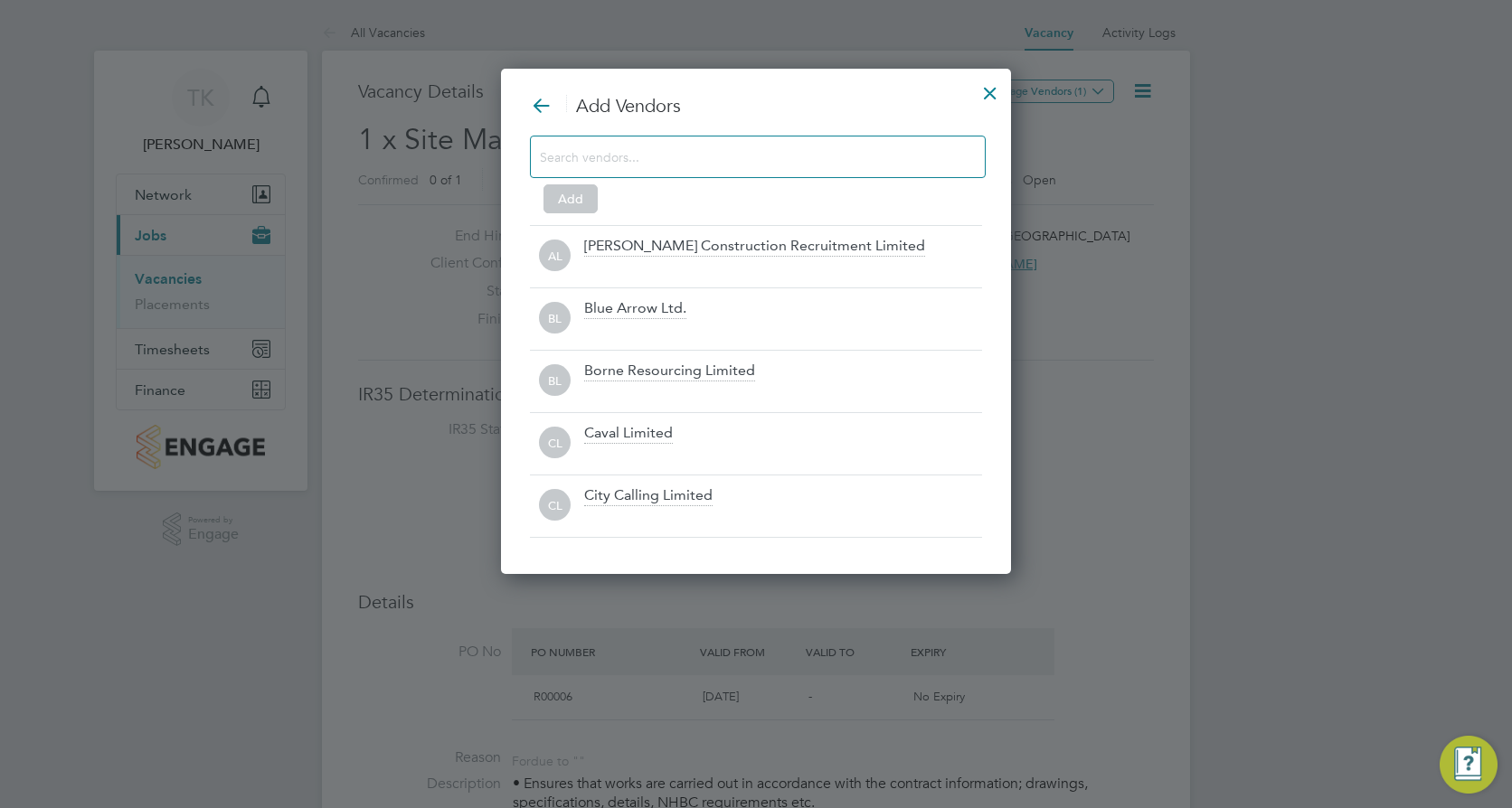
click at [688, 140] on div at bounding box center [757, 157] width 455 height 43
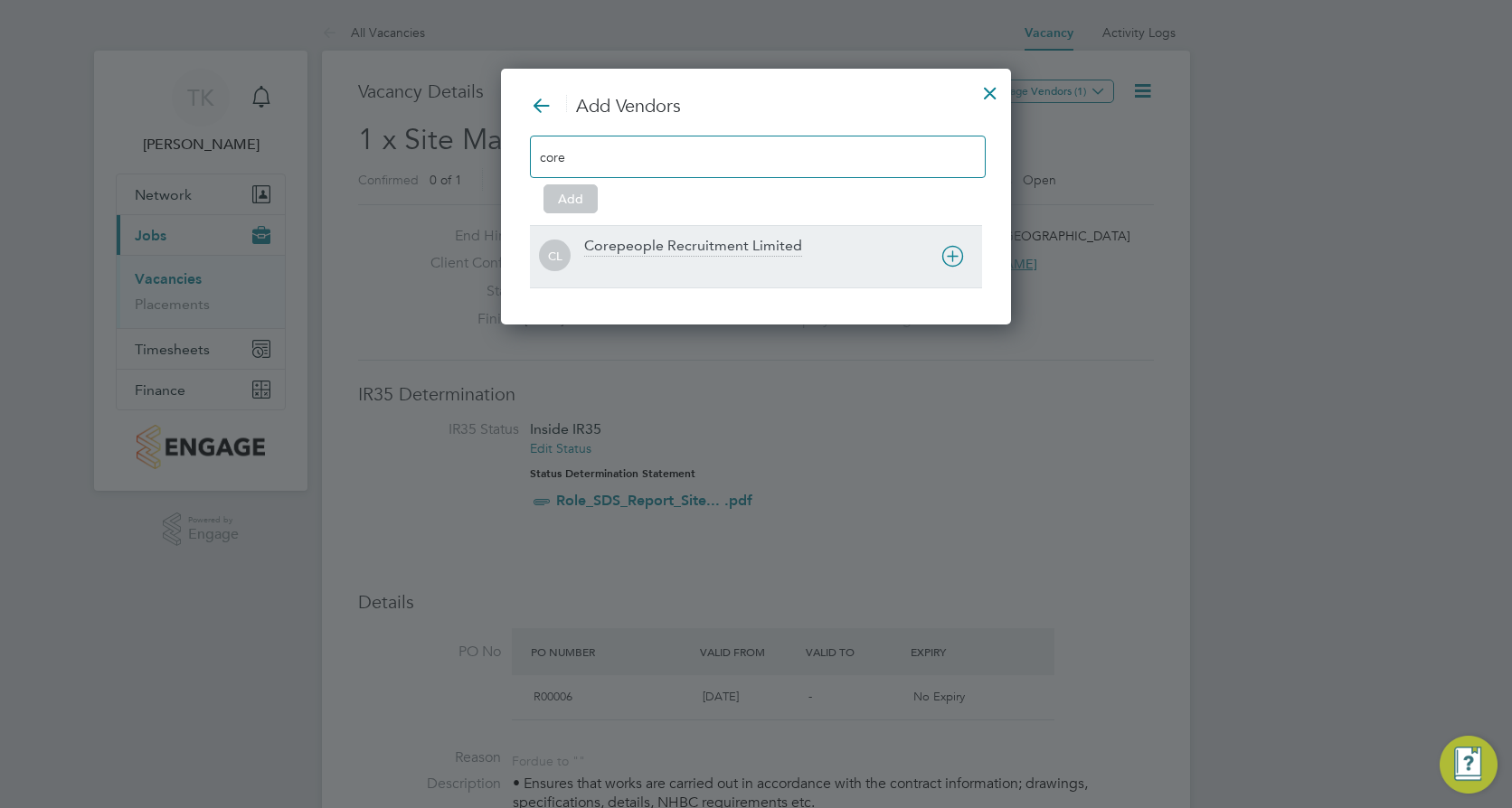
type input "core"
click at [696, 239] on div "Corepeople Recruitment Limited" at bounding box center [693, 247] width 218 height 20
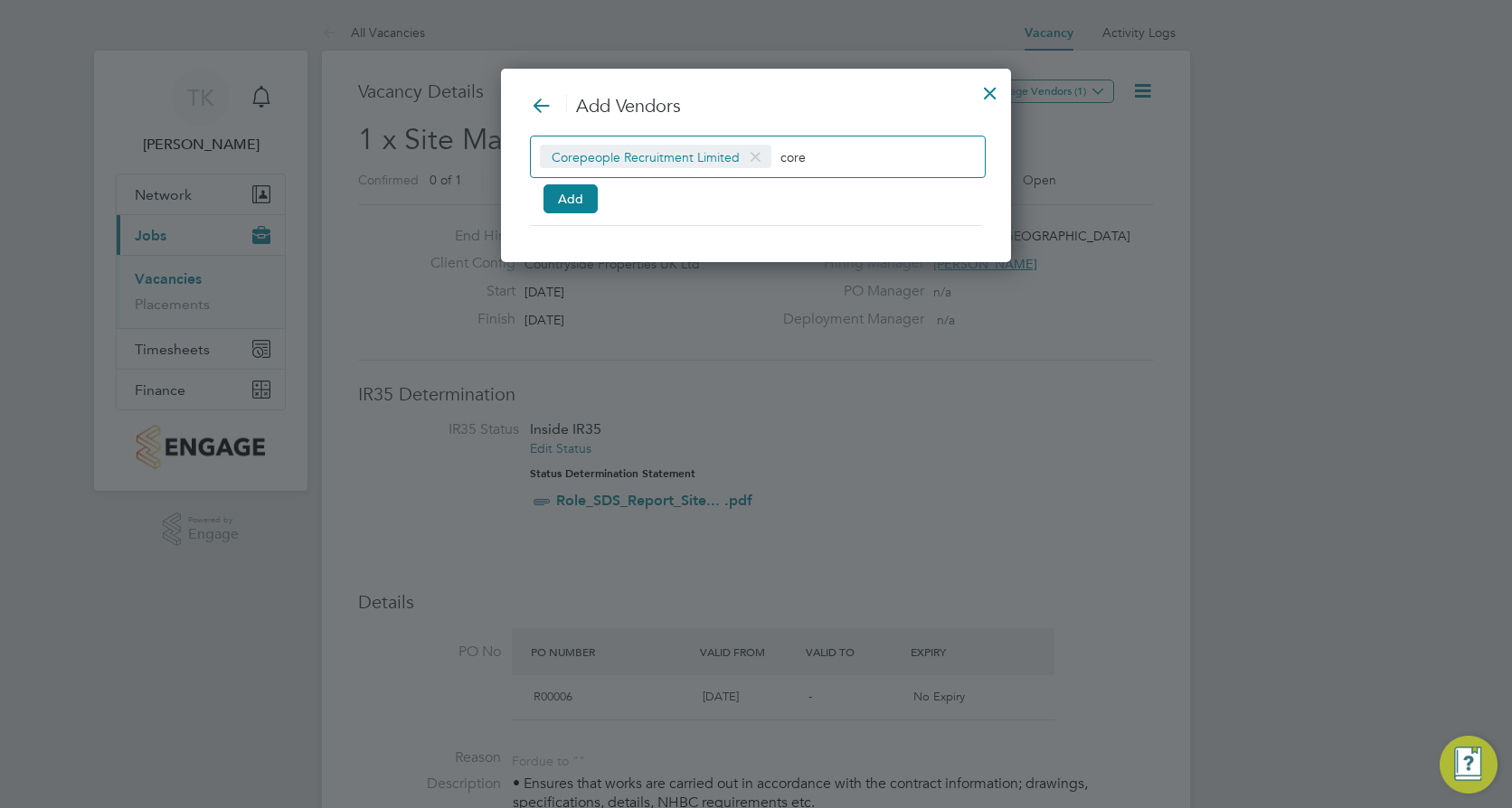
scroll to position [195, 511]
click at [572, 194] on button "Add" at bounding box center [571, 199] width 54 height 29
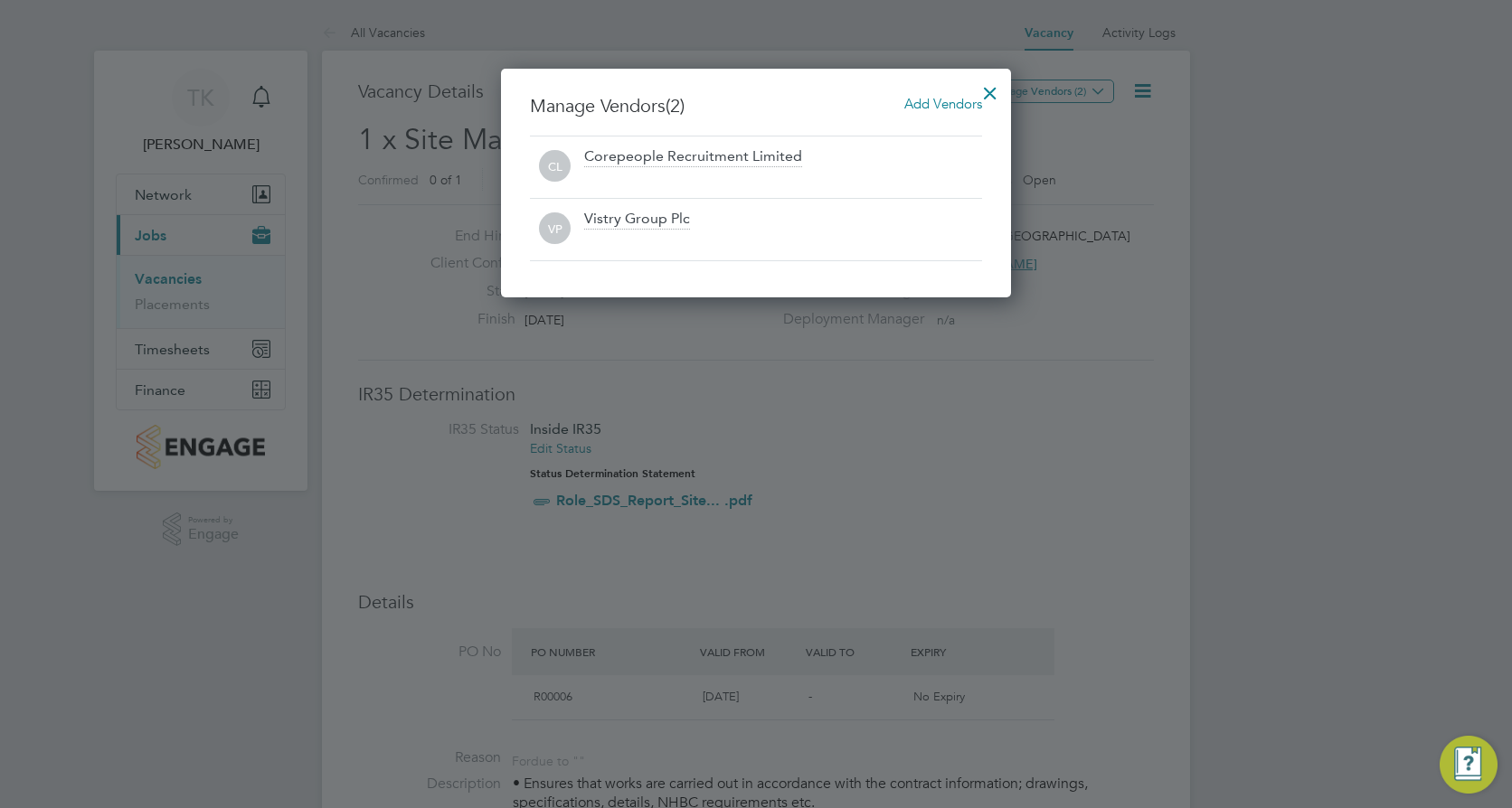
click at [993, 93] on div at bounding box center [990, 89] width 33 height 33
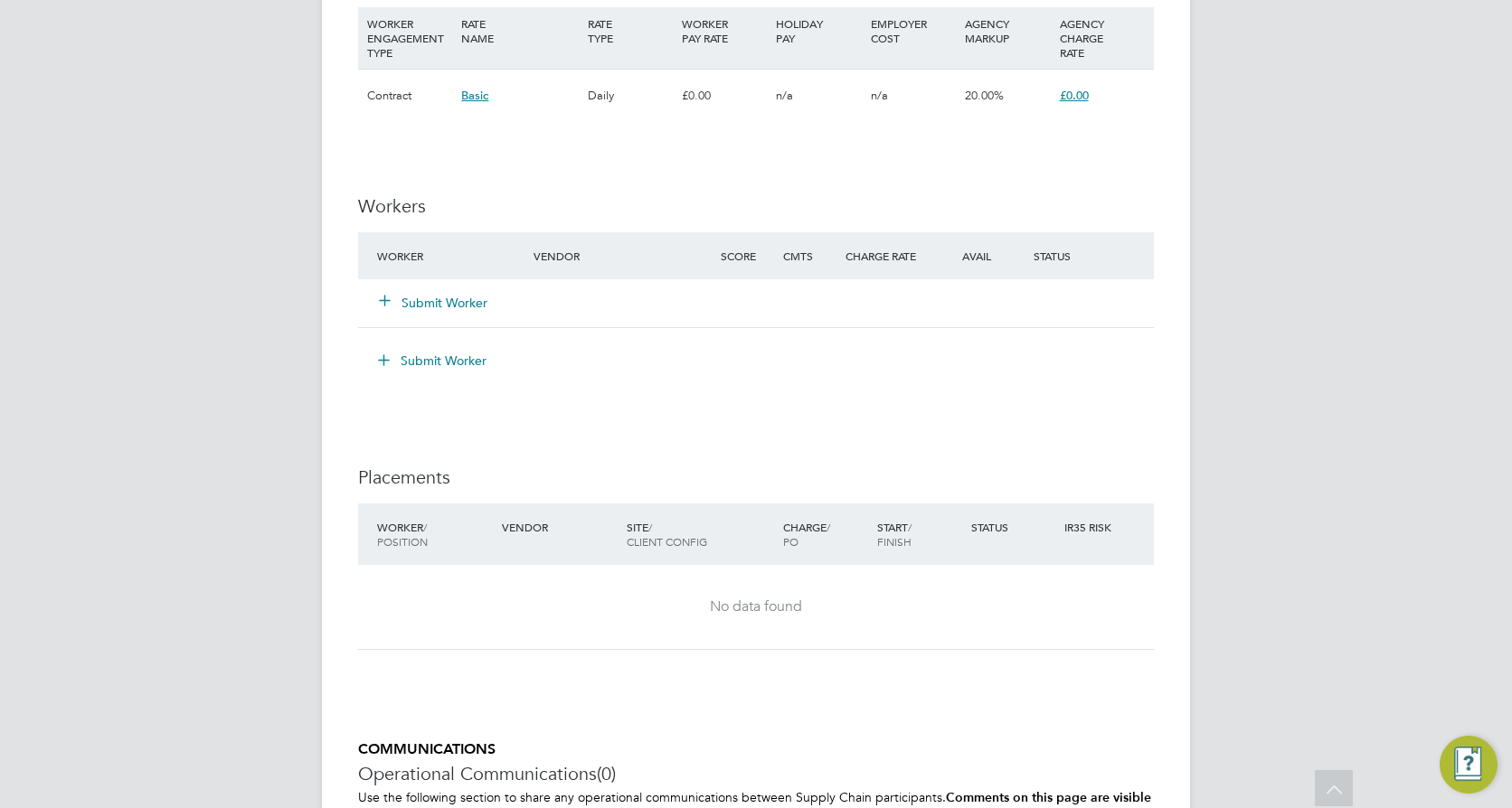
scroll to position [1808, 0]
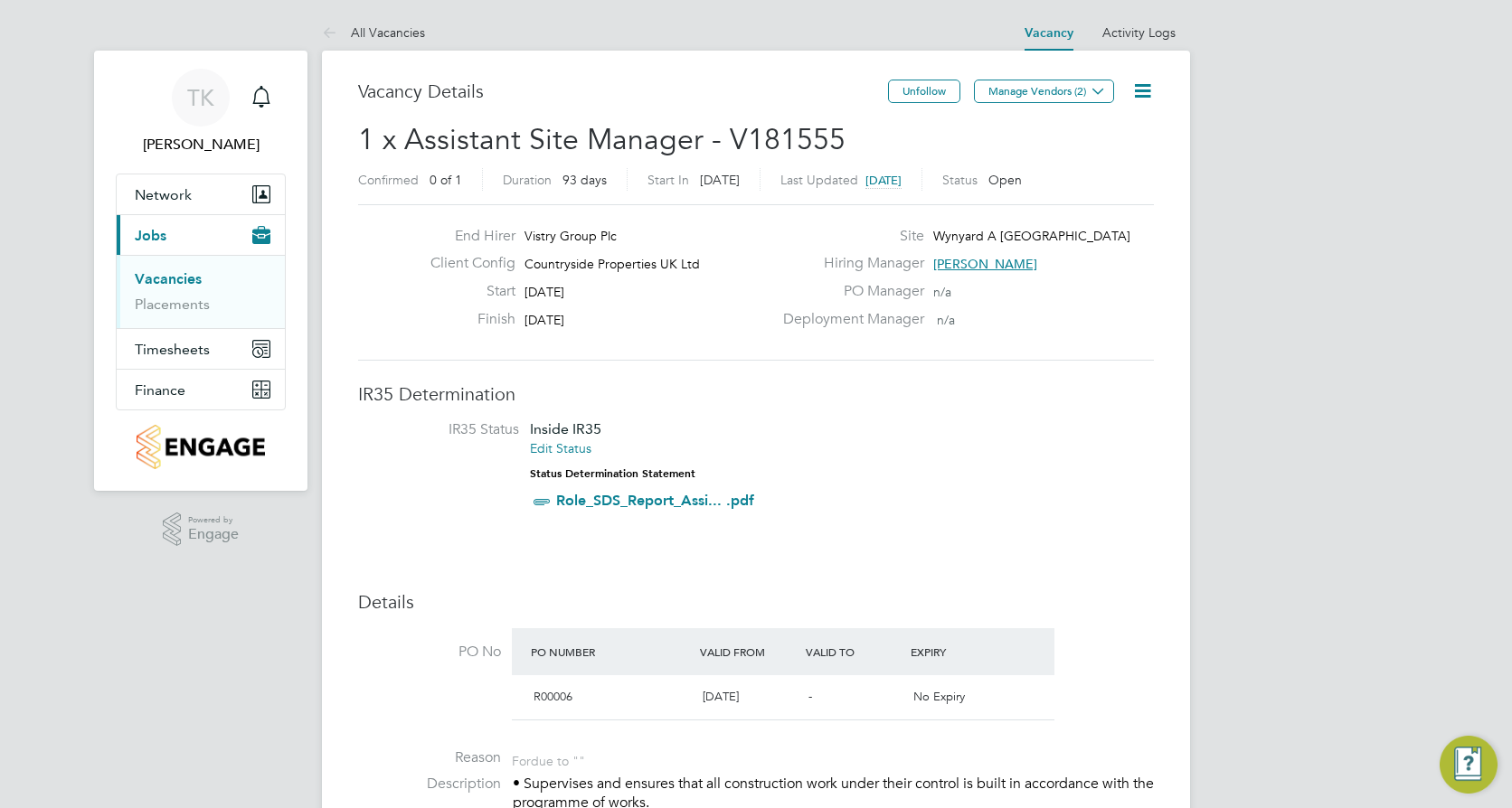
click at [1146, 88] on icon at bounding box center [1142, 91] width 23 height 23
click at [1115, 157] on li "Update Status" at bounding box center [1098, 159] width 105 height 25
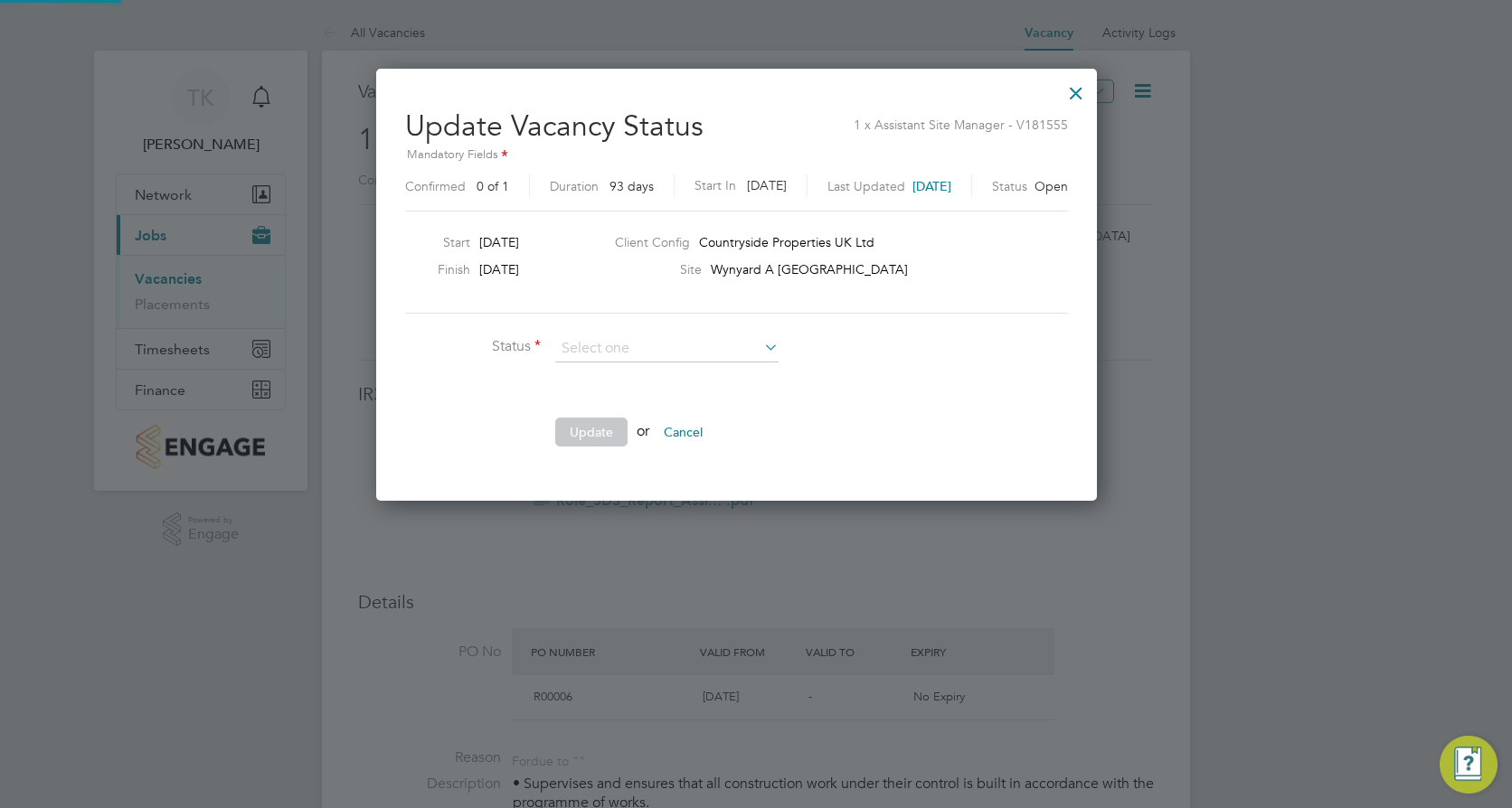
scroll to position [432, 760]
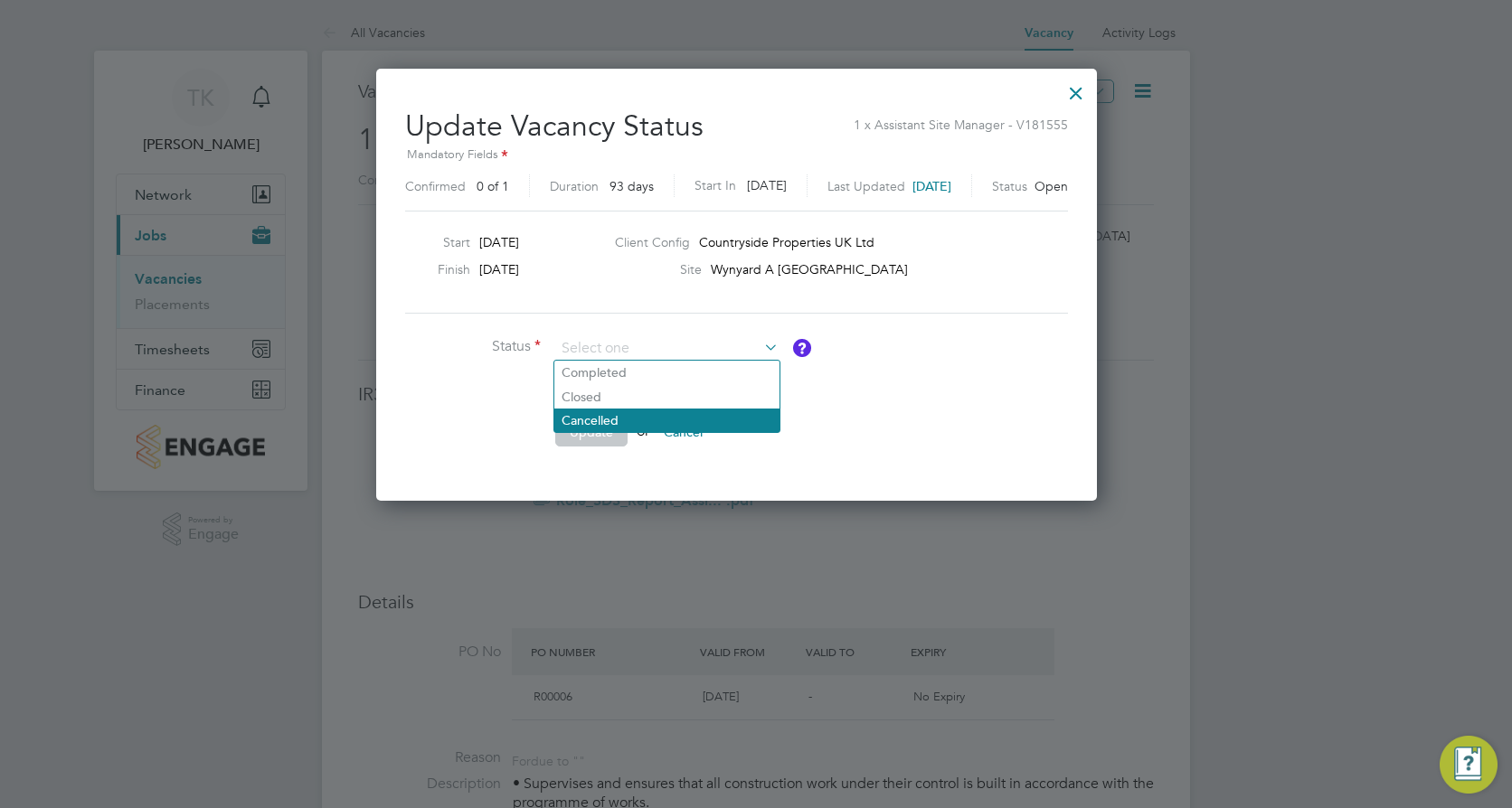
click at [619, 417] on li "Cancelled" at bounding box center [667, 421] width 225 height 24
type input "Cancelled"
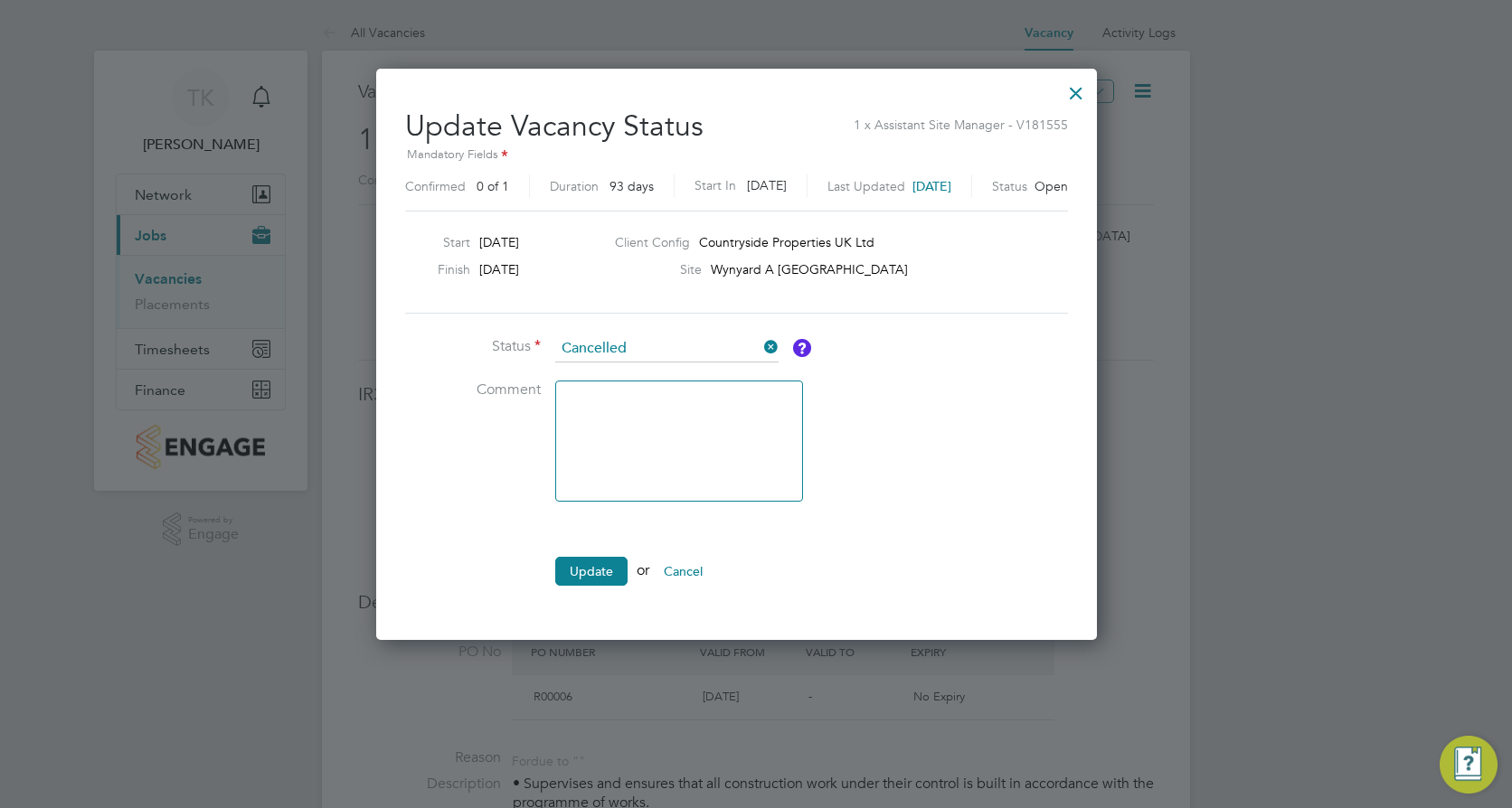
scroll to position [570, 760]
click at [617, 429] on textarea at bounding box center [678, 442] width 248 height 122
click at [637, 419] on textarea at bounding box center [678, 442] width 248 height 122
click at [600, 587] on li "Update or Cancel" at bounding box center [677, 580] width 542 height 47
click at [600, 581] on button "Update" at bounding box center [591, 571] width 73 height 29
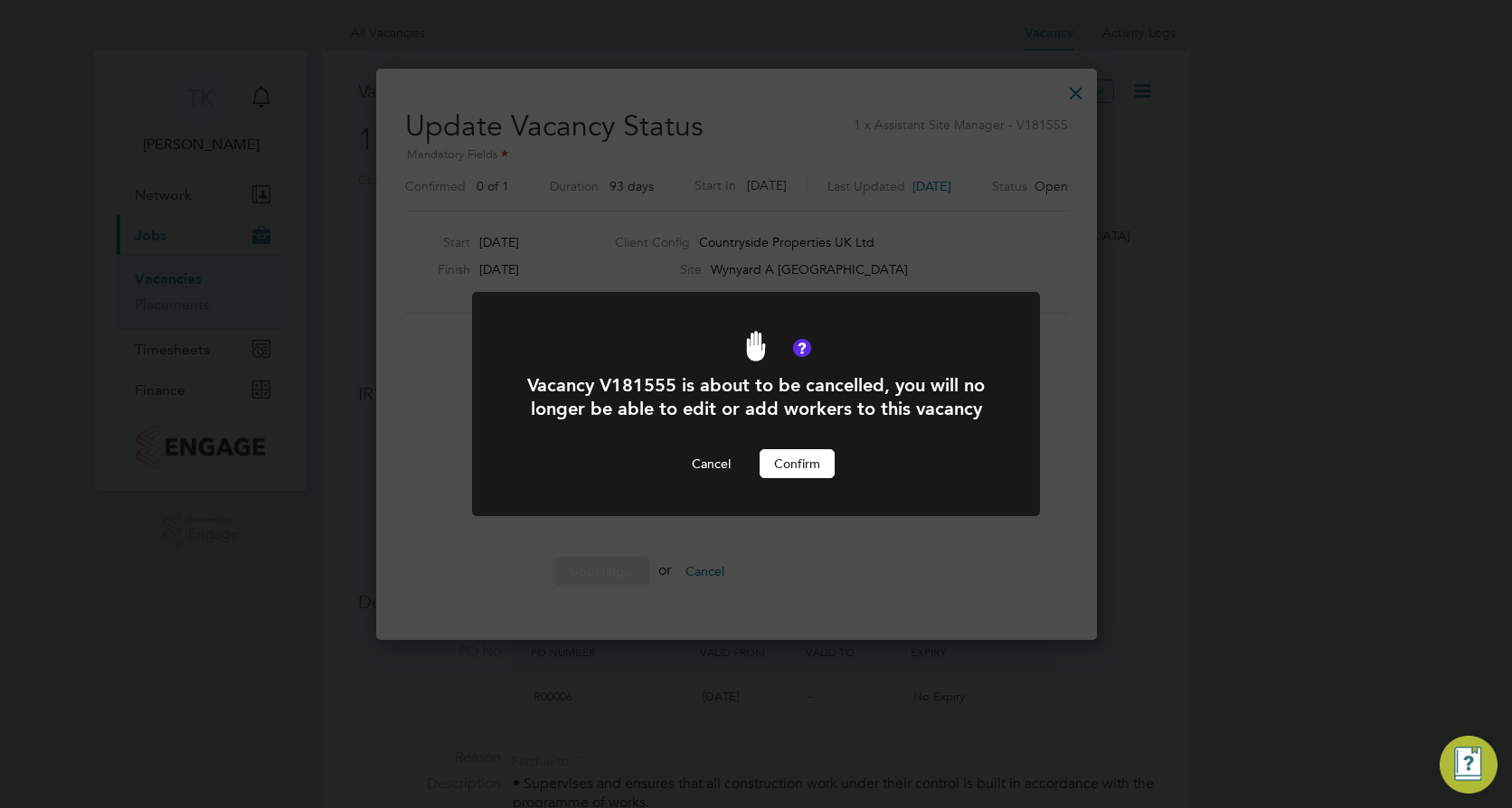
click at [784, 473] on button "Confirm" at bounding box center [796, 463] width 75 height 29
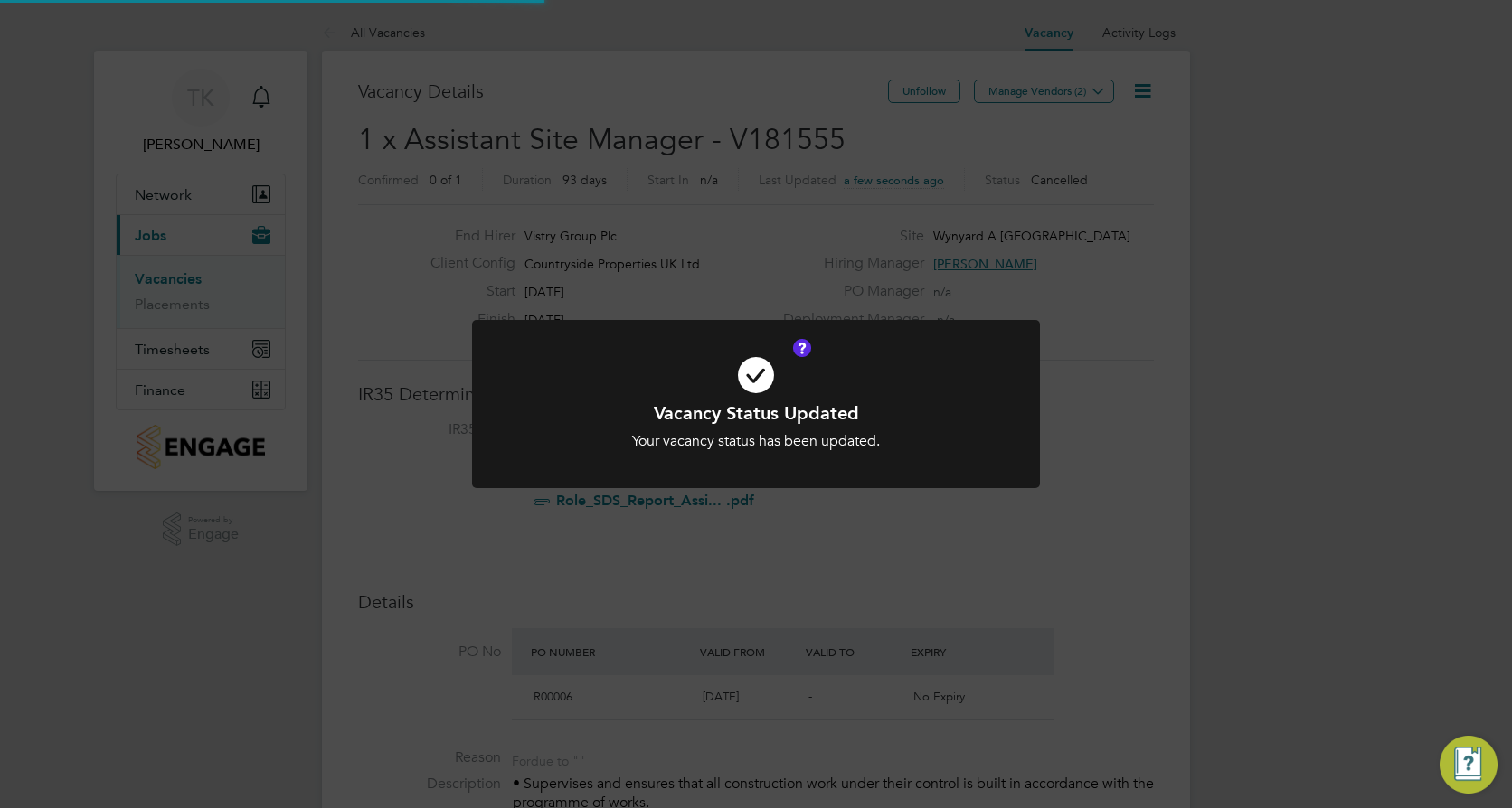
scroll to position [54, 127]
click at [1116, 415] on div "Vacancy Status Updated Your vacancy status has been updated. Cancel Okay" at bounding box center [756, 404] width 1512 height 808
